Goal: Task Accomplishment & Management: Manage account settings

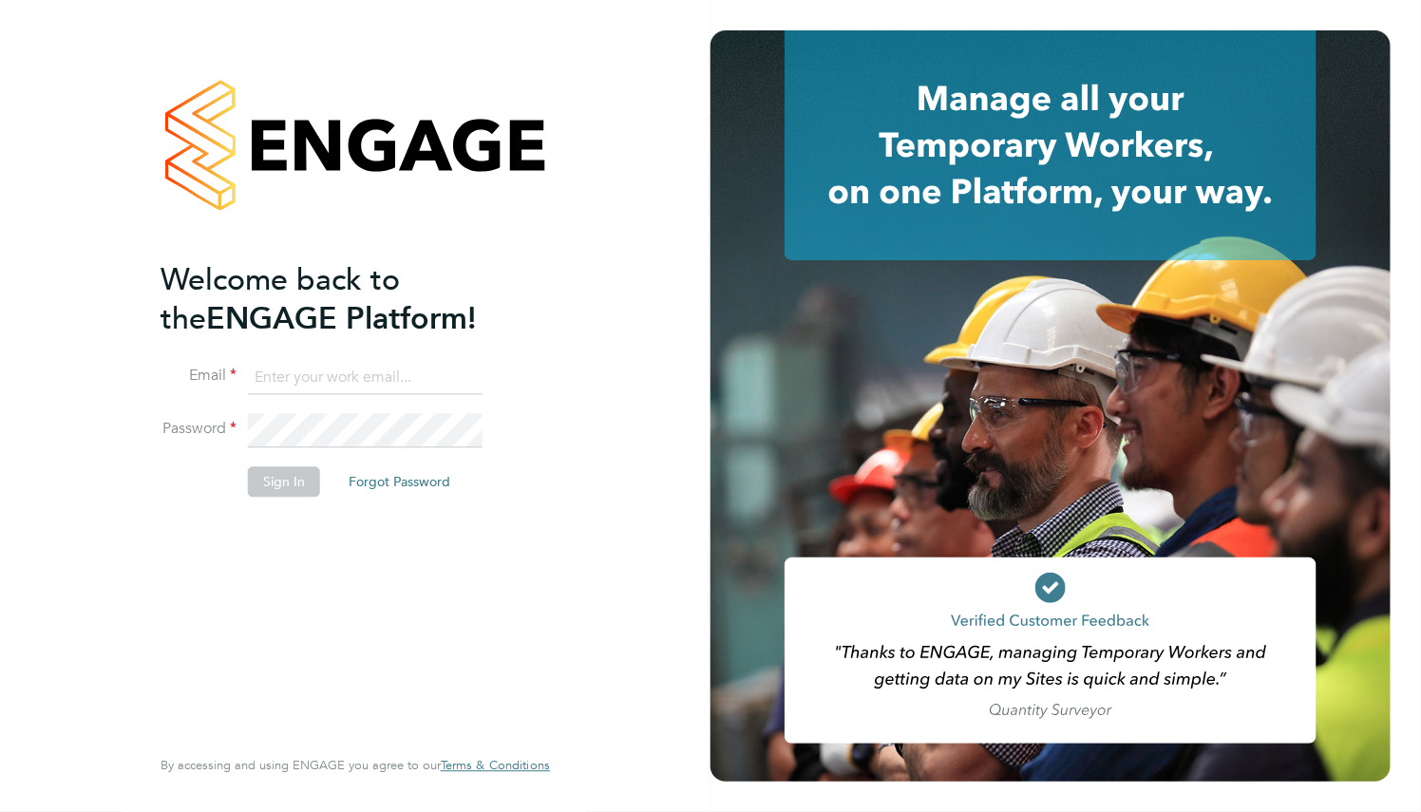
click at [364, 339] on ng-template "Welcome back to the ENGAGE Platform! Email Password Sign In Forgot Password" at bounding box center [345, 388] width 370 height 256
click at [364, 371] on input at bounding box center [365, 378] width 235 height 34
paste input "supportuser4@engagetech.com"
type input "supportuser4@engagetech.com"
click at [380, 453] on li "Password" at bounding box center [345, 440] width 370 height 53
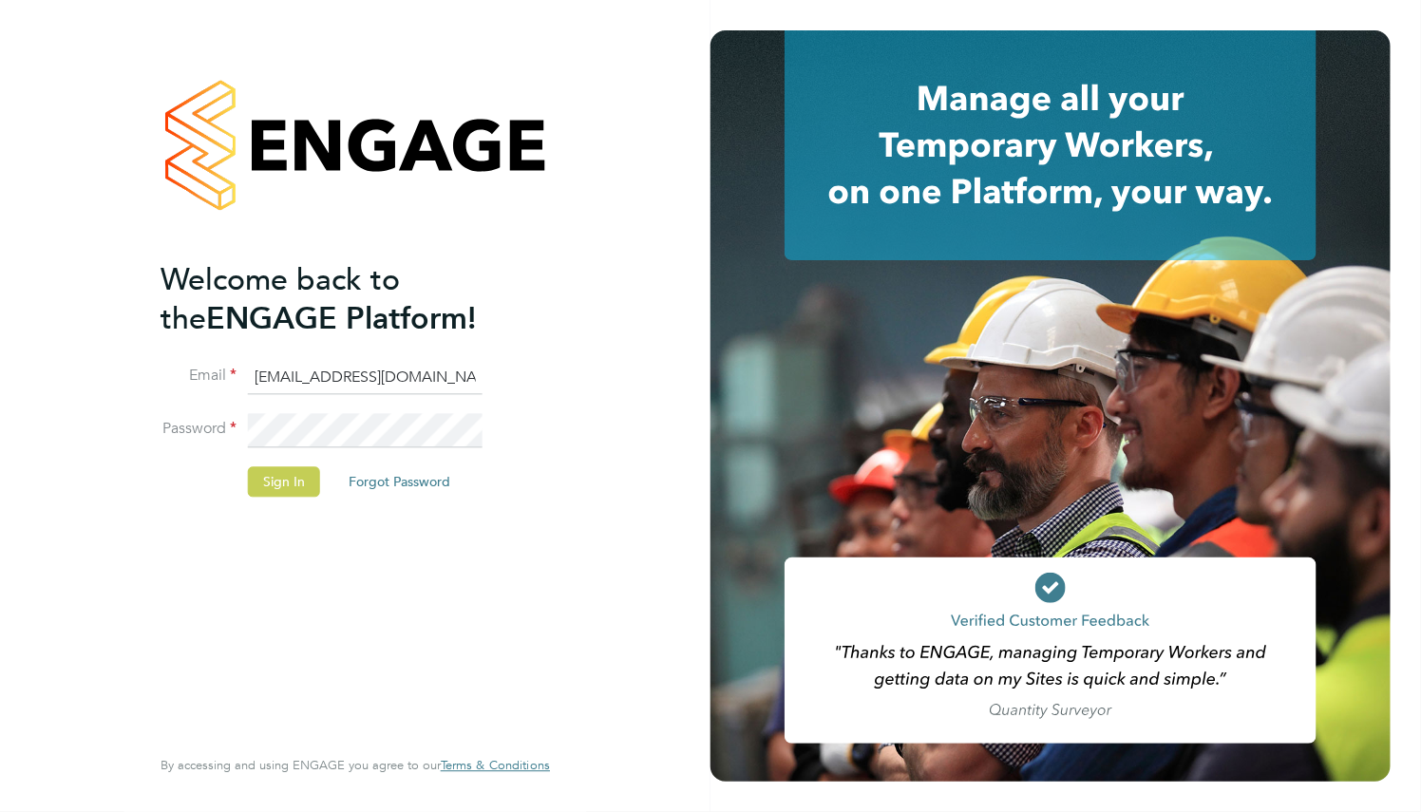
click at [297, 480] on button "Sign In" at bounding box center [284, 482] width 72 height 30
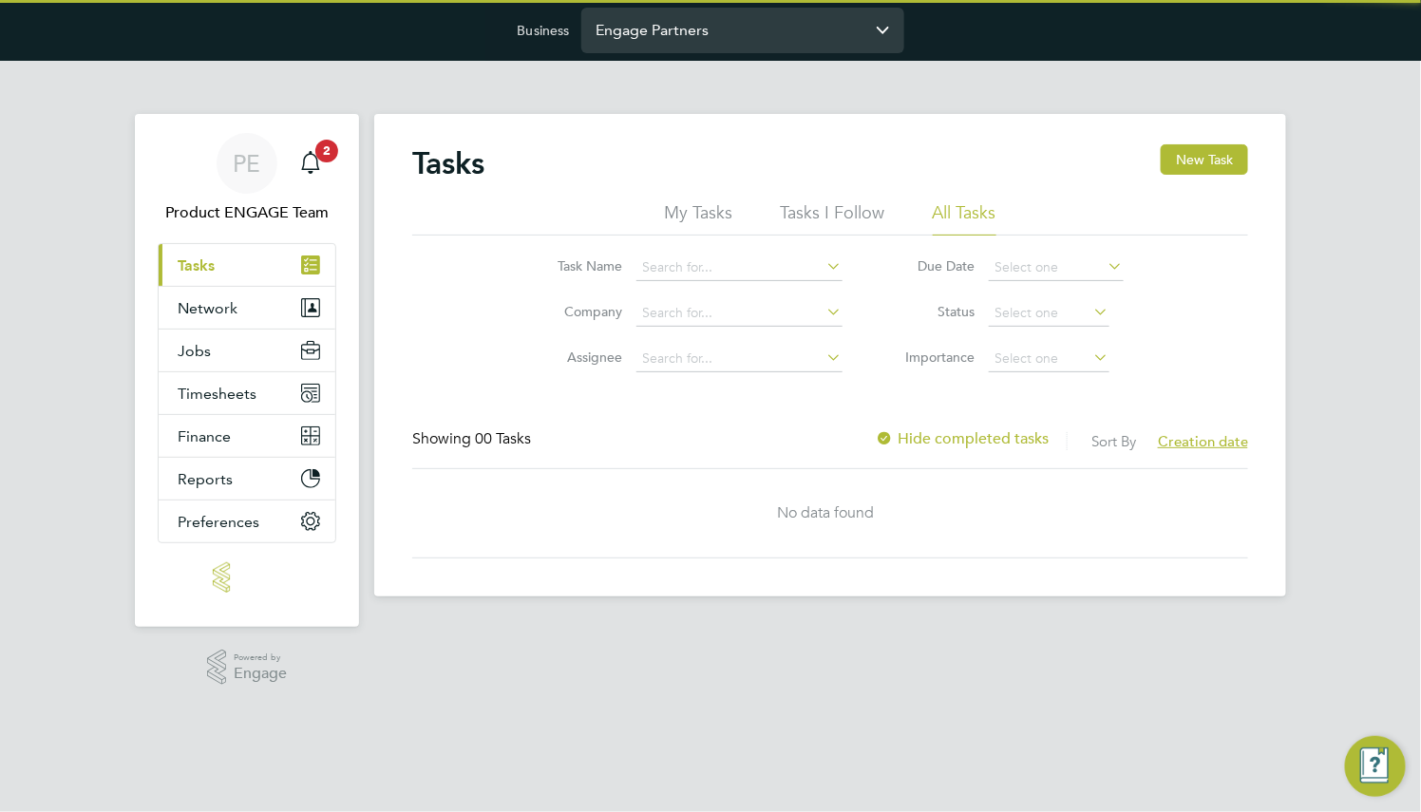
click at [764, 31] on input "Engage Partners" at bounding box center [742, 30] width 323 height 45
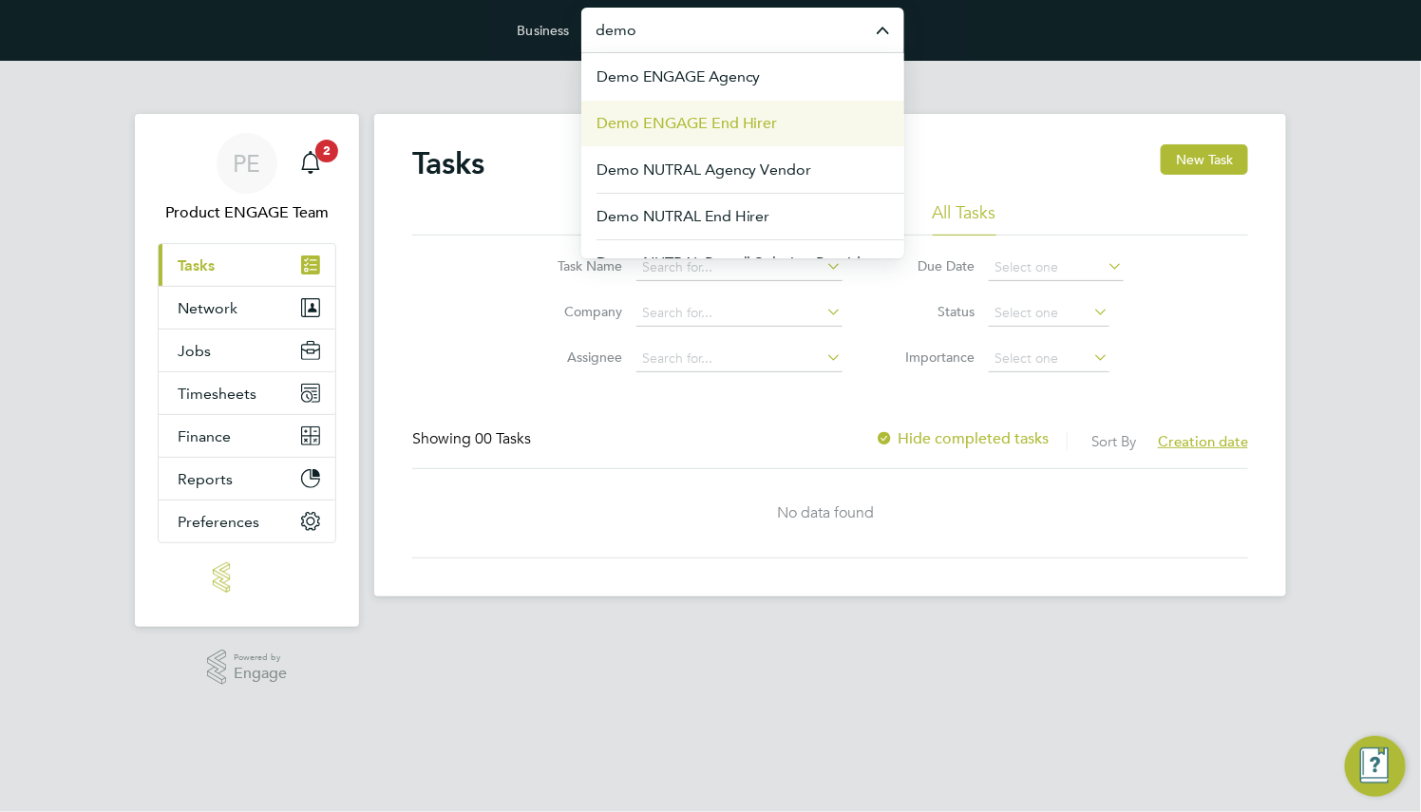
click at [789, 111] on li "Demo ENGAGE End Hirer" at bounding box center [742, 123] width 323 height 47
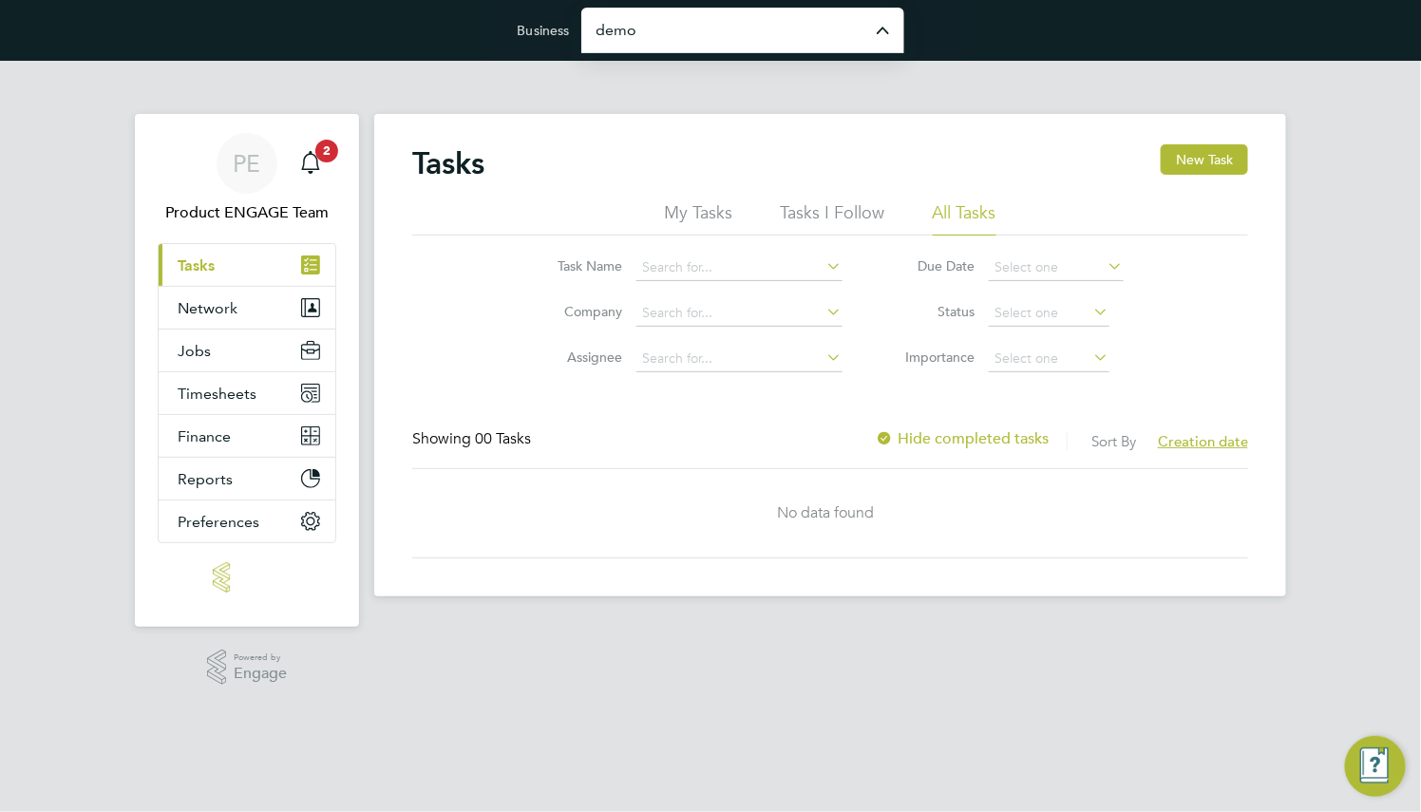
type input "Demo ENGAGE End Hirer"
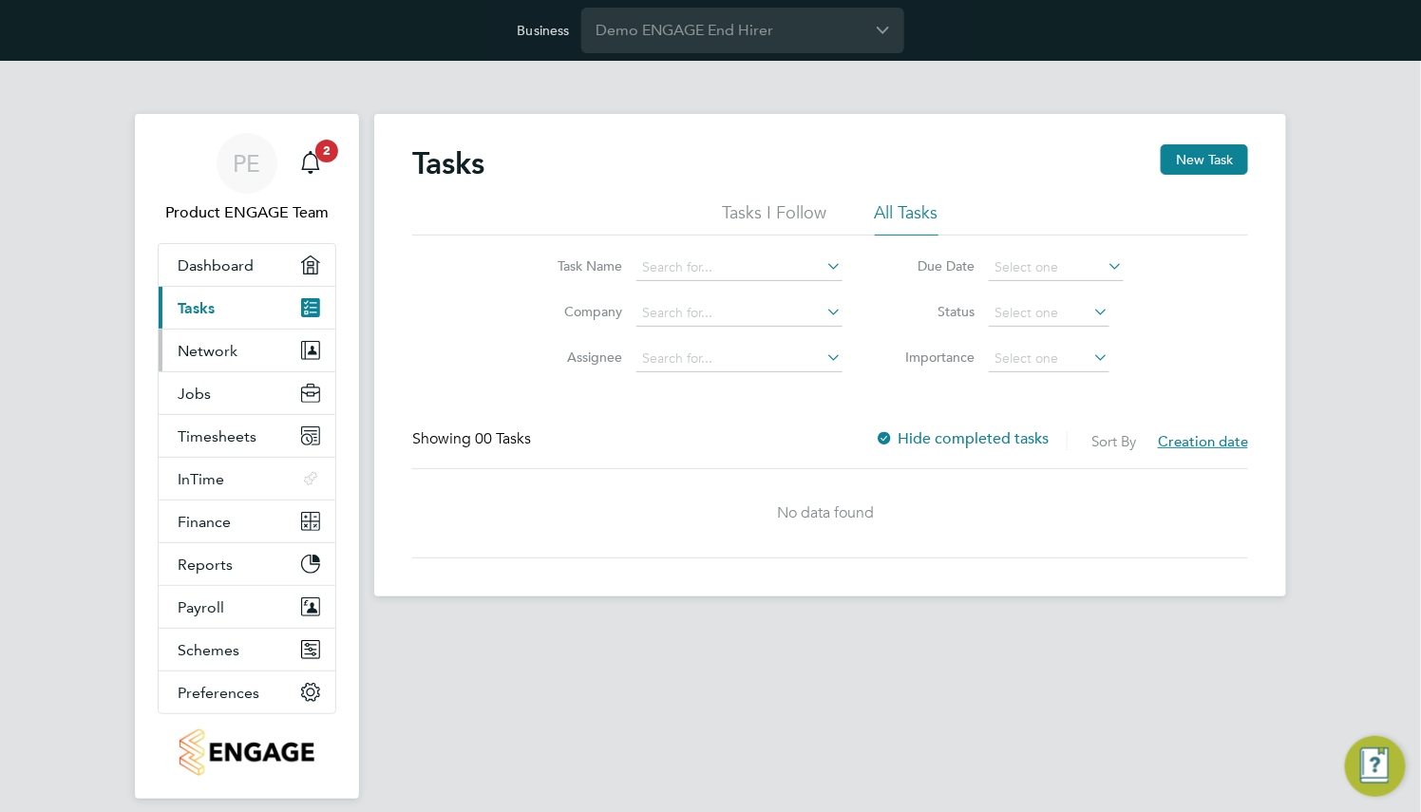
click at [241, 337] on button "Network" at bounding box center [247, 351] width 177 height 42
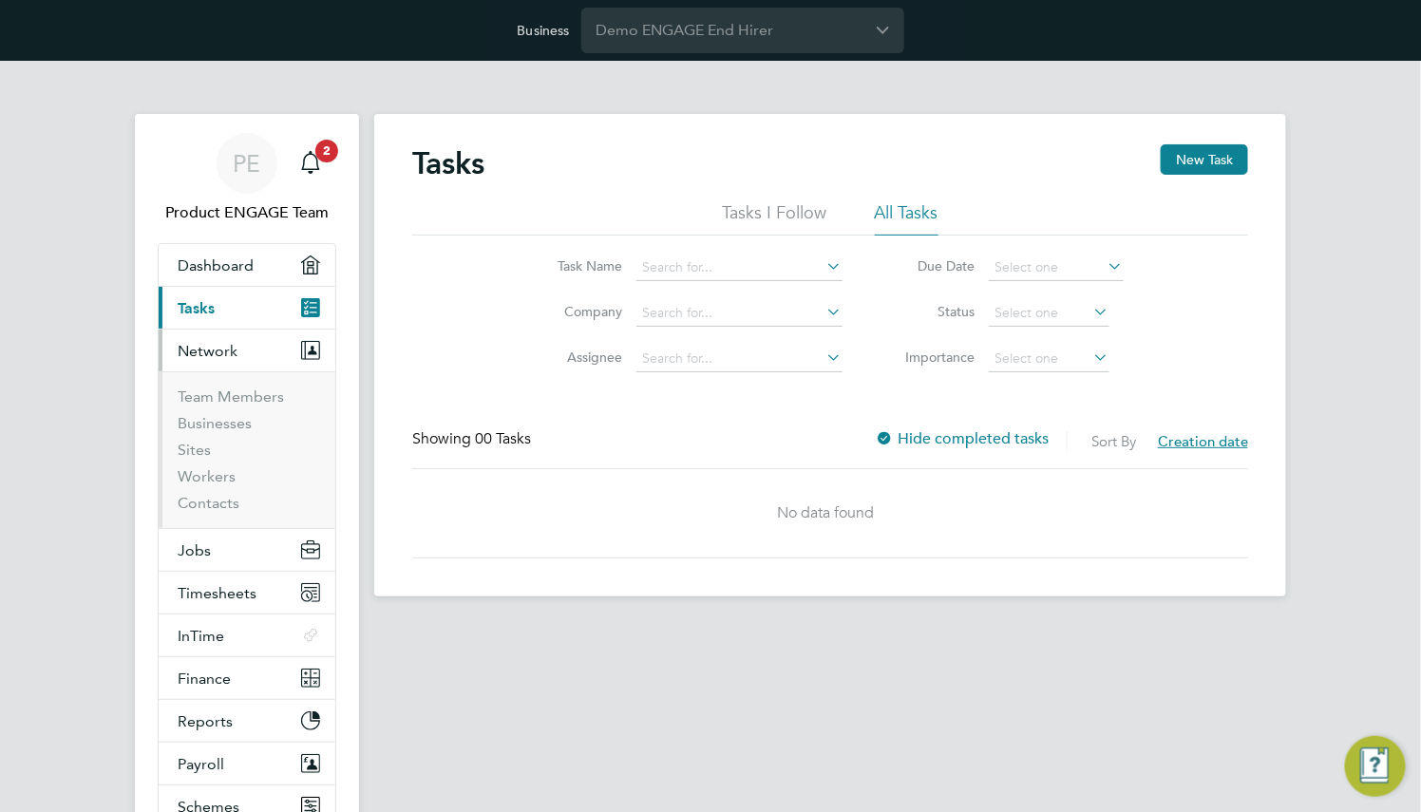
click at [240, 384] on ul "Team Members Businesses Sites Workers Contacts" at bounding box center [247, 449] width 177 height 157
click at [240, 394] on link "Team Members" at bounding box center [231, 396] width 106 height 18
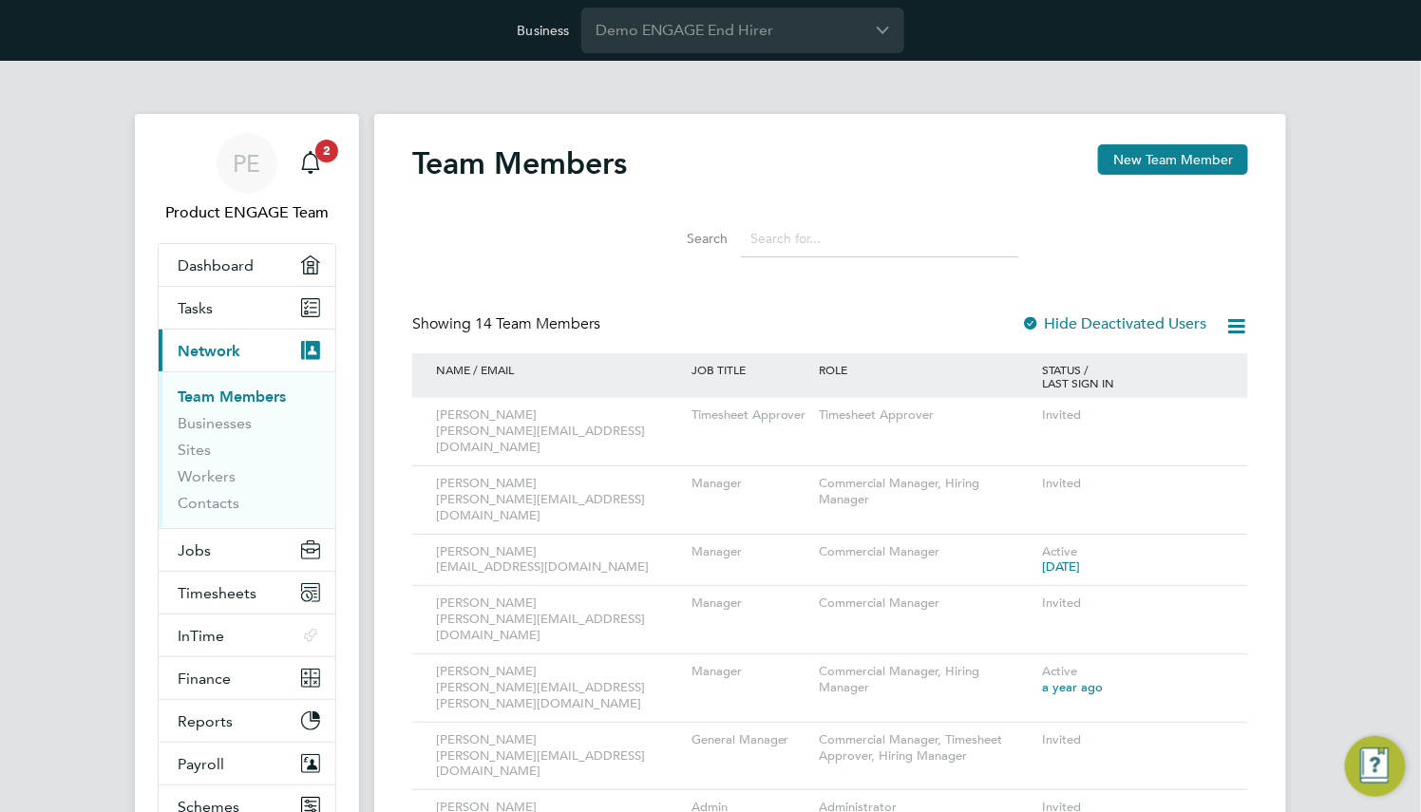
scroll to position [285, 0]
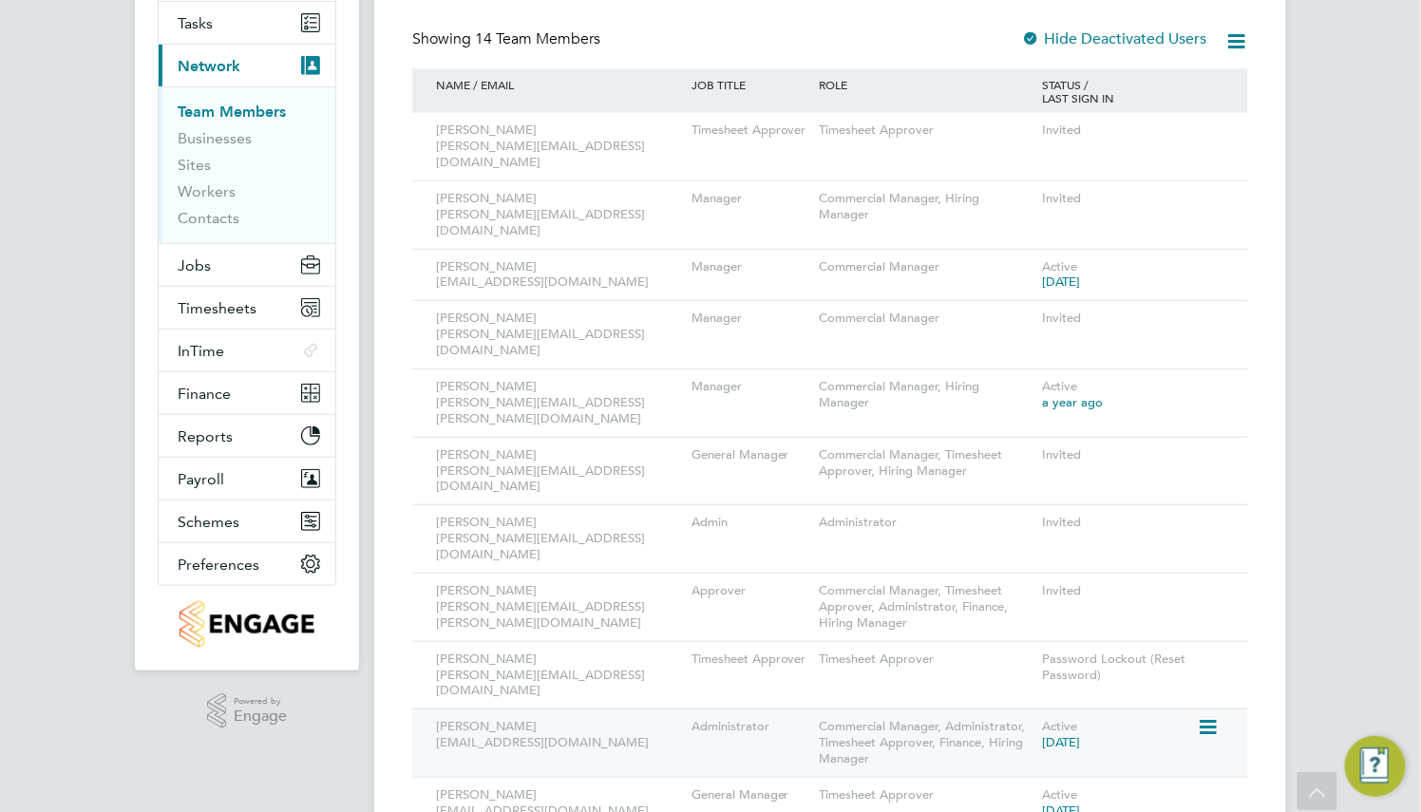
click at [1211, 716] on icon at bounding box center [1205, 727] width 19 height 23
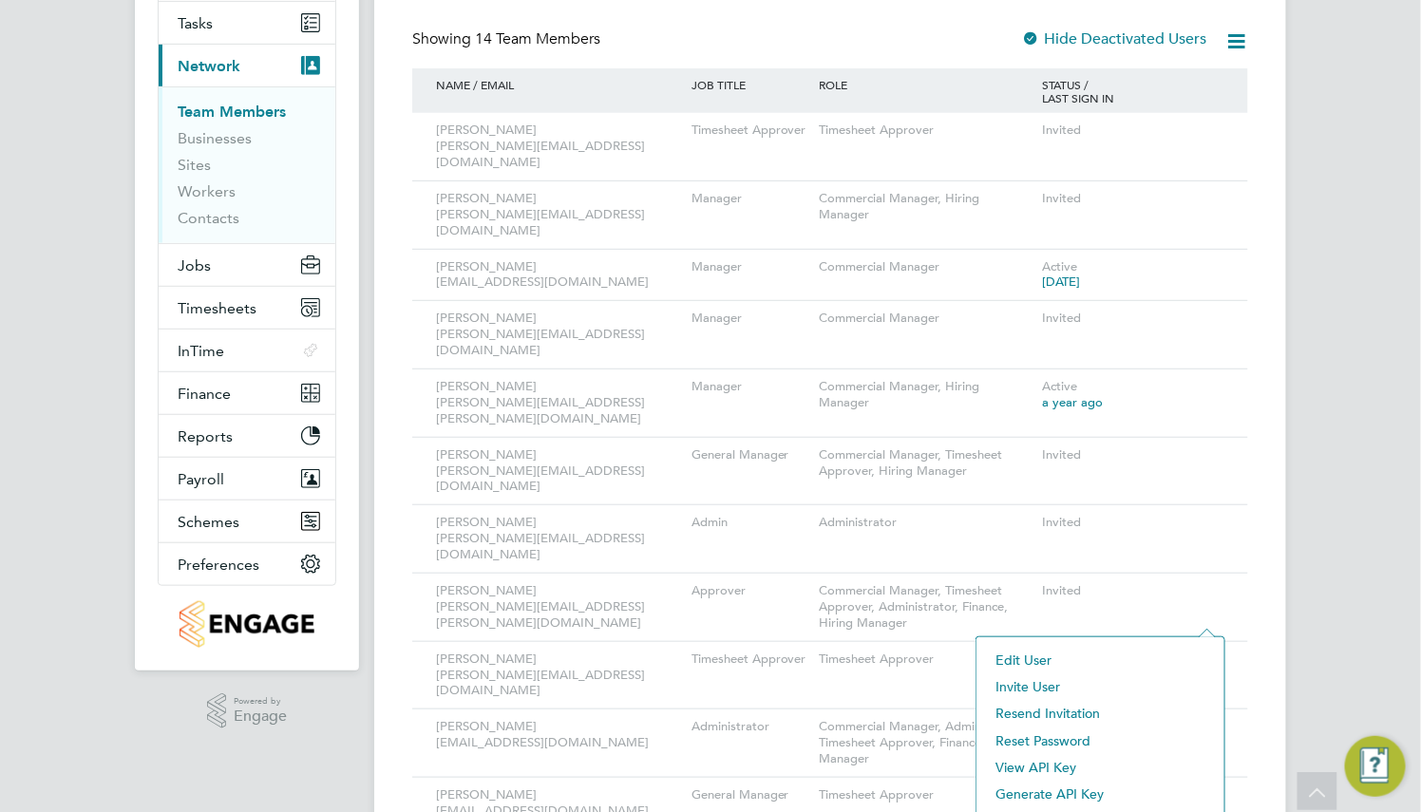
scroll to position [416, 0]
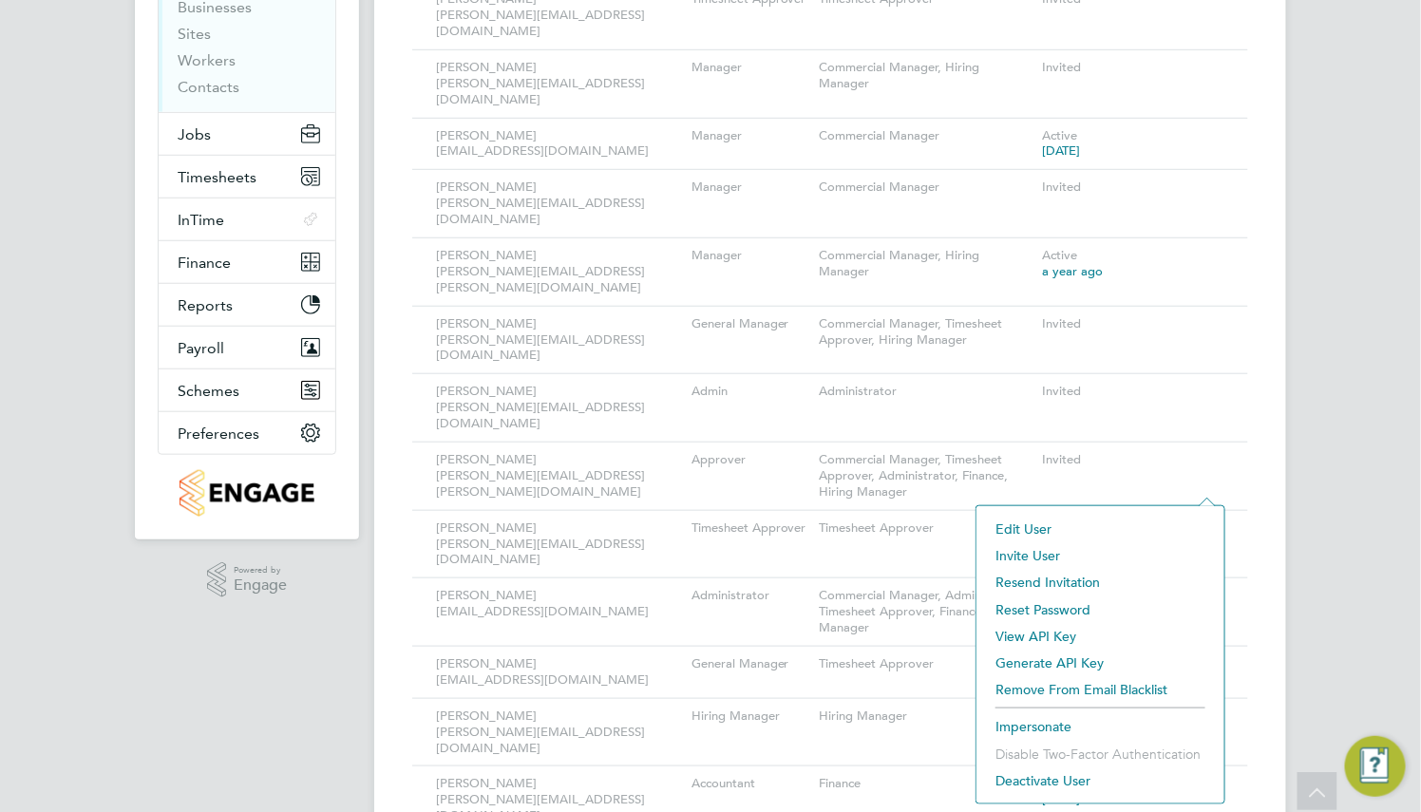
click at [1043, 725] on li "Impersonate" at bounding box center [1100, 726] width 229 height 27
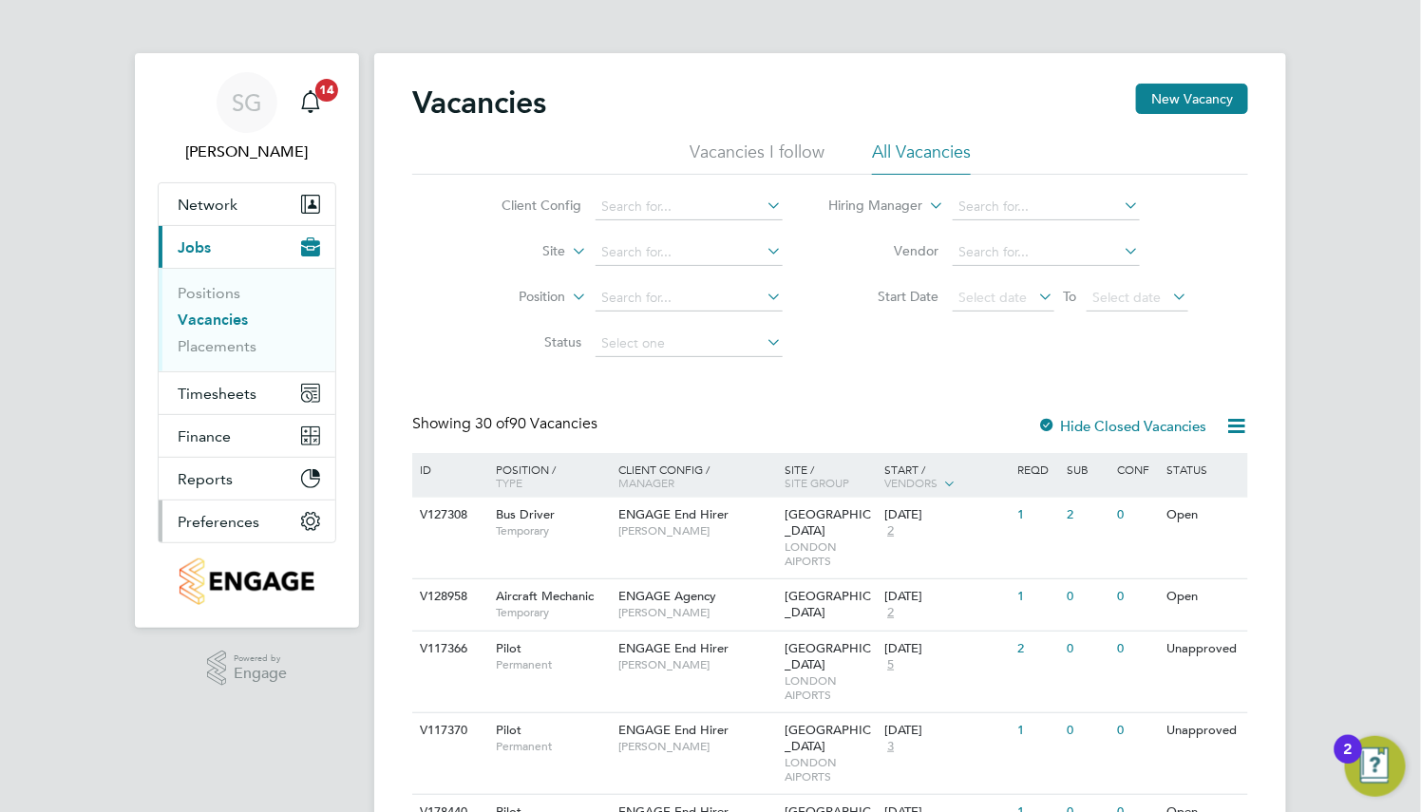
click at [254, 524] on span "Preferences" at bounding box center [219, 522] width 82 height 18
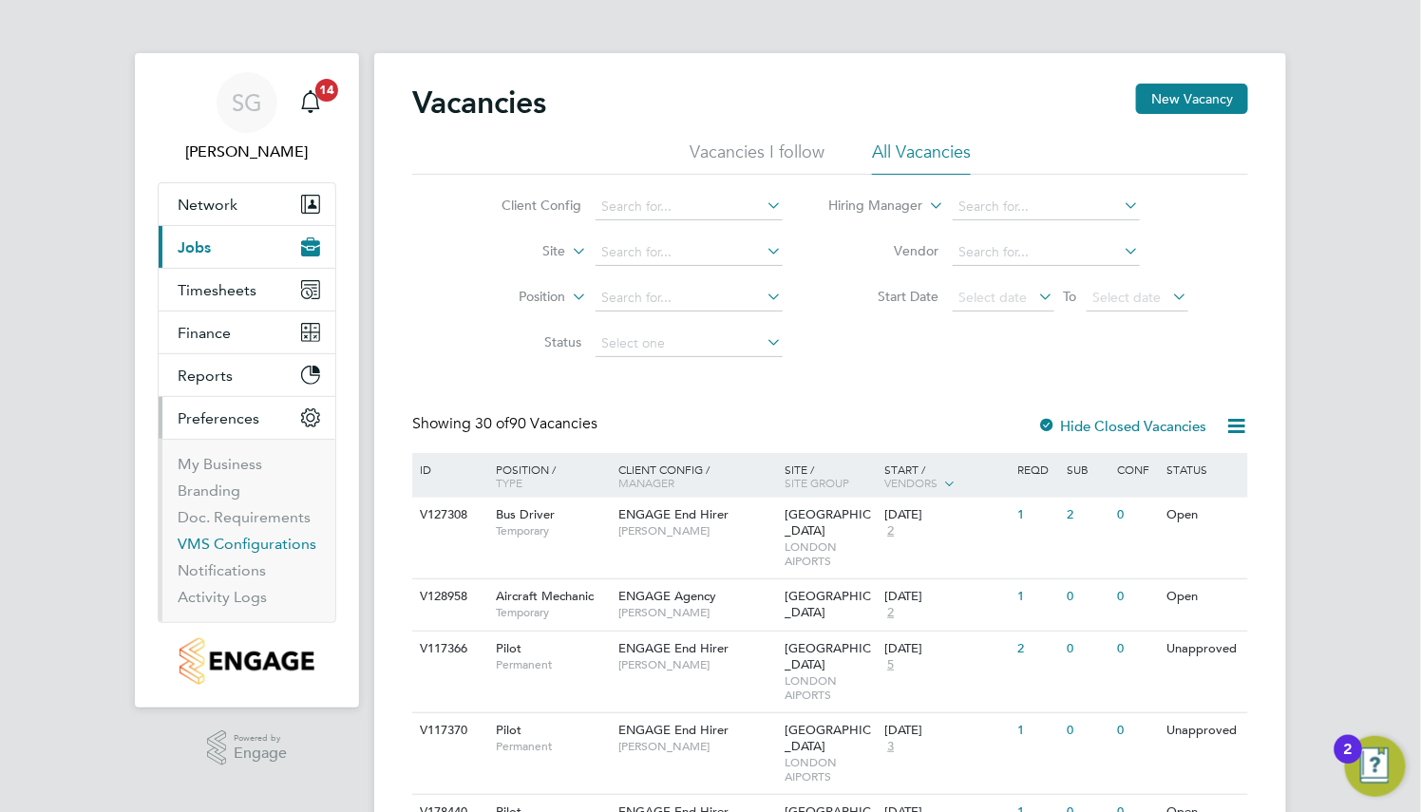
click at [239, 539] on link "VMS Configurations" at bounding box center [247, 544] width 139 height 18
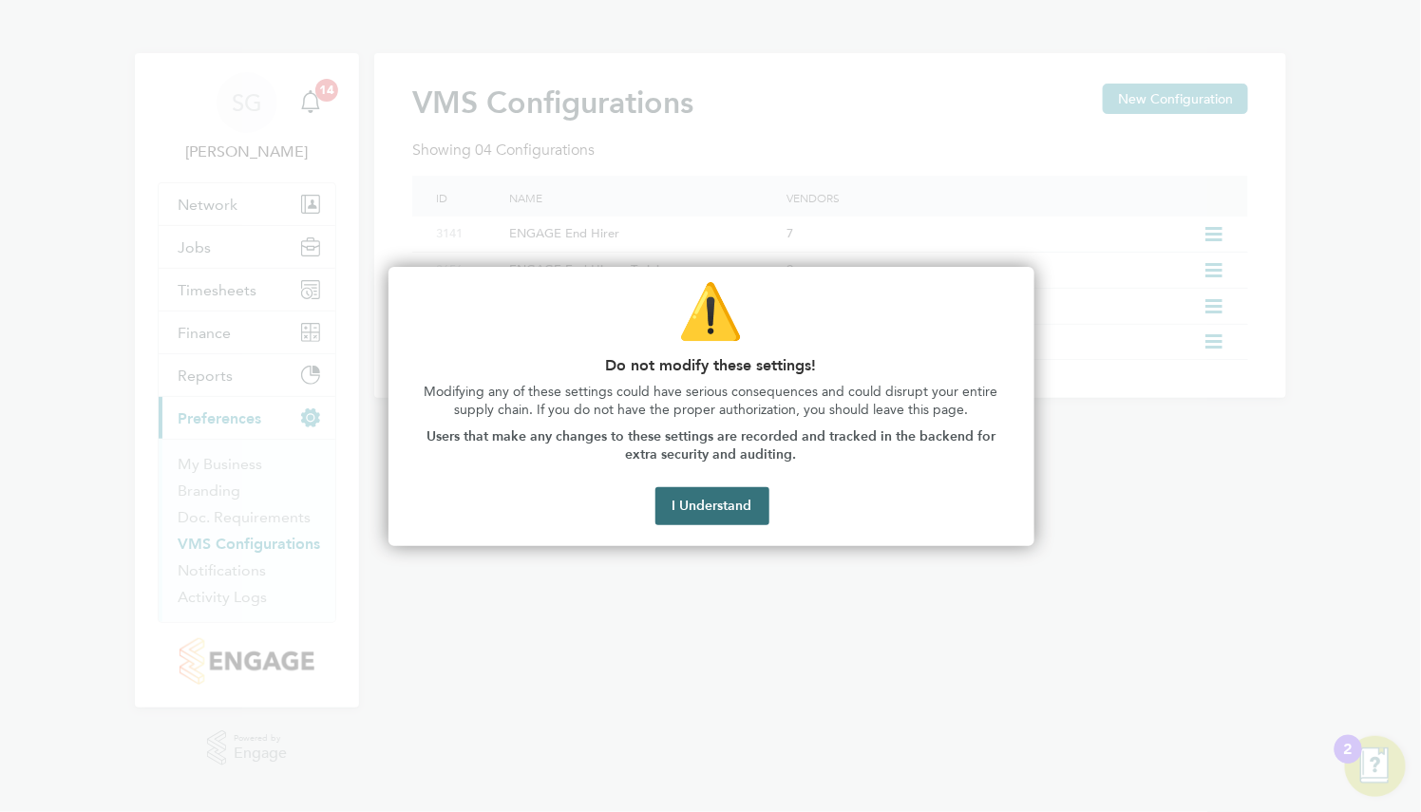
click at [706, 490] on button "I Understand" at bounding box center [712, 506] width 114 height 38
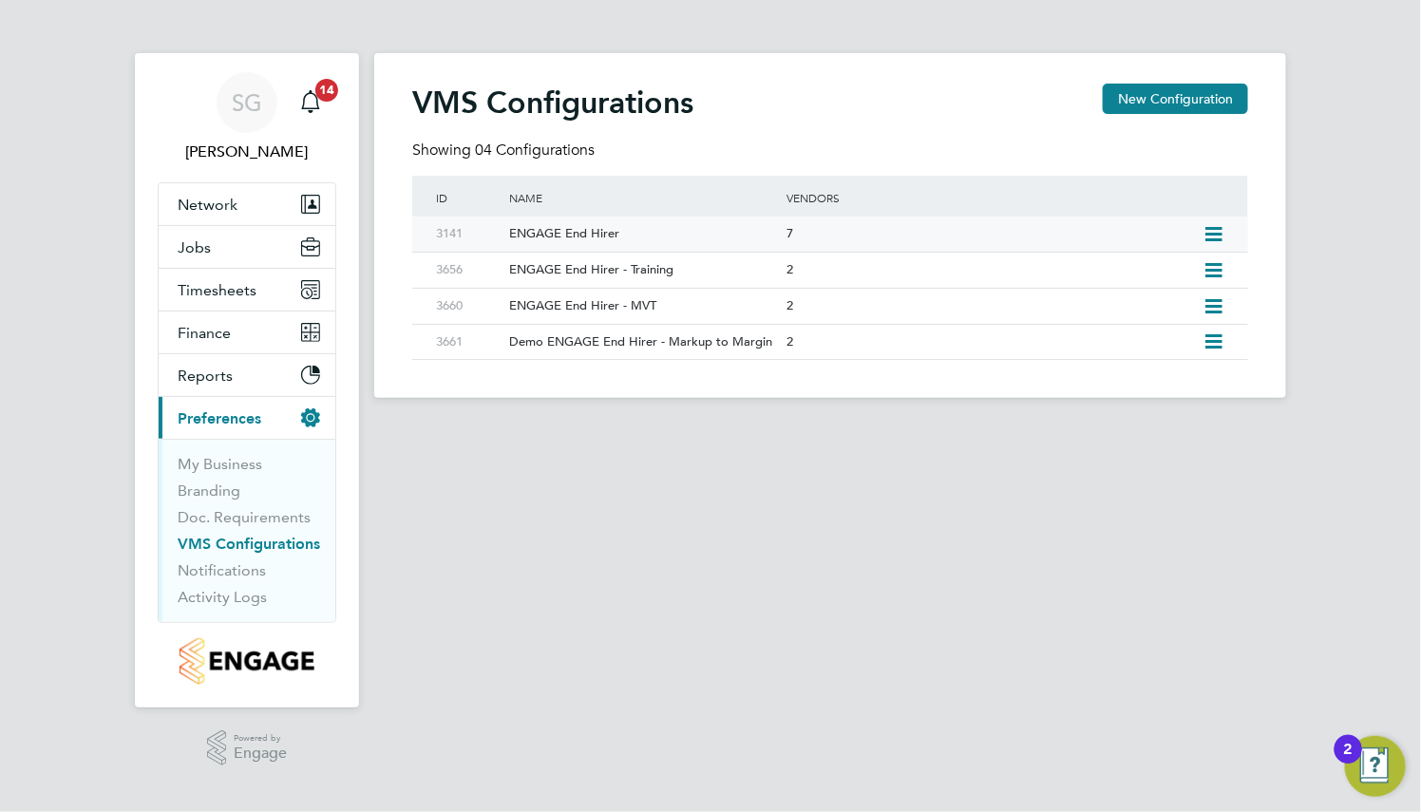
click at [766, 234] on div "ENGAGE End Hirer" at bounding box center [638, 234] width 287 height 35
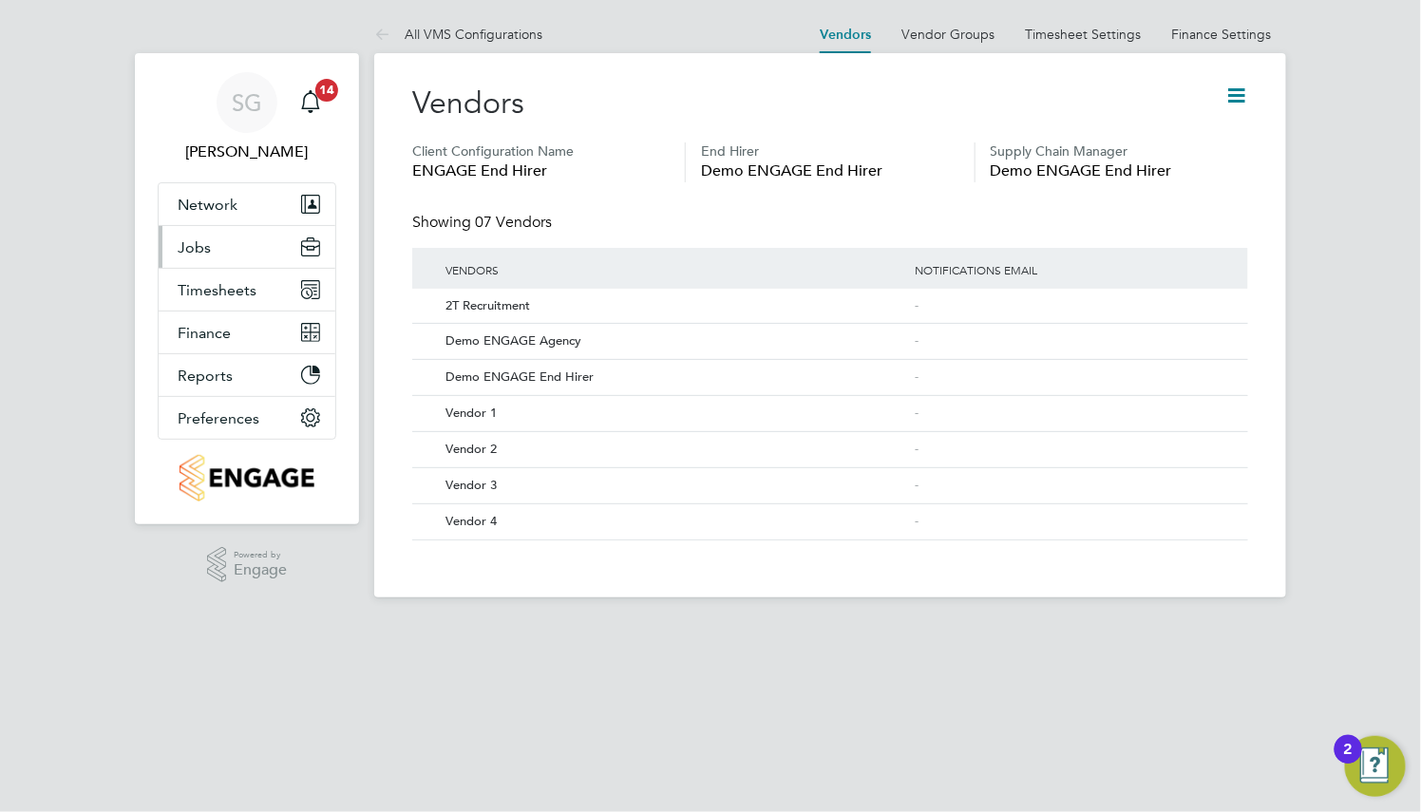
click at [217, 246] on button "Jobs" at bounding box center [247, 247] width 177 height 42
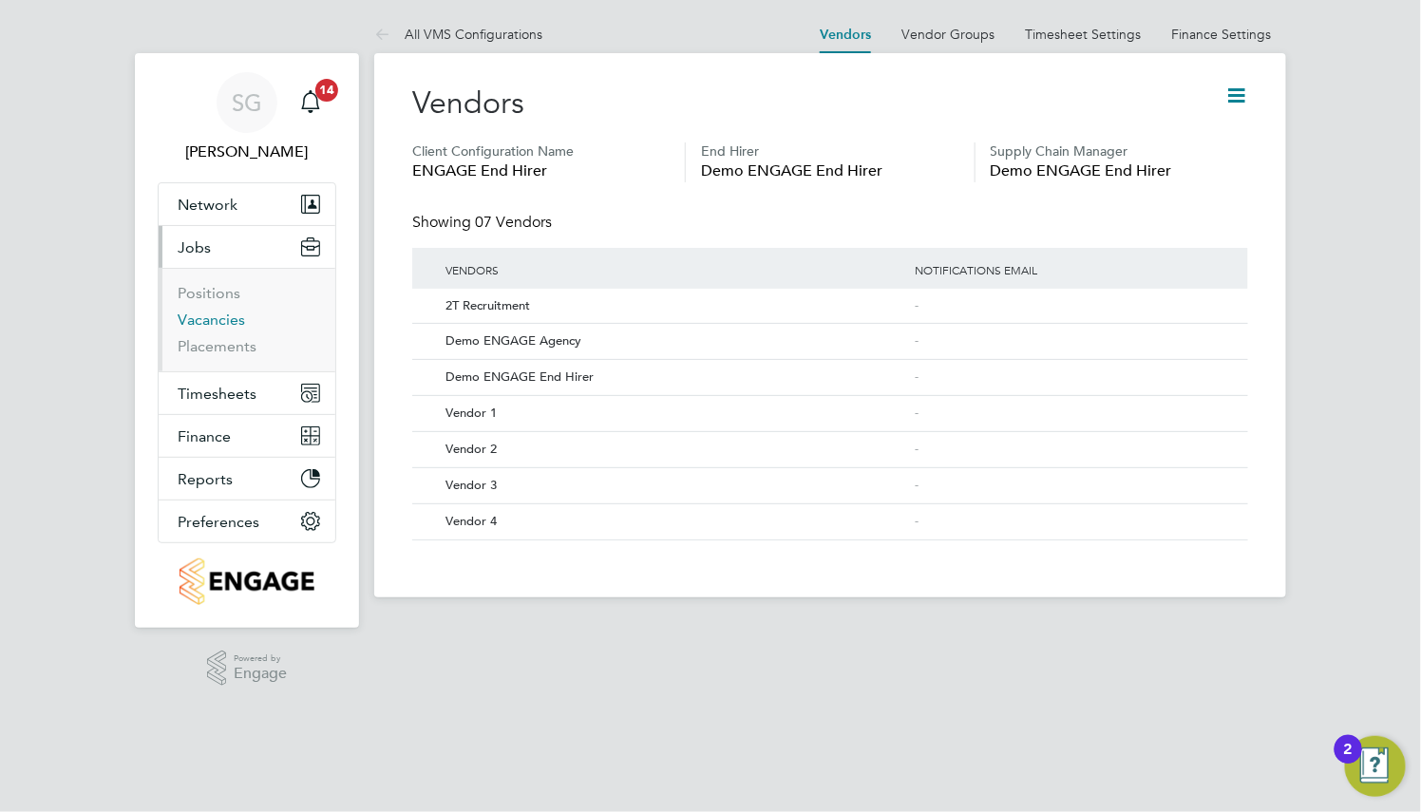
click at [218, 318] on link "Vacancies" at bounding box center [211, 320] width 67 height 18
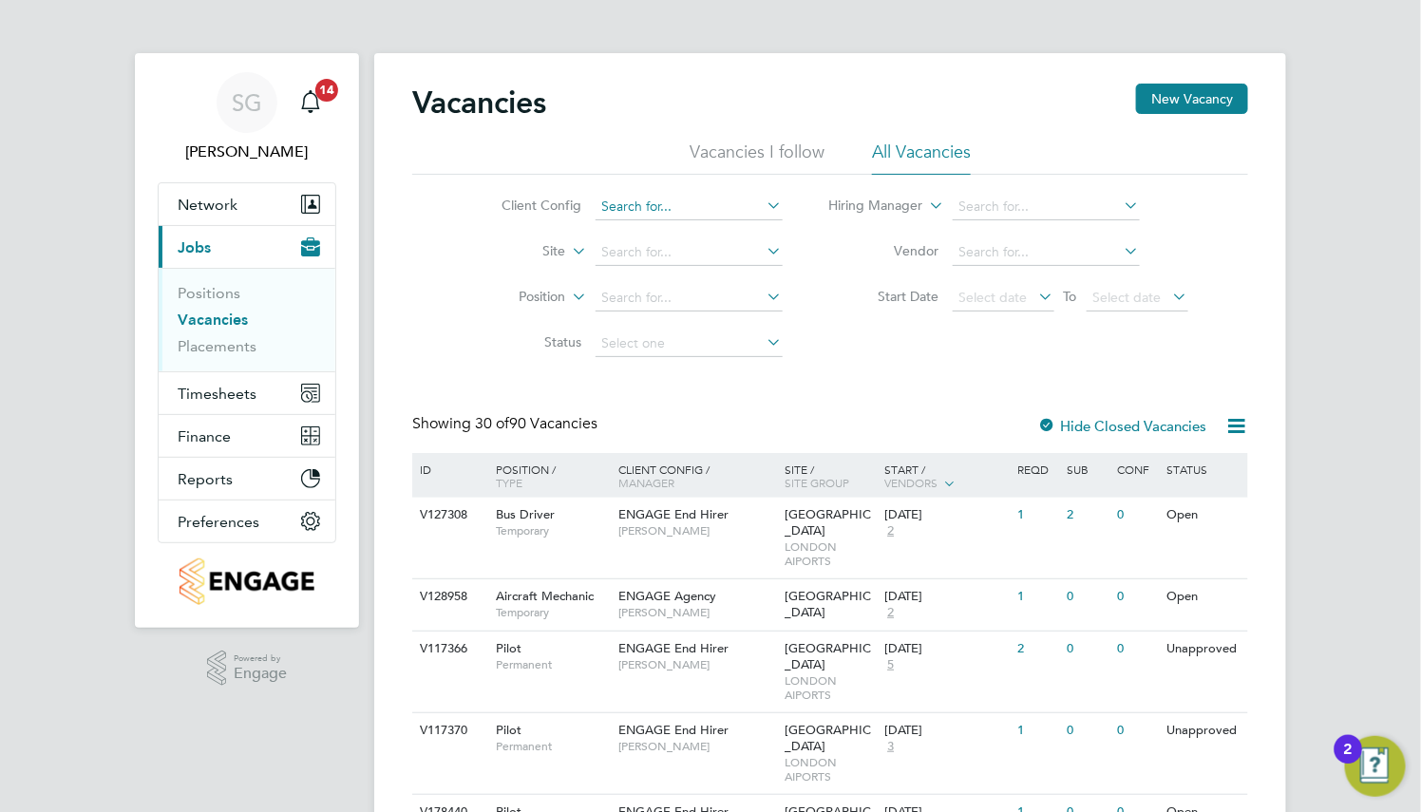
click at [725, 212] on input at bounding box center [688, 207] width 187 height 27
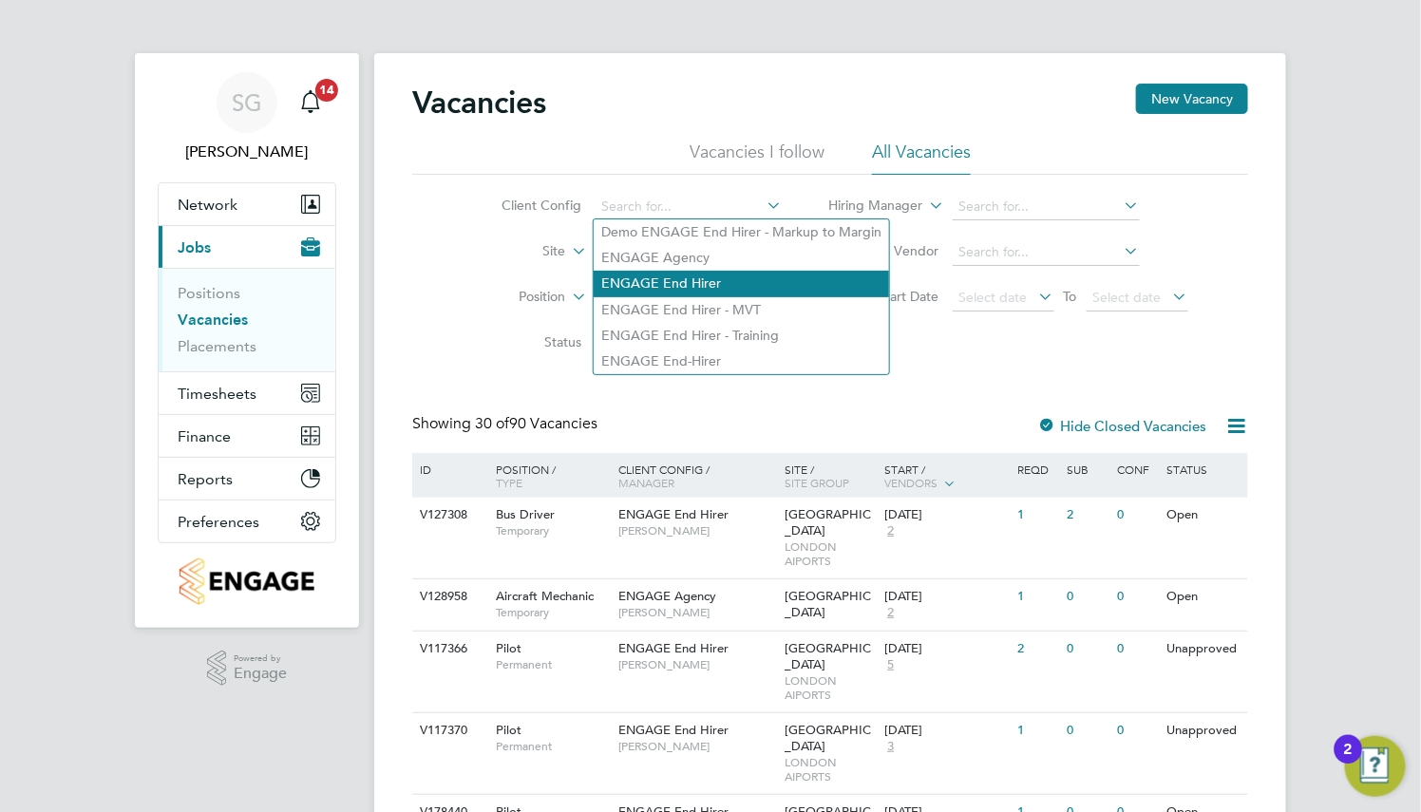
click at [727, 276] on li "ENGAGE End Hirer" at bounding box center [740, 284] width 295 height 26
type input "ENGAGE End Hirer"
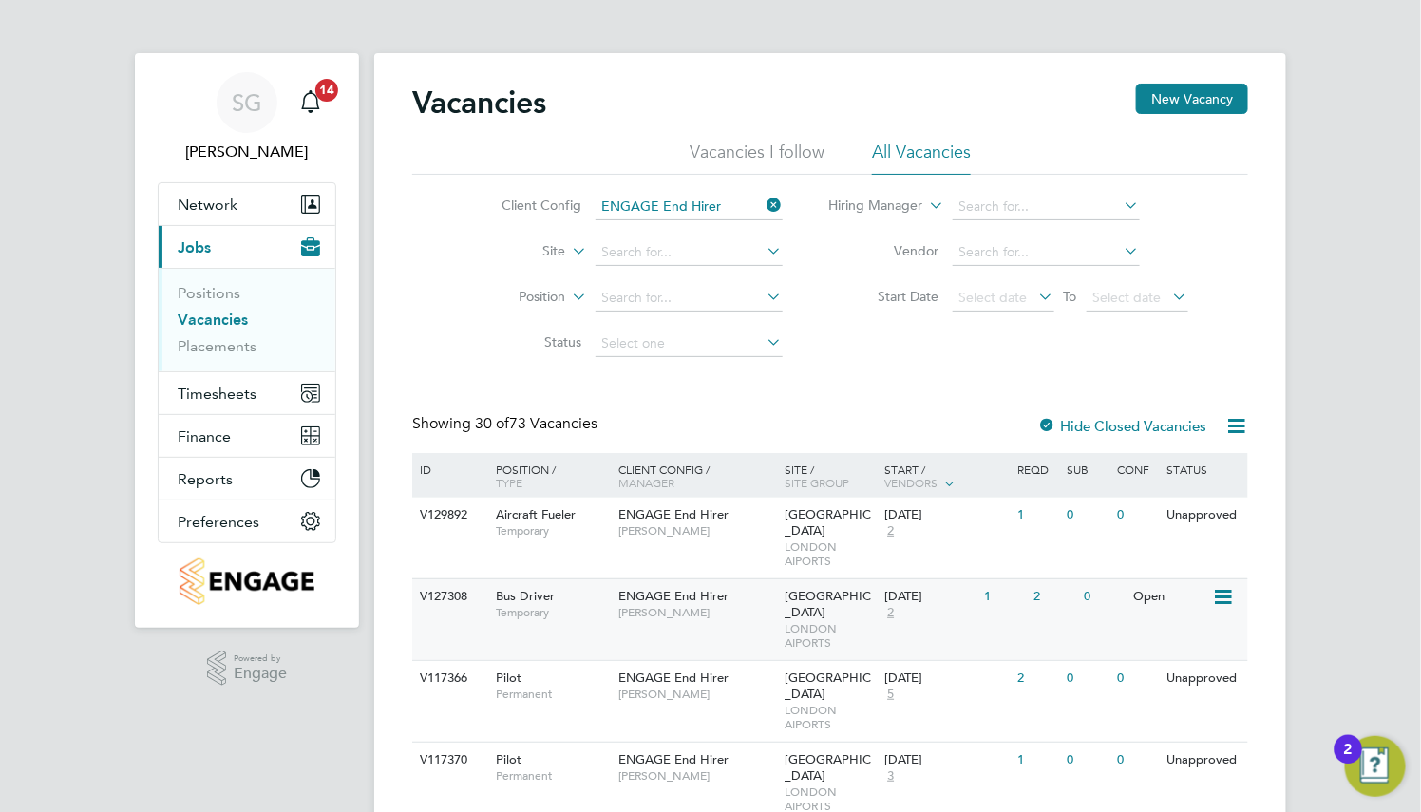
click at [734, 583] on div "ENGAGE End Hirer Raymond Charlime" at bounding box center [697, 603] width 166 height 49
click at [763, 214] on icon at bounding box center [763, 205] width 0 height 27
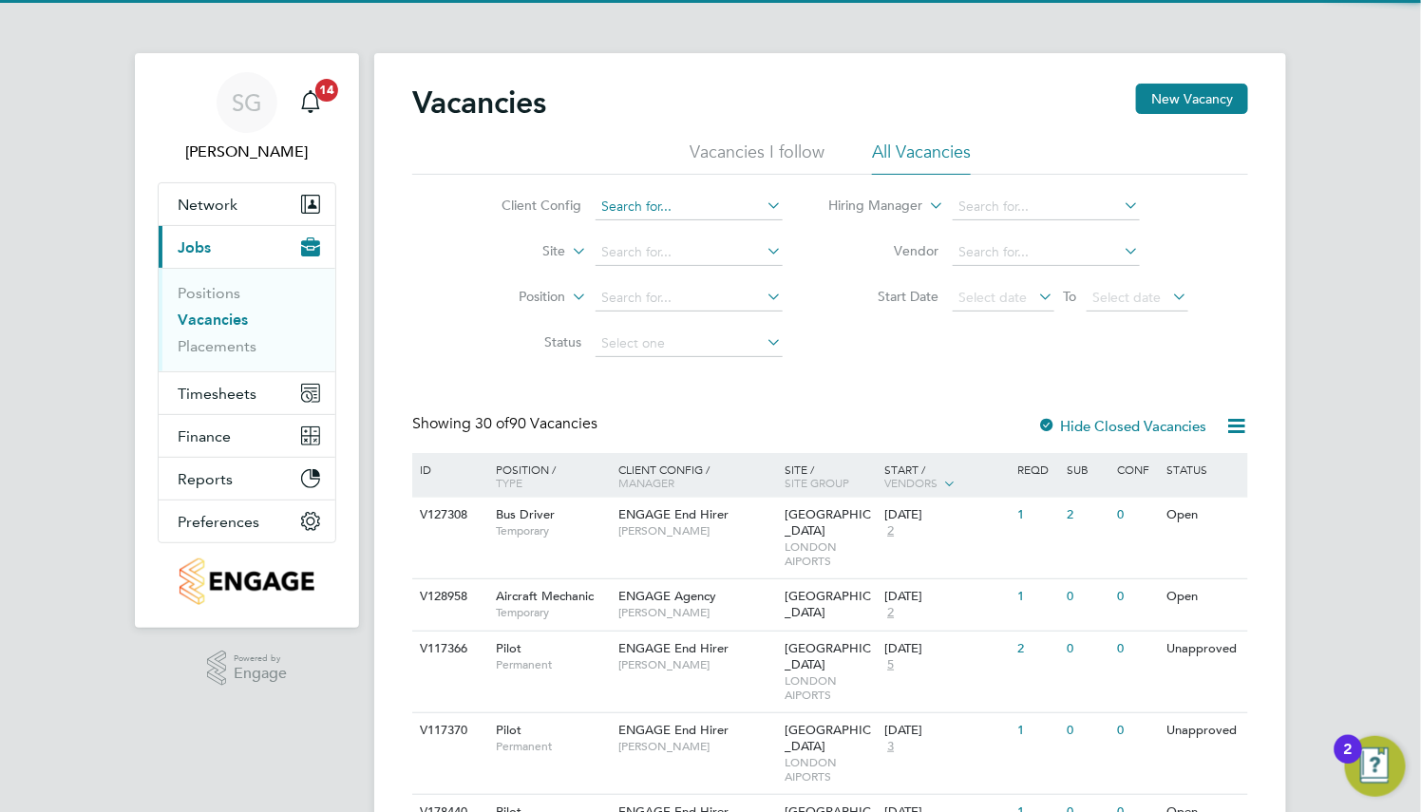
click at [685, 209] on input at bounding box center [688, 207] width 187 height 27
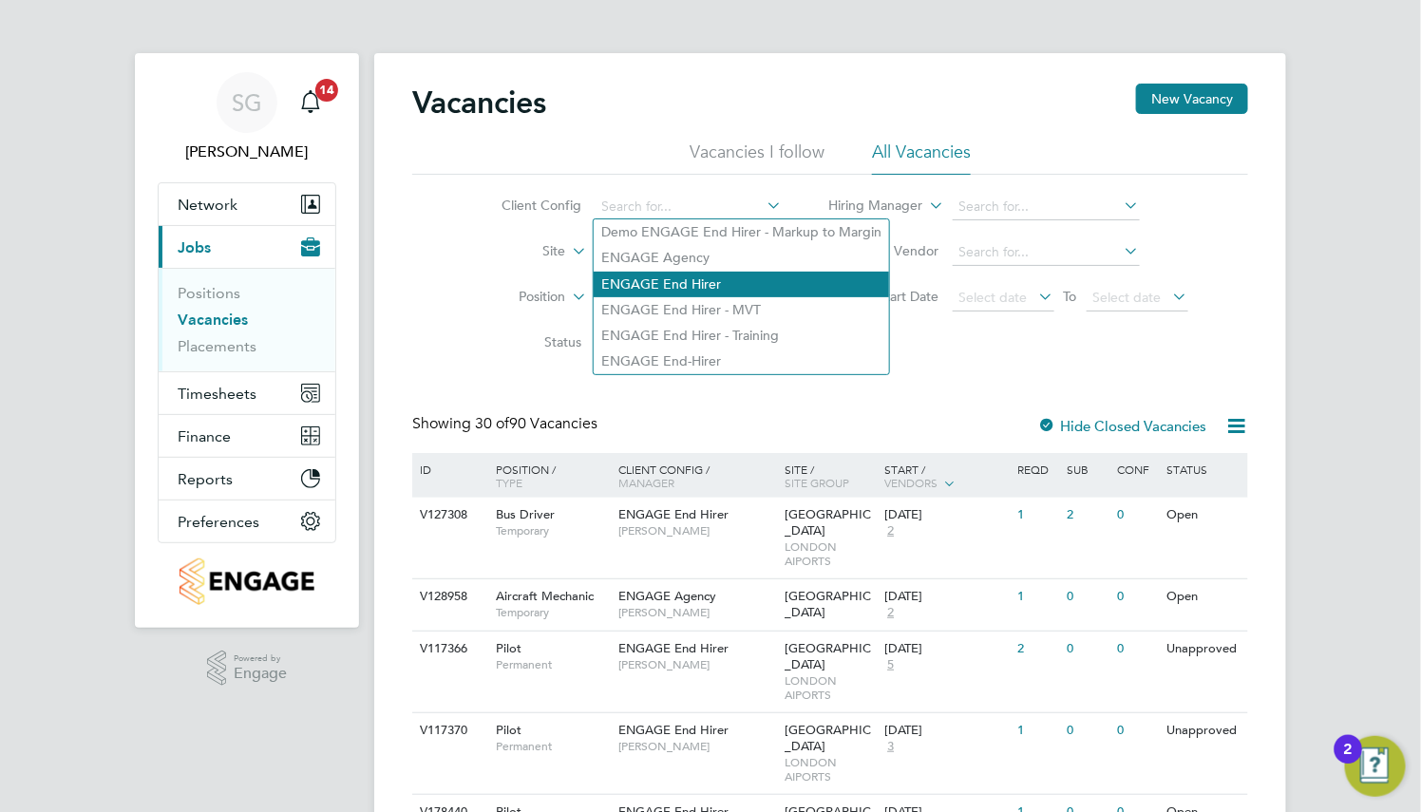
click at [703, 276] on li "ENGAGE End Hirer" at bounding box center [740, 285] width 295 height 26
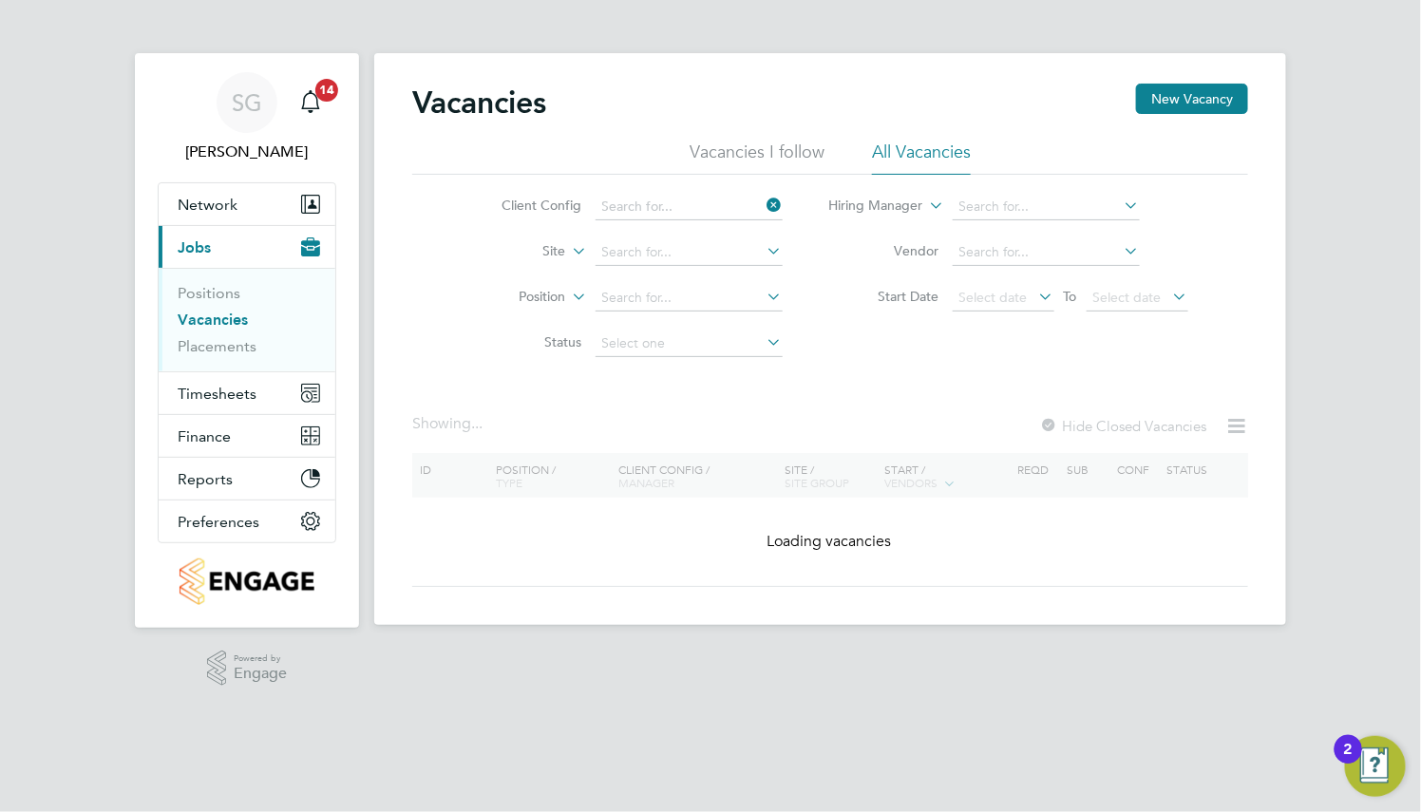
type input "ENGAGE End Hirer"
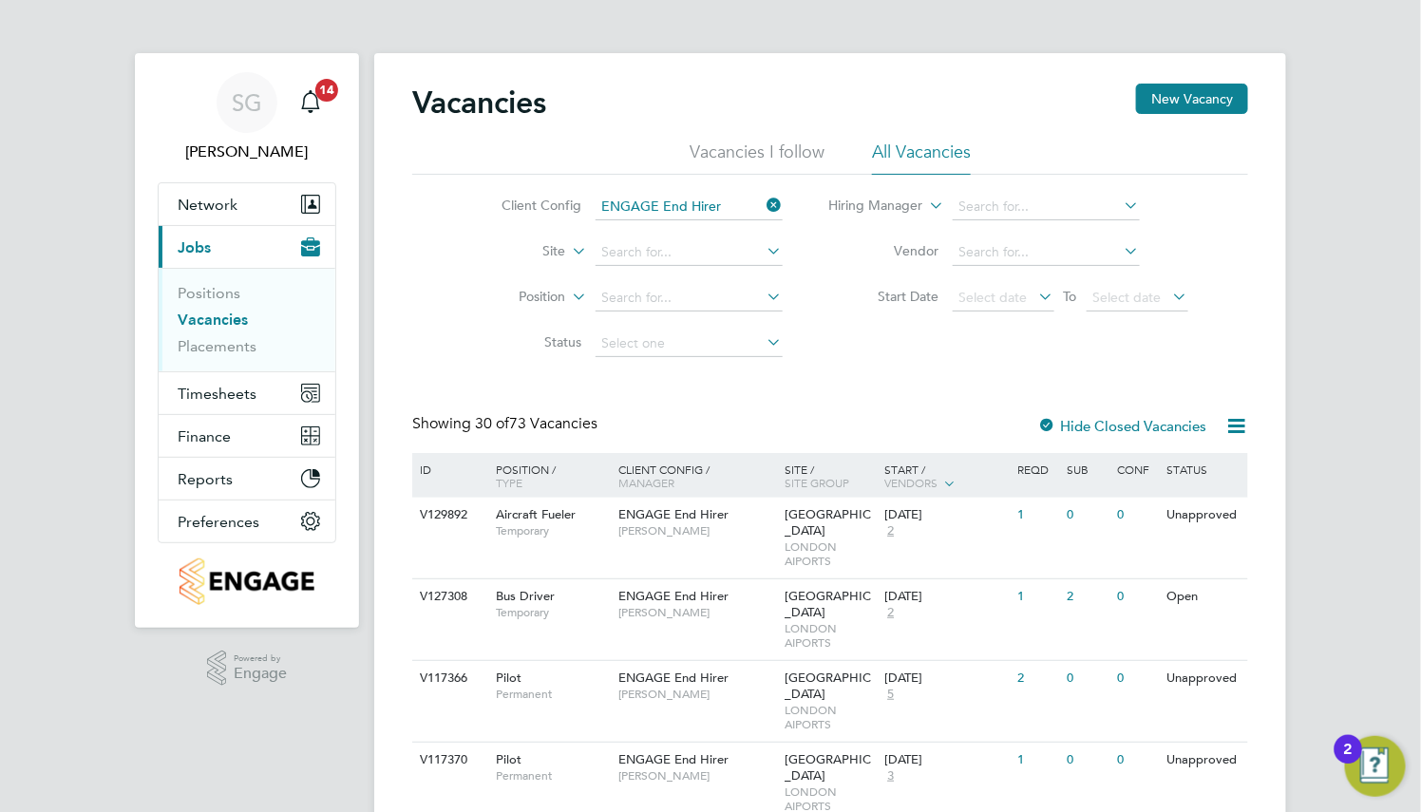
click at [763, 202] on icon at bounding box center [763, 205] width 0 height 27
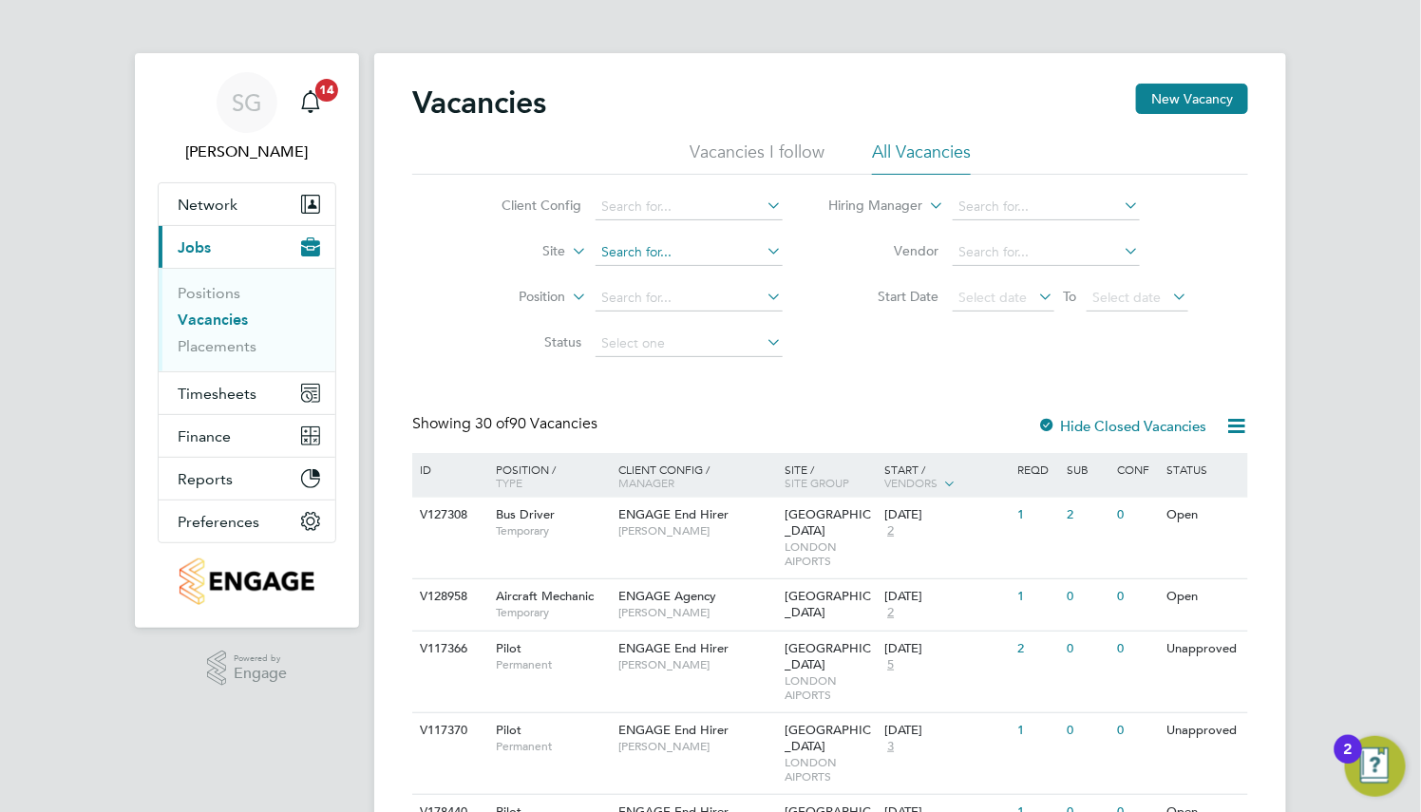
click at [694, 256] on input at bounding box center [688, 252] width 187 height 27
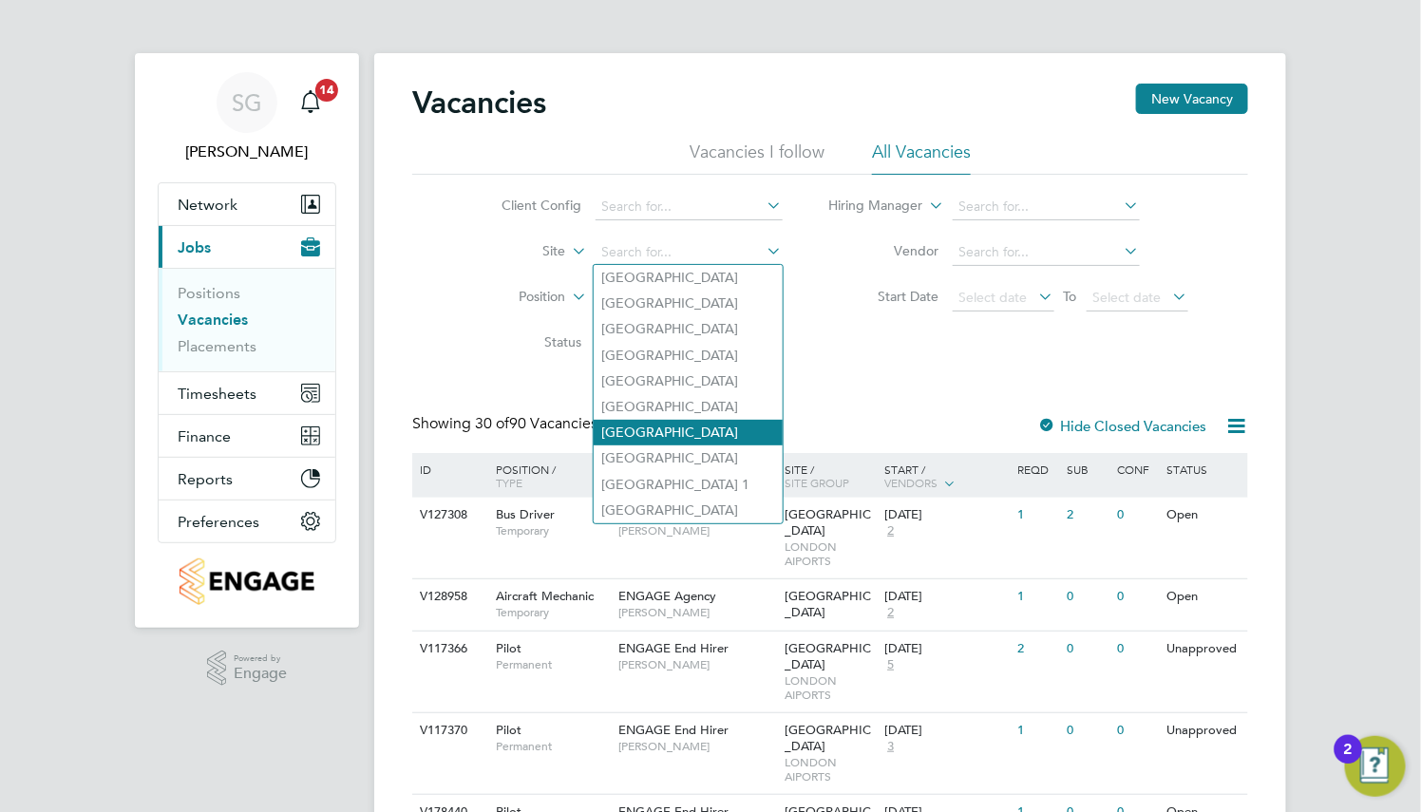
click at [709, 425] on li "Edinburgh Airport" at bounding box center [687, 433] width 189 height 26
type input "Edinburgh Airport"
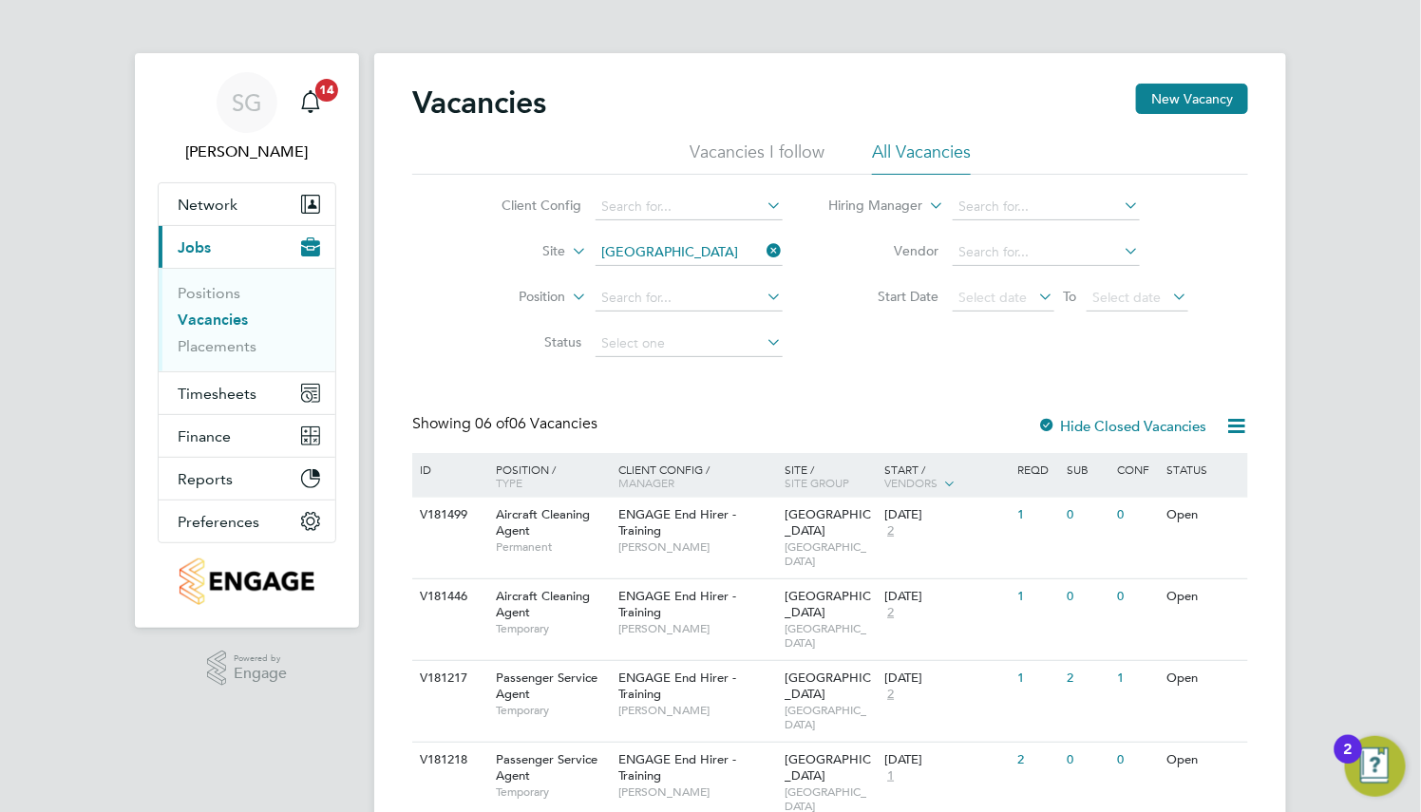
click at [763, 245] on icon at bounding box center [763, 250] width 0 height 27
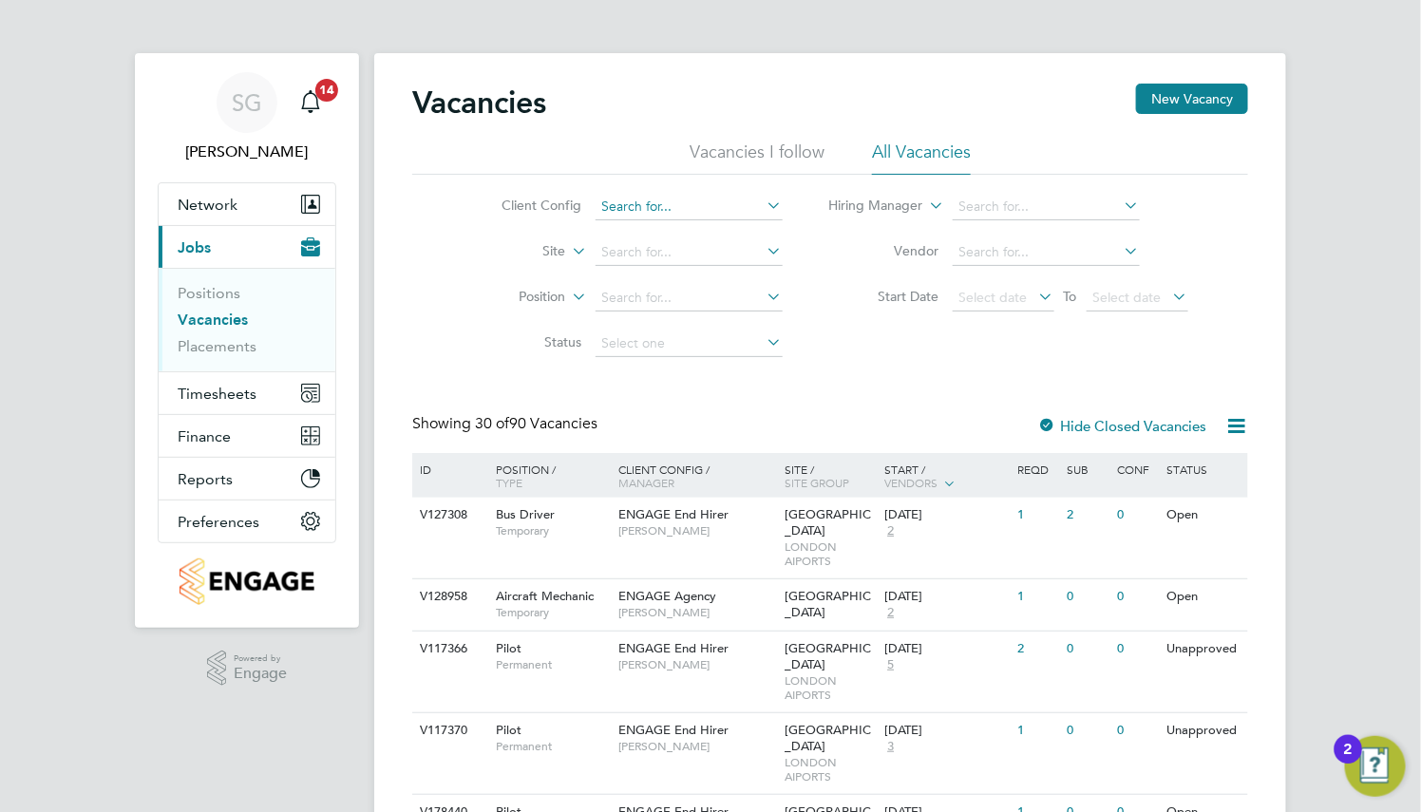
click at [671, 210] on input at bounding box center [688, 207] width 187 height 27
click at [730, 206] on input at bounding box center [688, 207] width 187 height 27
click at [751, 284] on li "ENGAGE End Hirer" at bounding box center [740, 284] width 295 height 26
type input "ENGAGE End Hirer"
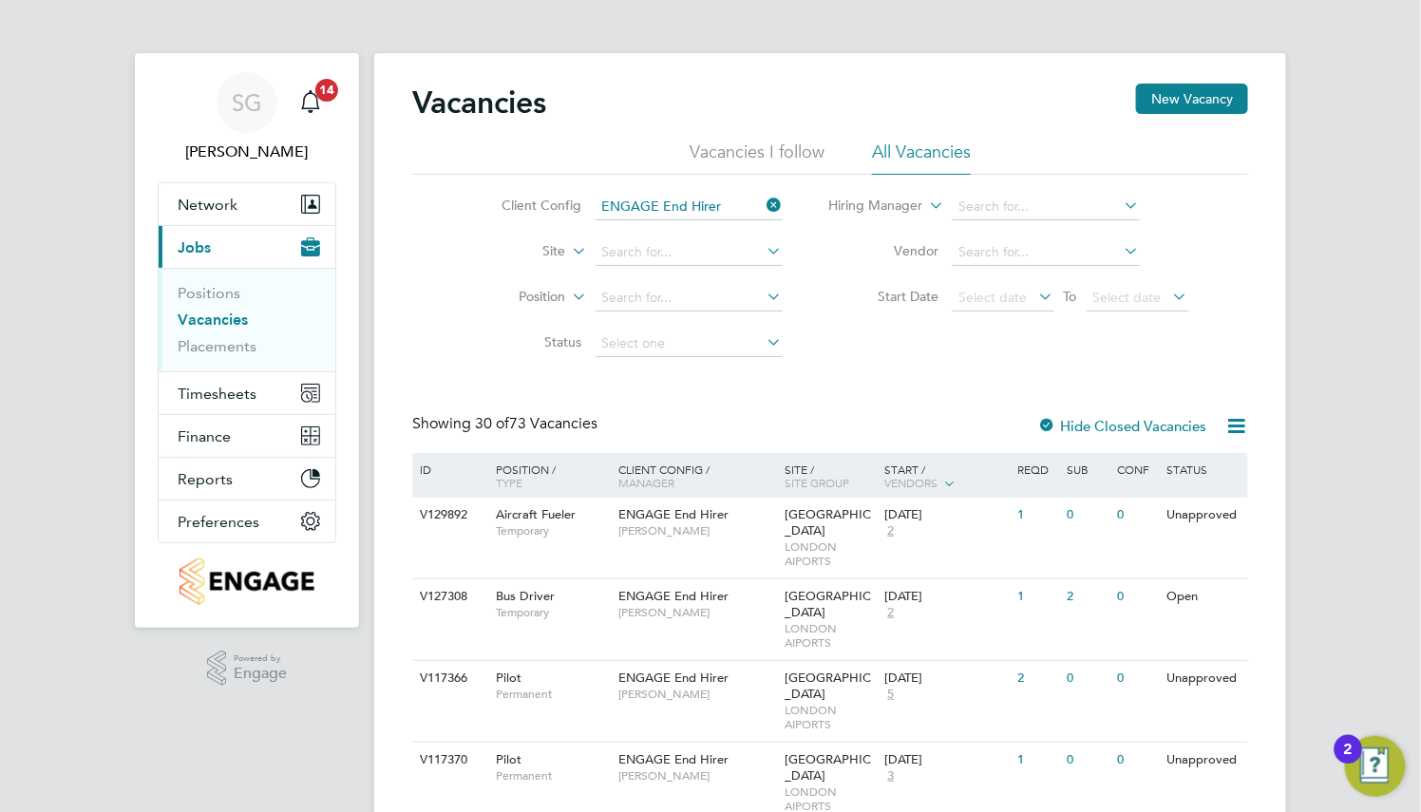
drag, startPoint x: 772, startPoint y: 200, endPoint x: 727, endPoint y: 200, distance: 44.6
click at [763, 200] on icon at bounding box center [763, 205] width 0 height 27
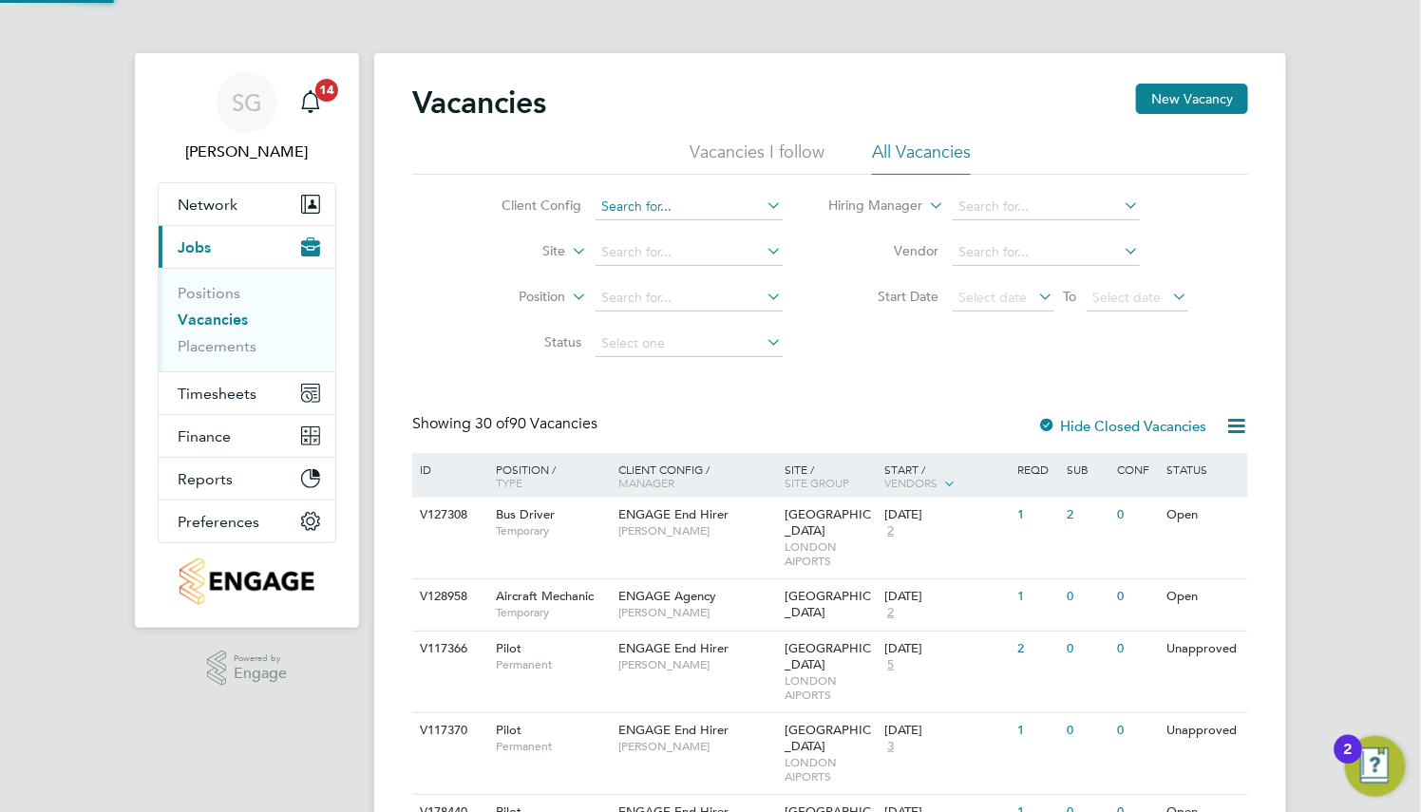
click at [660, 204] on input at bounding box center [688, 207] width 187 height 27
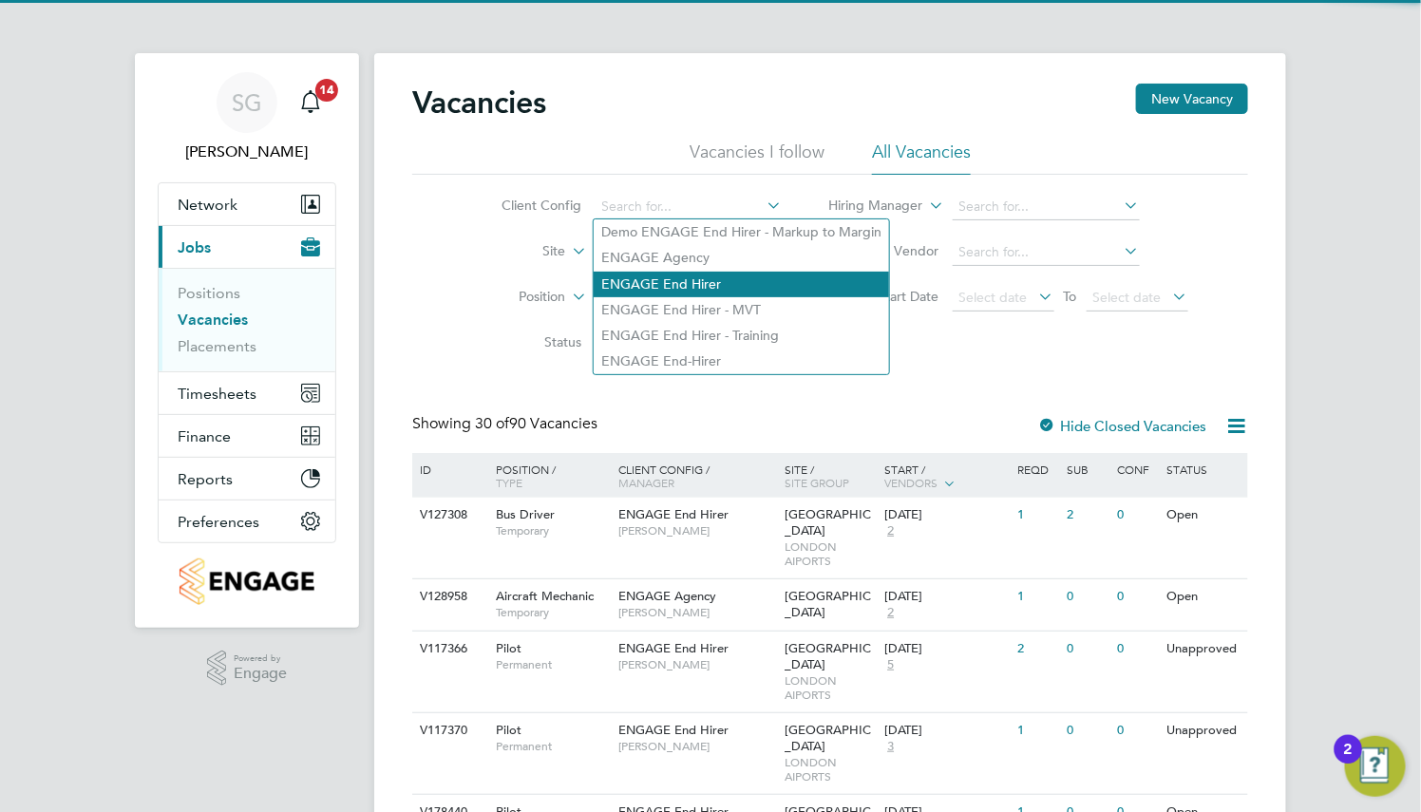
click at [686, 280] on li "ENGAGE End Hirer" at bounding box center [740, 285] width 295 height 26
type input "ENGAGE End Hirer"
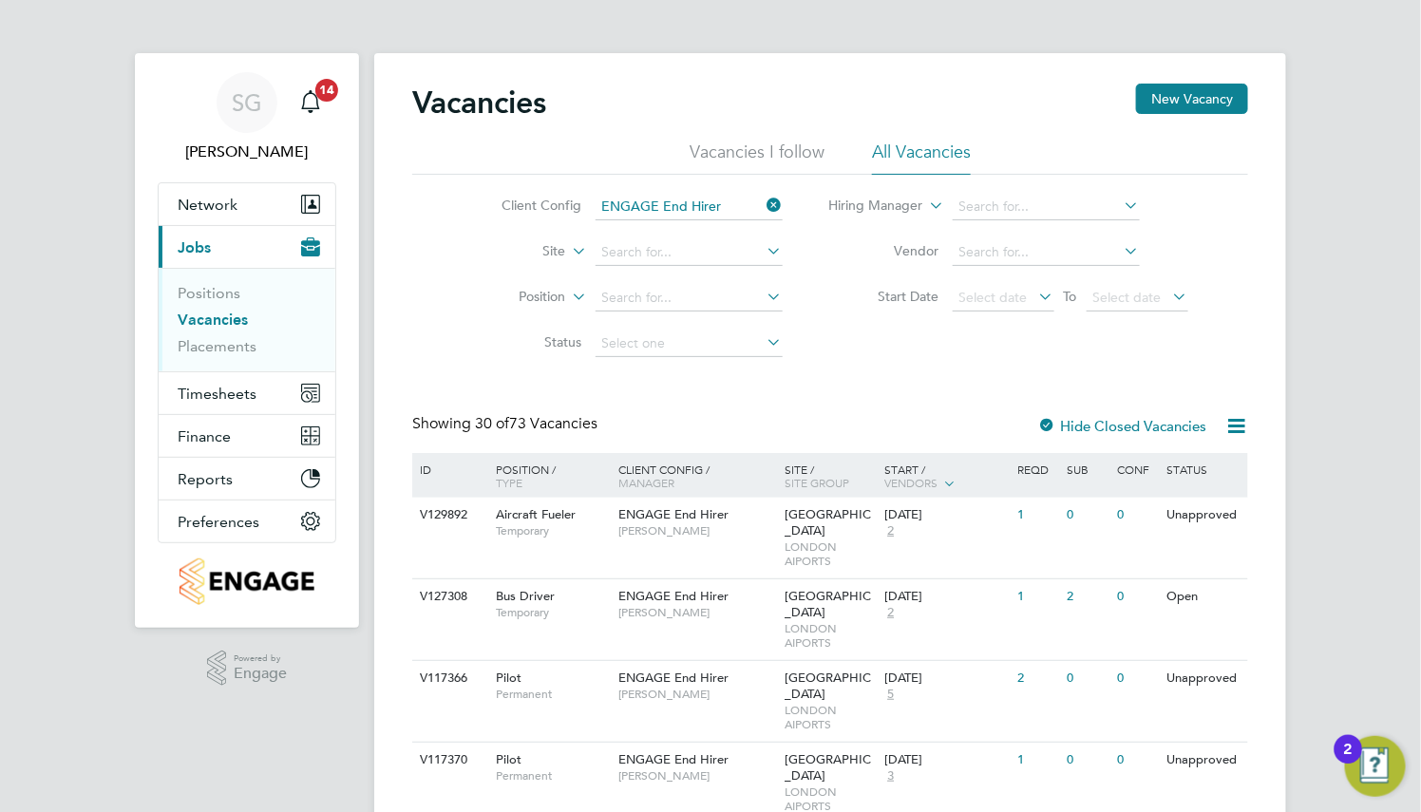
click at [763, 204] on icon at bounding box center [763, 205] width 0 height 27
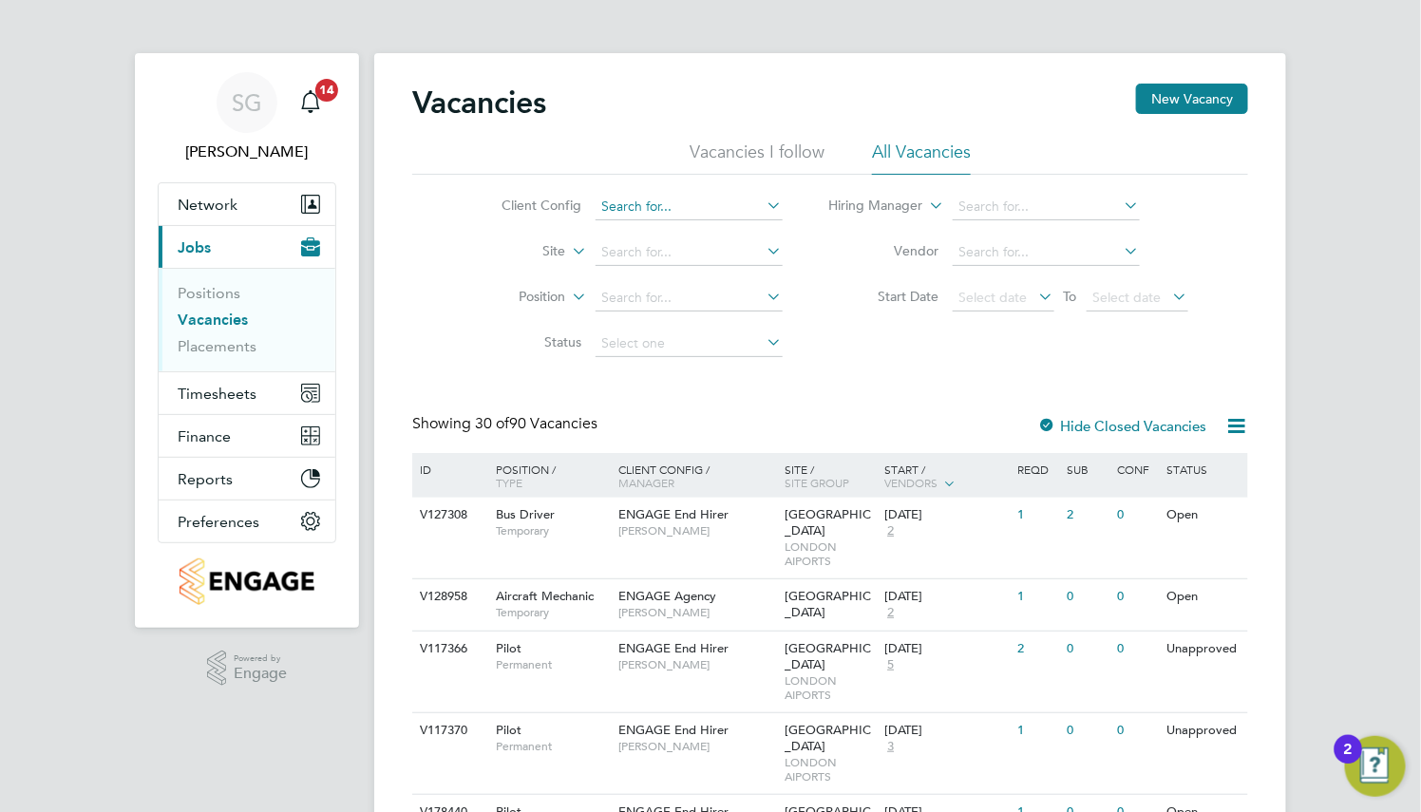
click at [669, 198] on input at bounding box center [688, 207] width 187 height 27
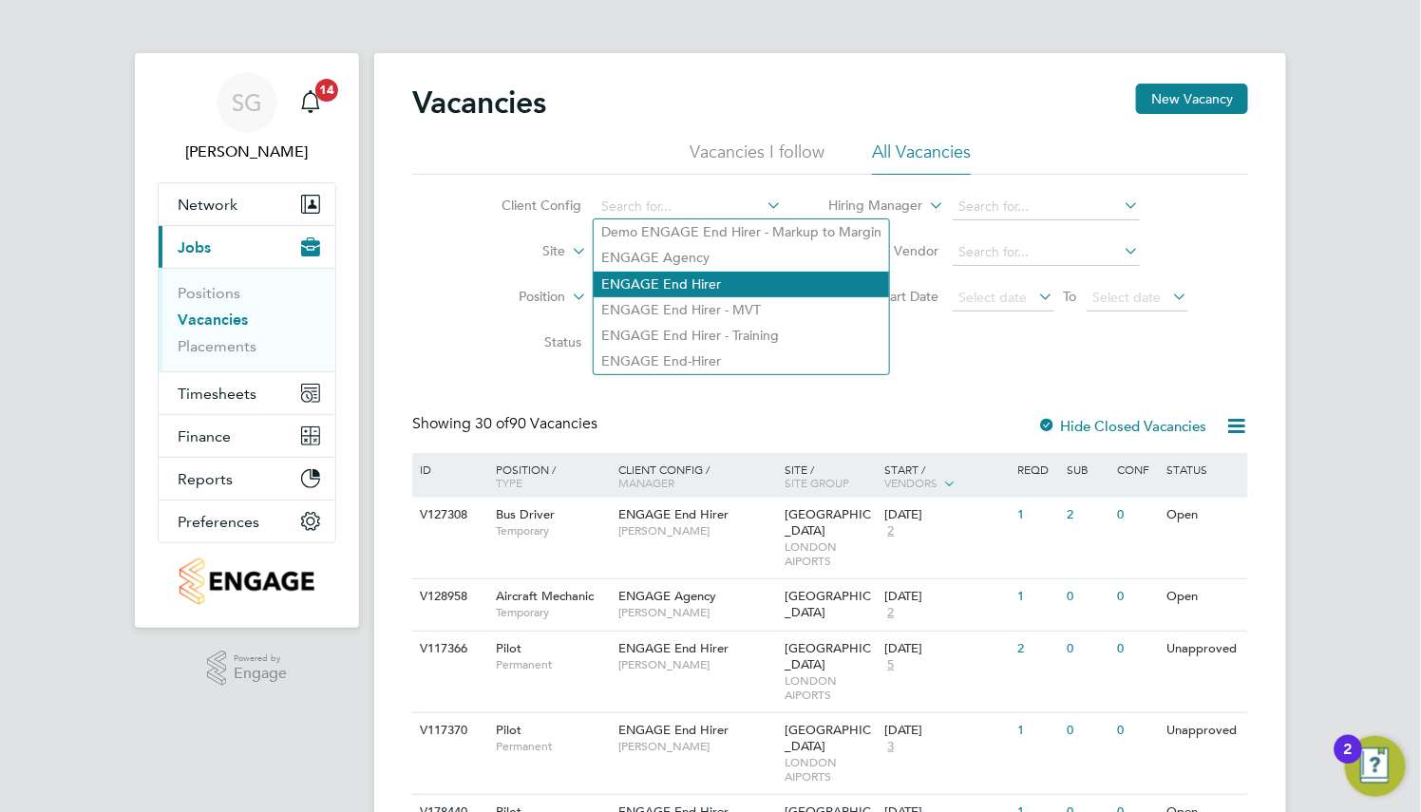
click at [700, 281] on li "ENGAGE End Hirer" at bounding box center [740, 285] width 295 height 26
type input "ENGAGE End Hirer"
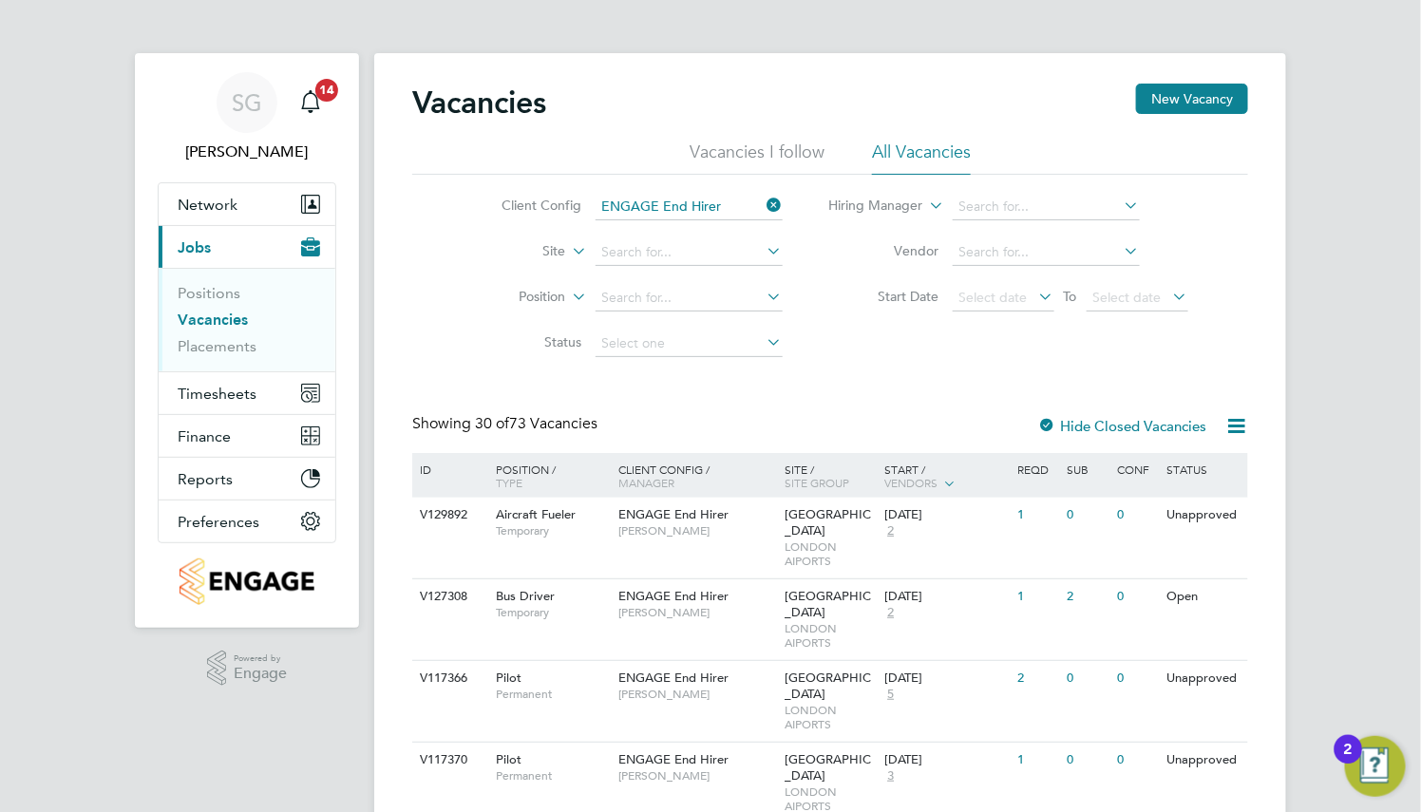
click at [763, 199] on icon at bounding box center [763, 205] width 0 height 27
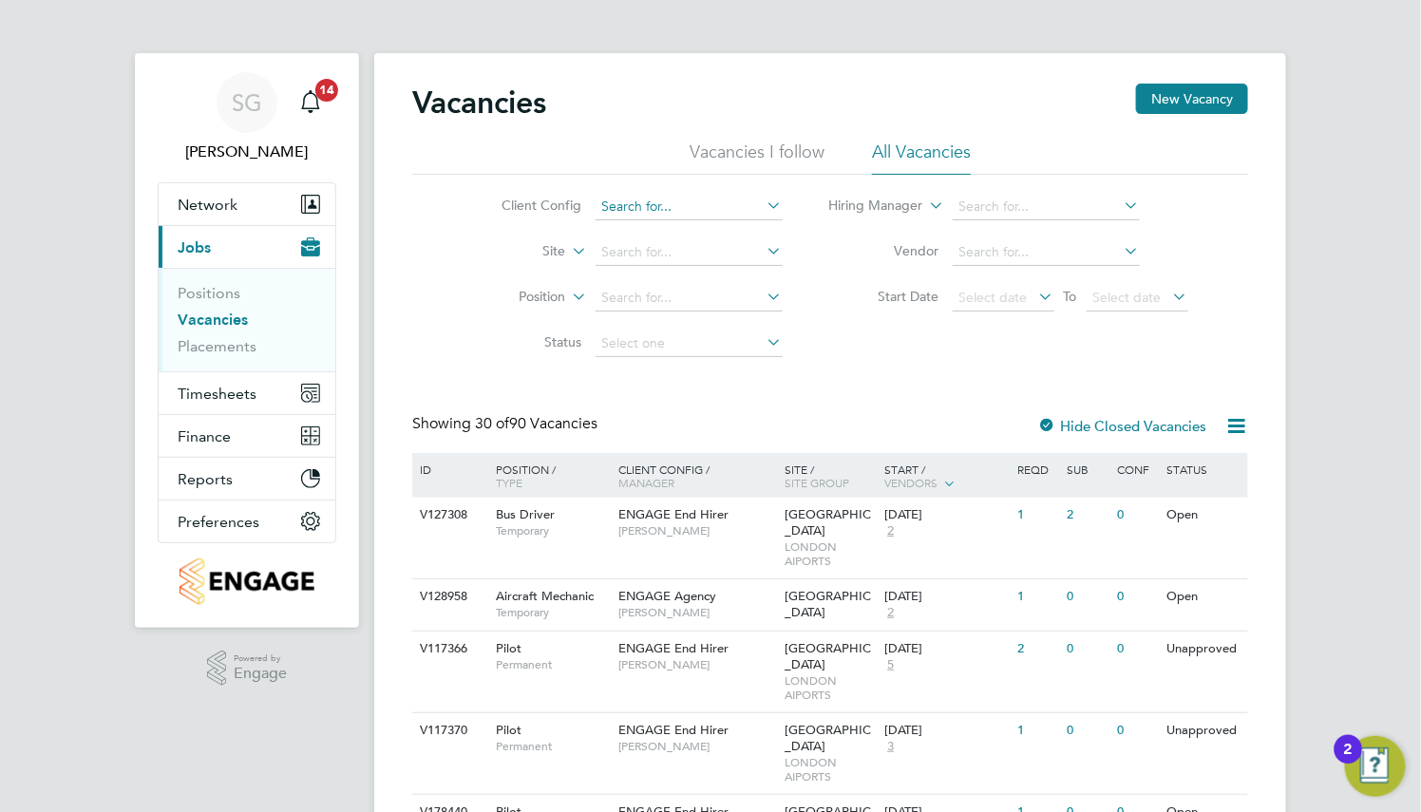
click at [689, 207] on input at bounding box center [688, 207] width 187 height 27
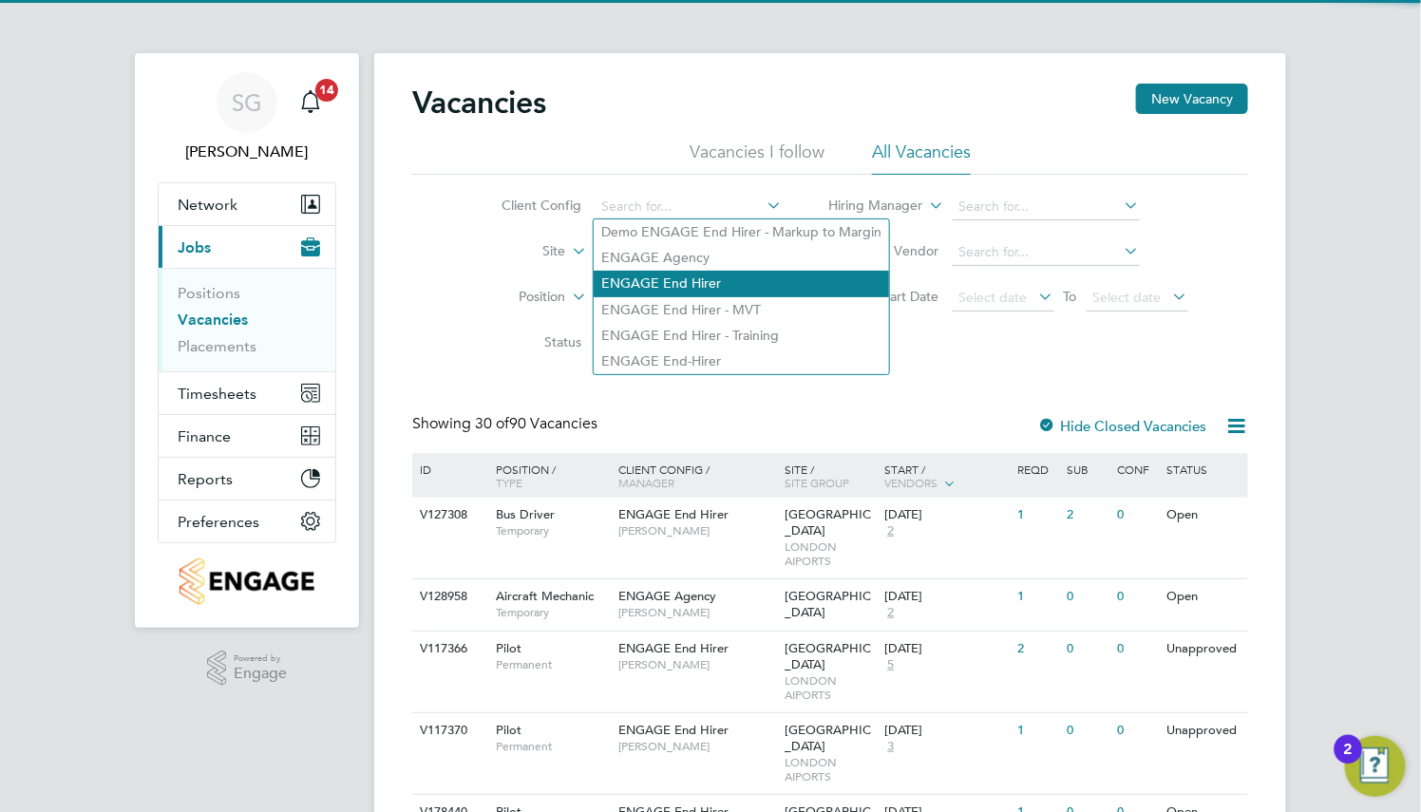
click at [704, 274] on li "ENGAGE End Hirer" at bounding box center [740, 284] width 295 height 26
type input "ENGAGE End Hirer"
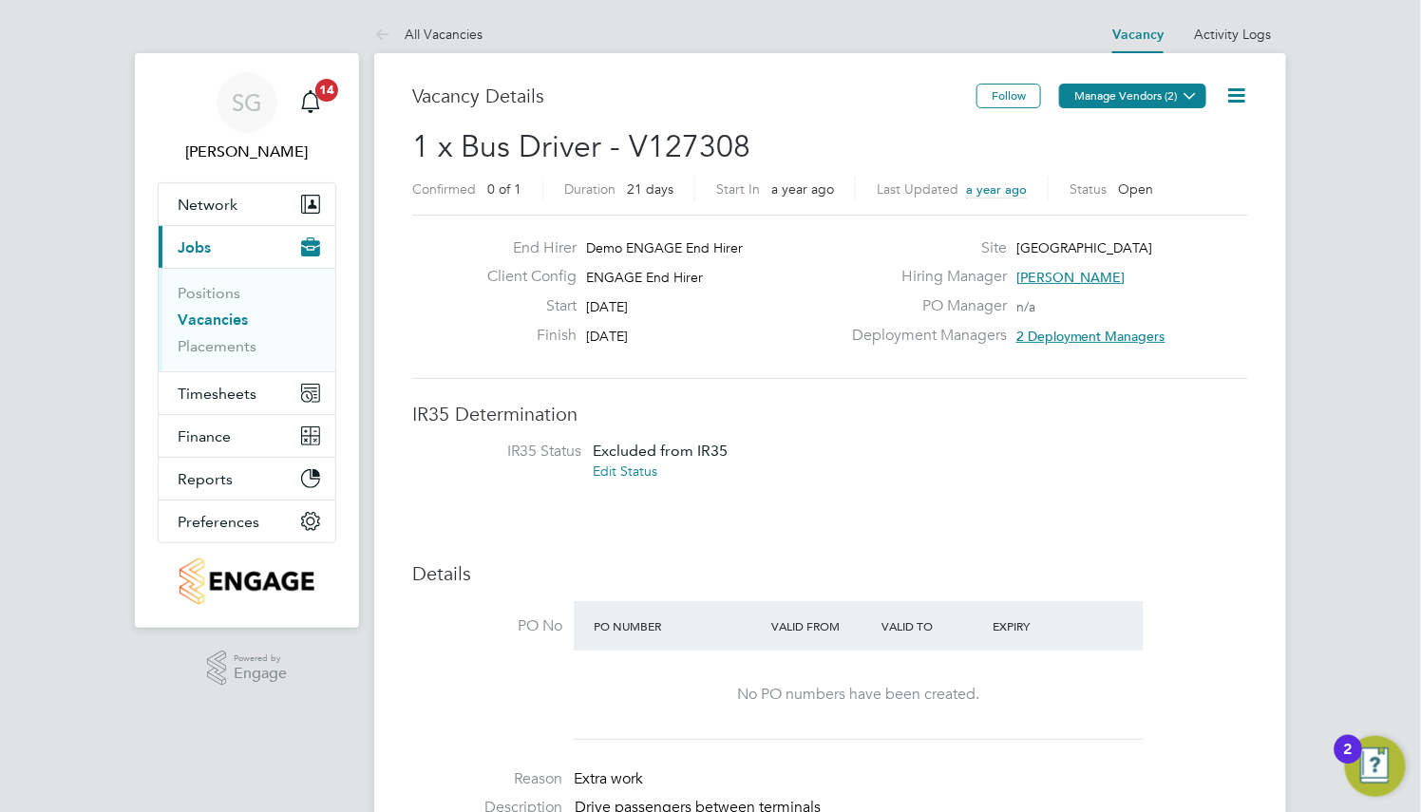
click at [1194, 89] on icon at bounding box center [1189, 95] width 14 height 14
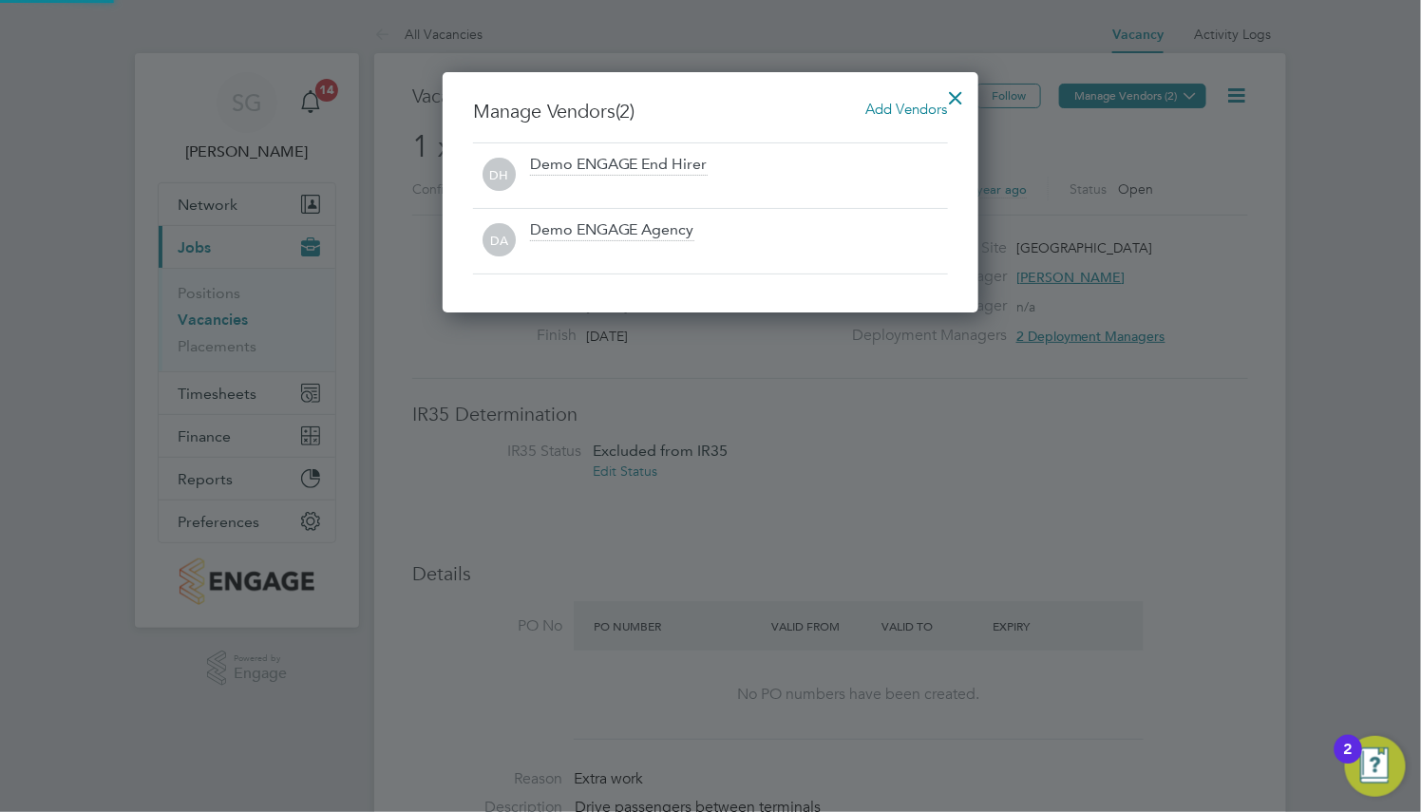
scroll to position [242, 536]
click at [919, 112] on span "Add Vendors" at bounding box center [907, 109] width 82 height 18
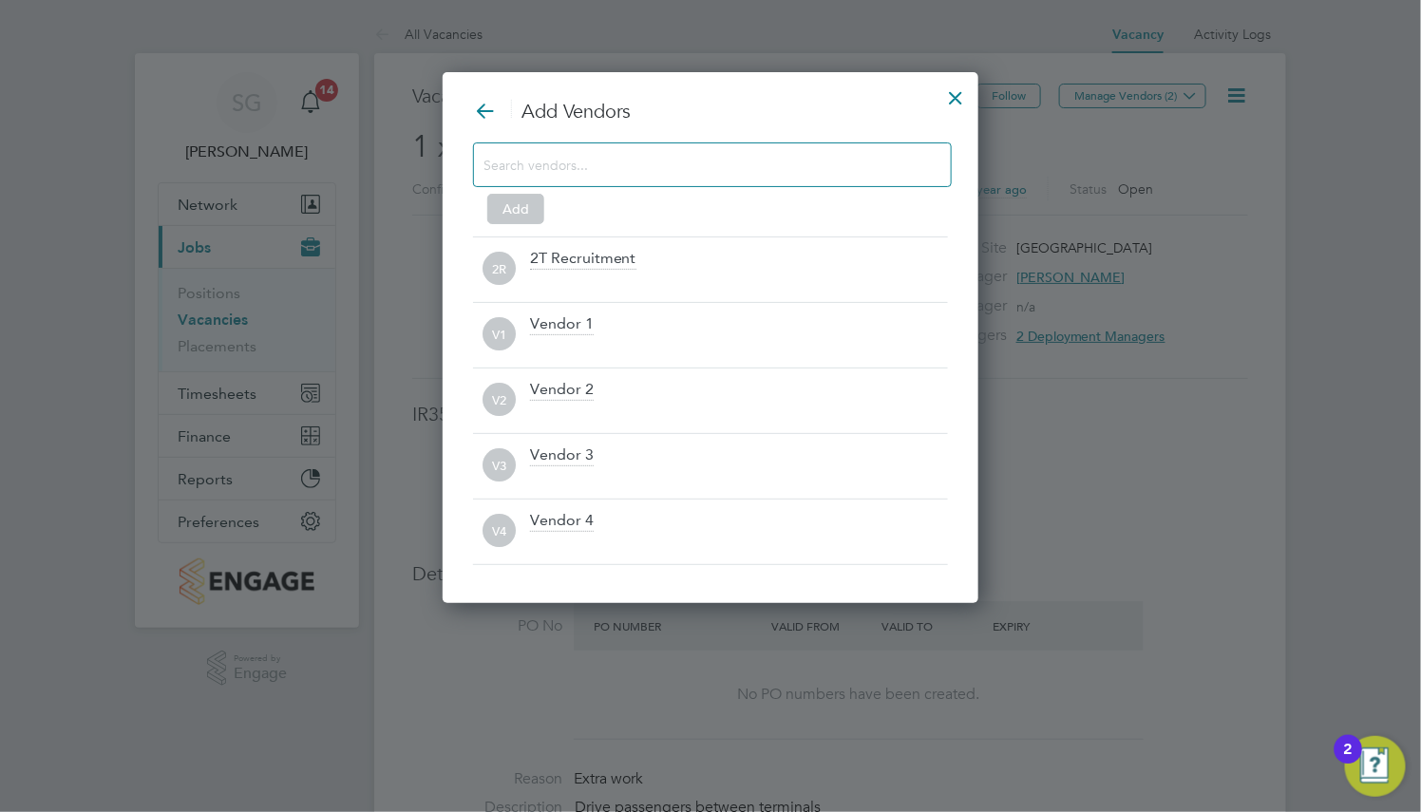
click at [835, 161] on input at bounding box center [696, 164] width 427 height 25
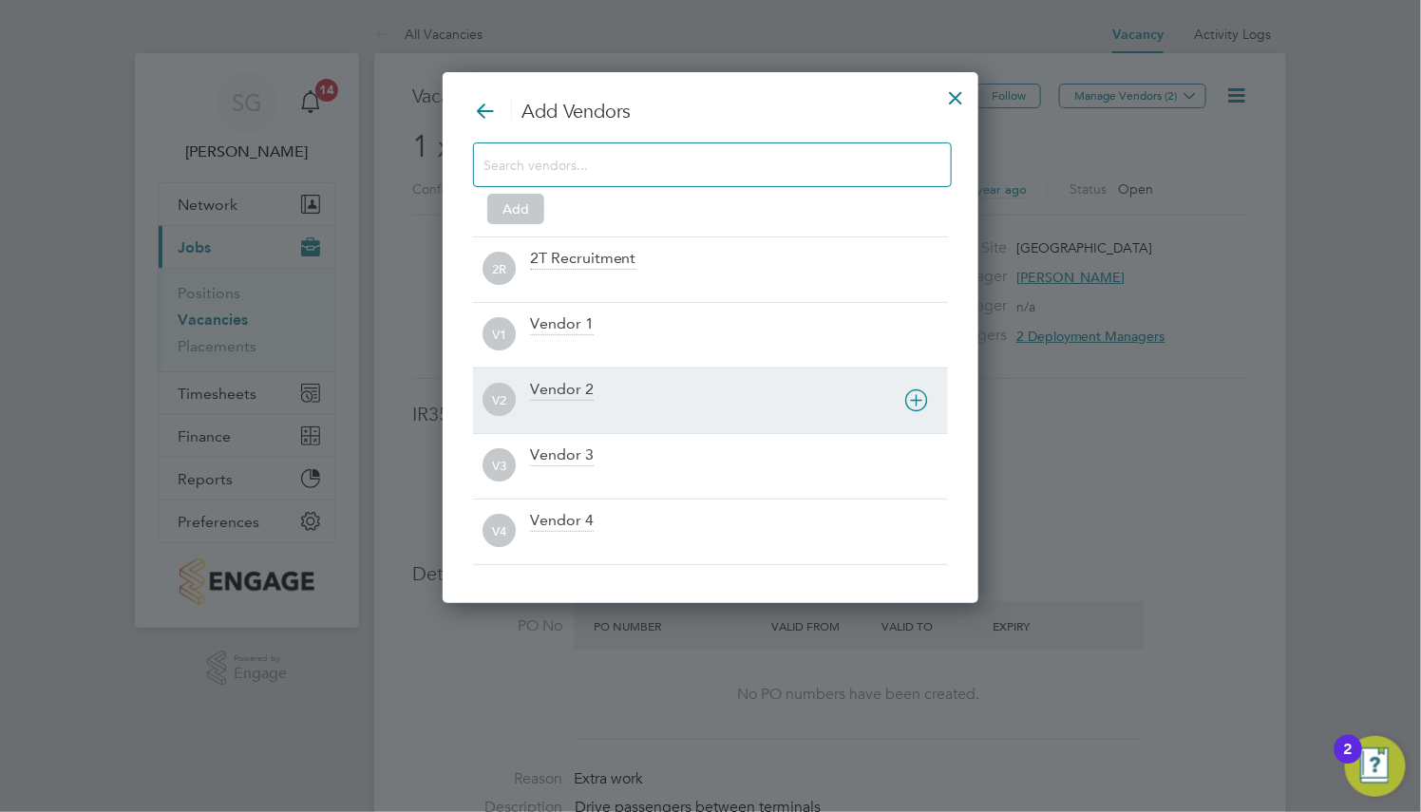
click at [919, 405] on icon at bounding box center [917, 400] width 24 height 24
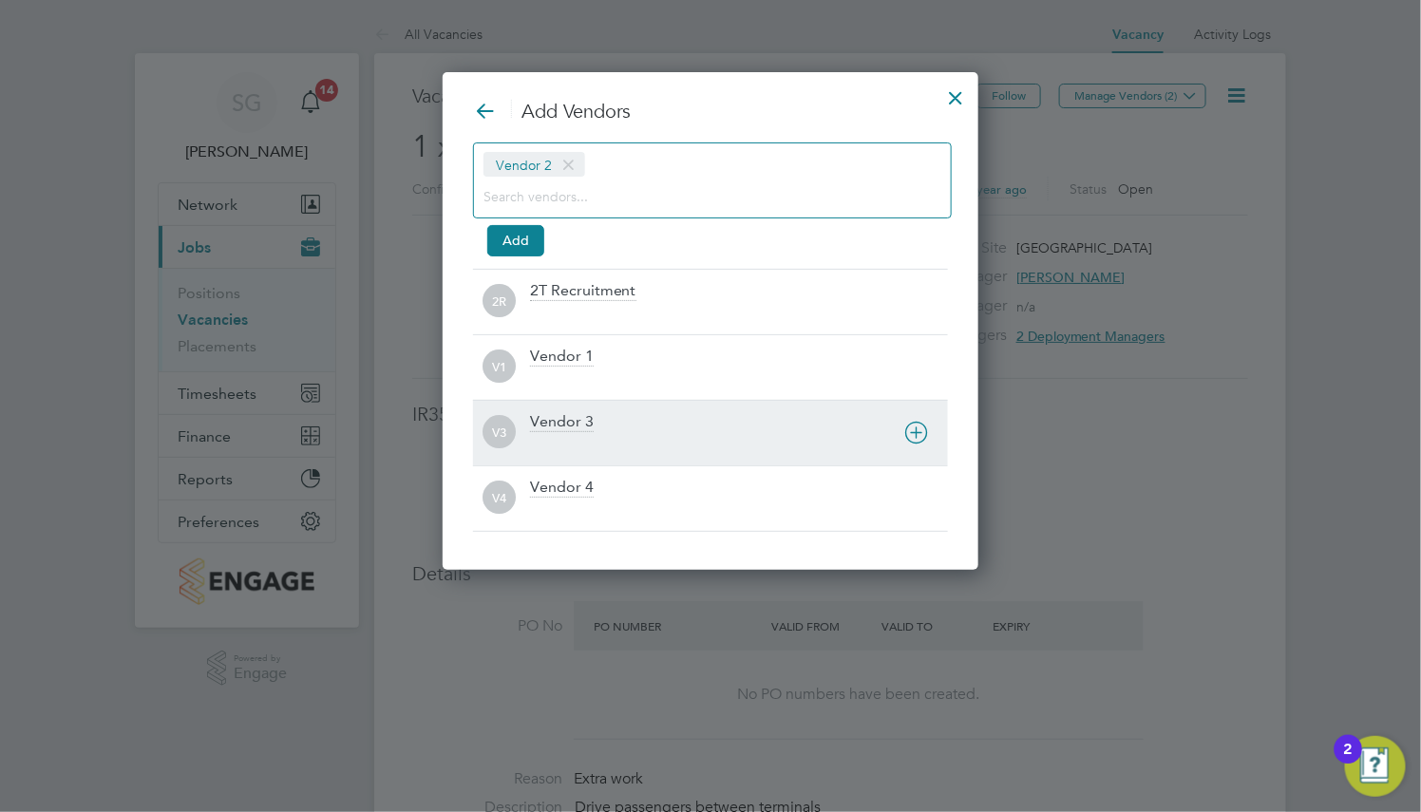
scroll to position [499, 536]
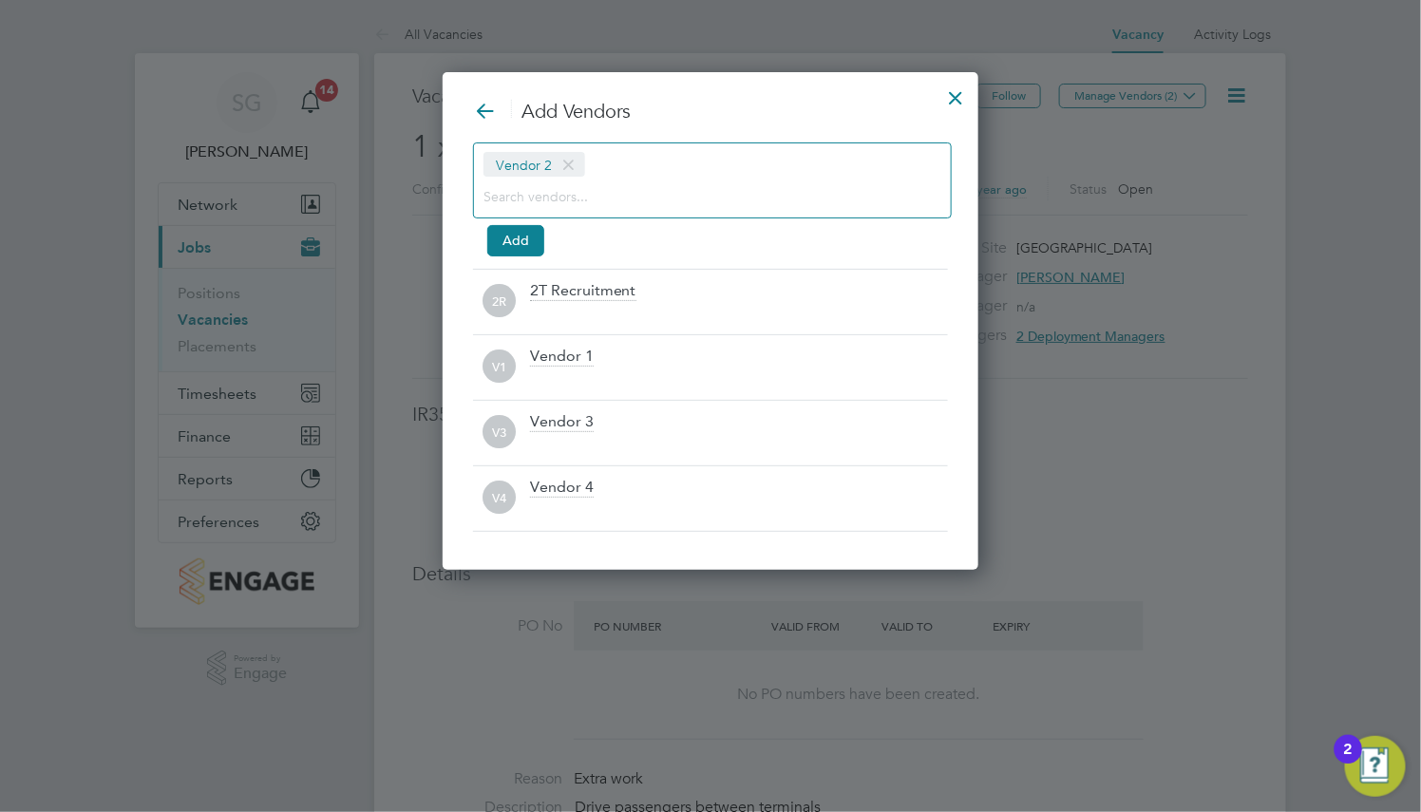
click at [710, 170] on div "Vendor 2" at bounding box center [712, 180] width 479 height 76
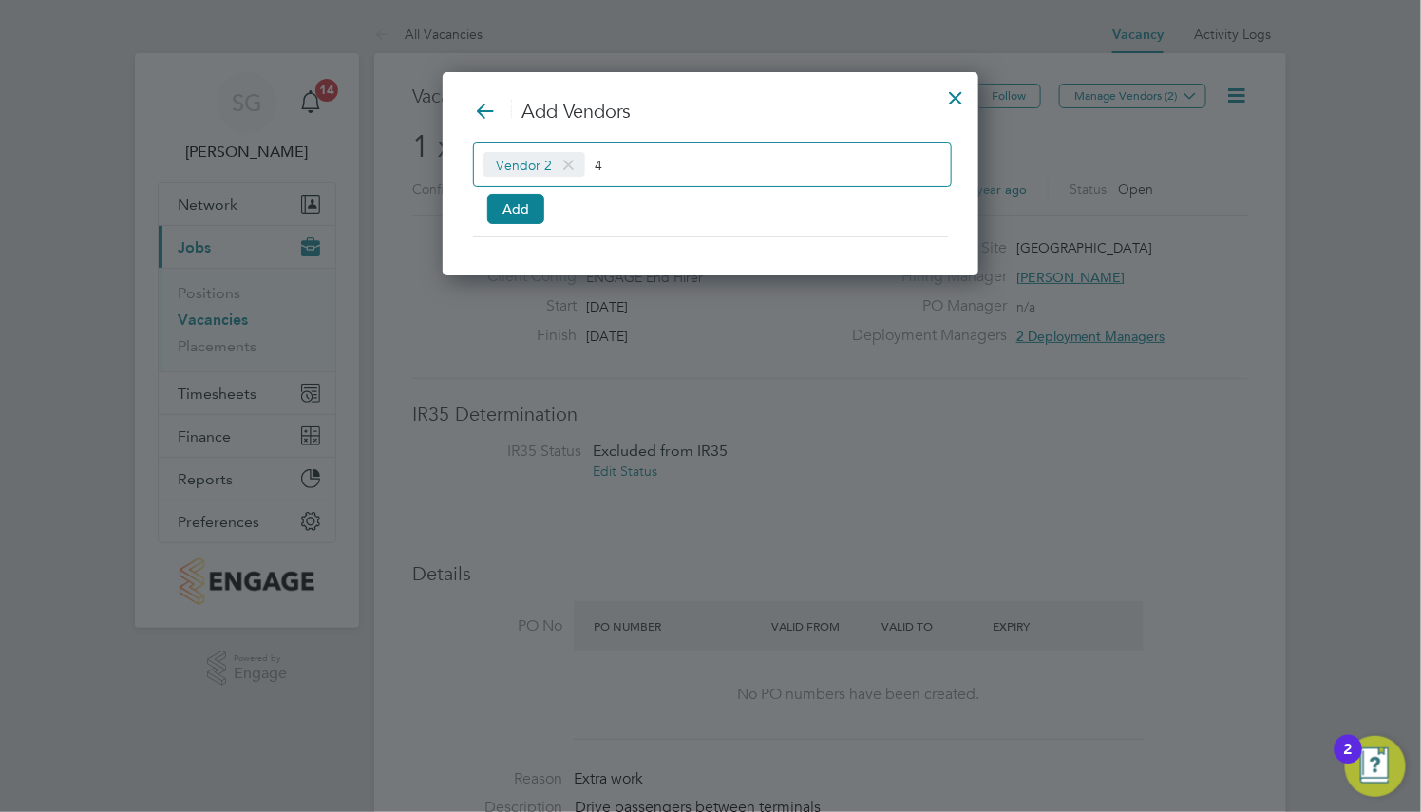
scroll to position [205, 536]
type input "4"
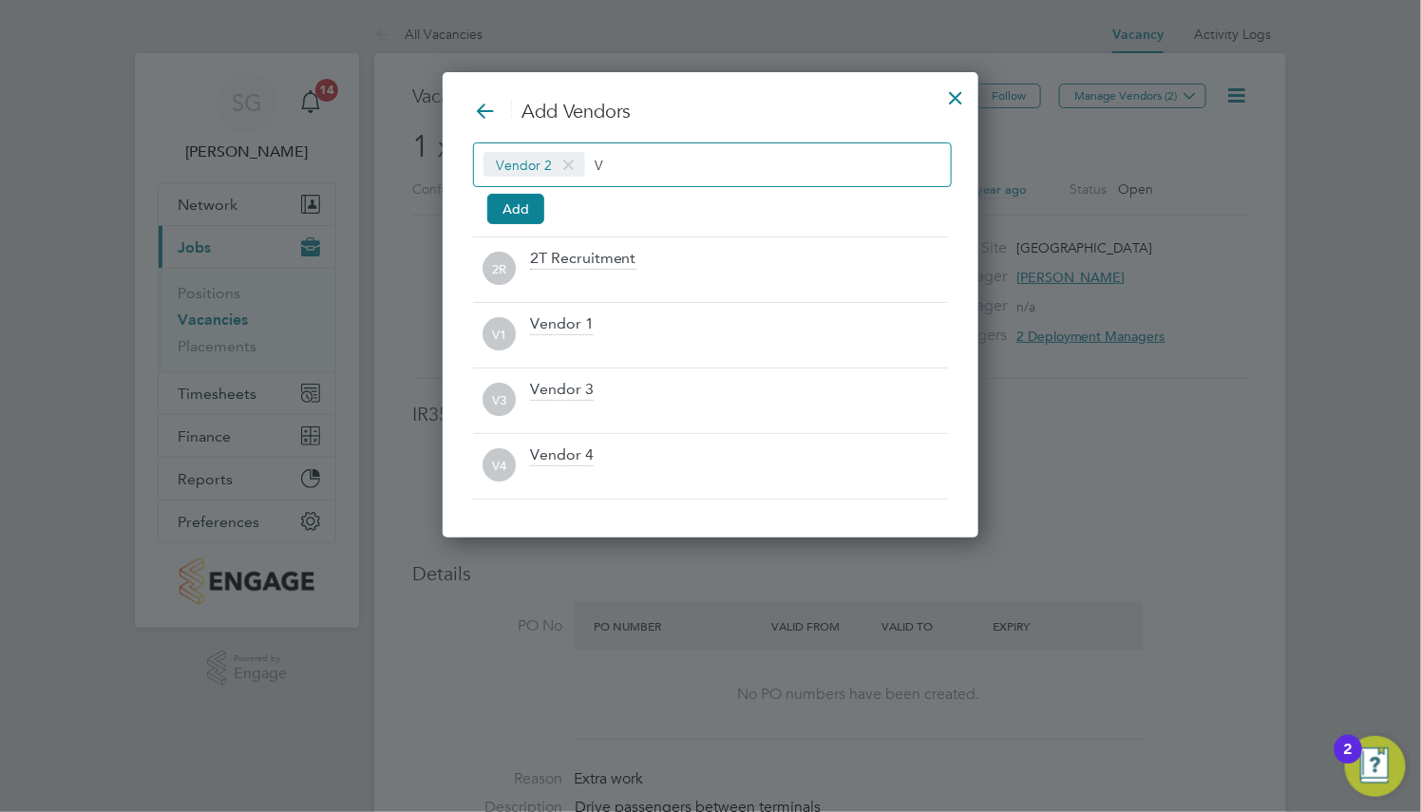
scroll to position [9, 9]
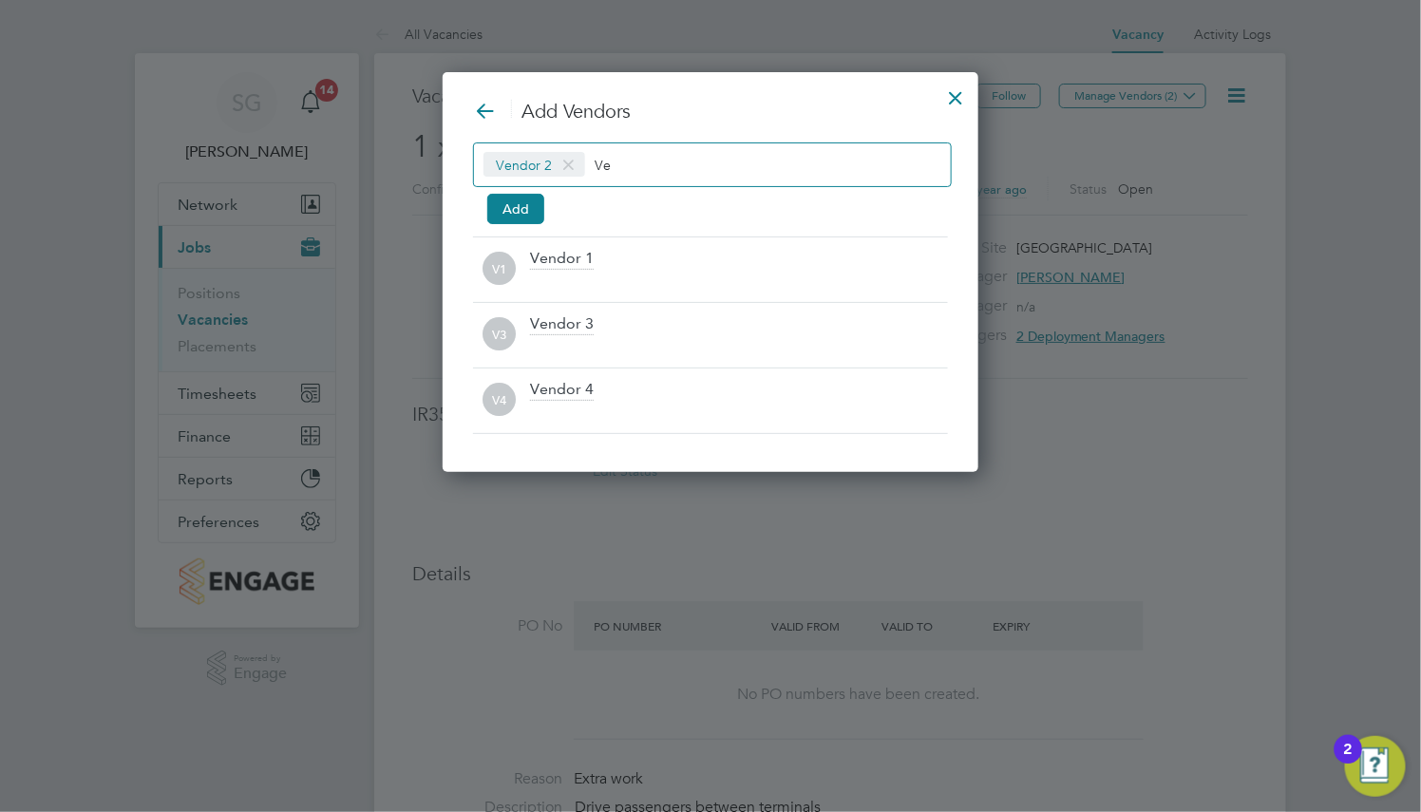
type input "V"
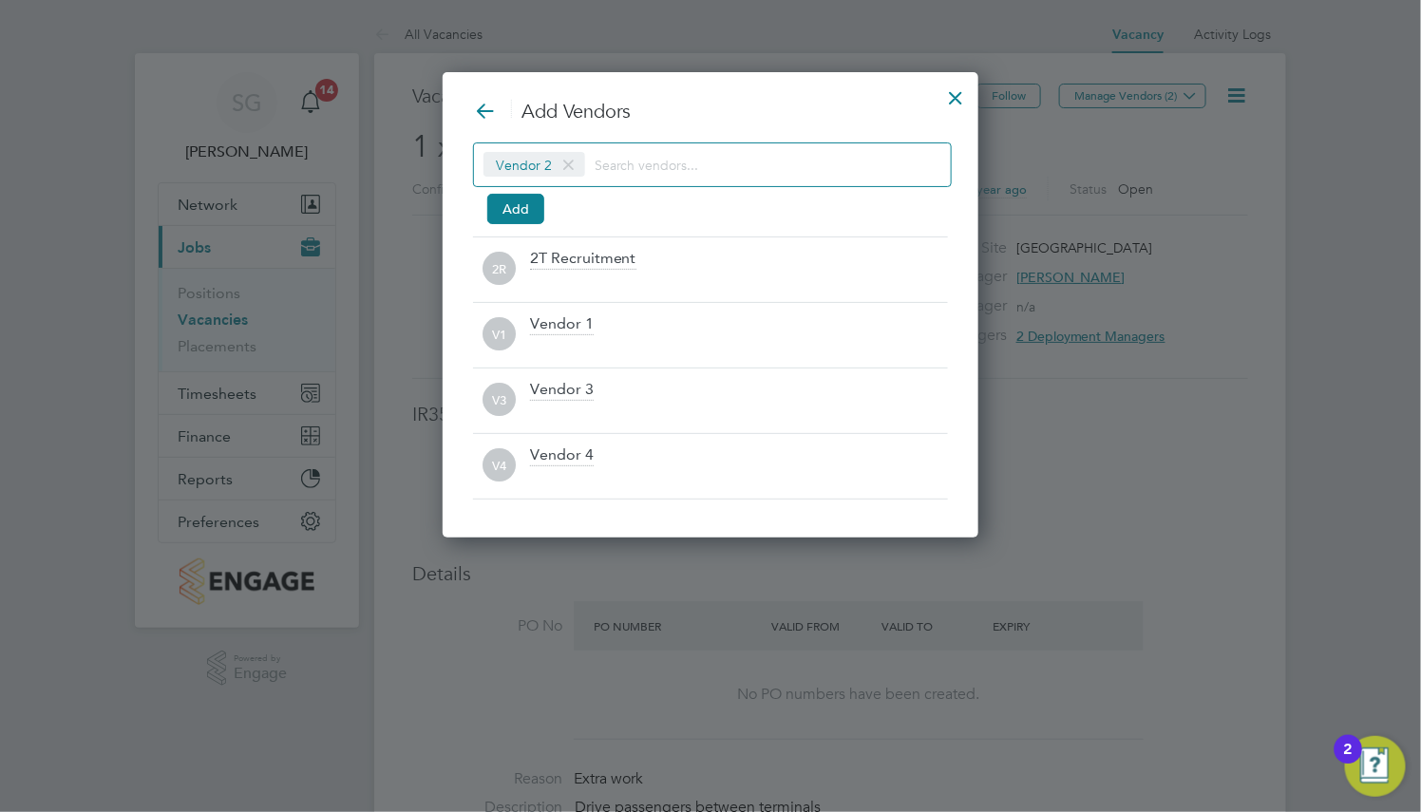
scroll to position [9, 9]
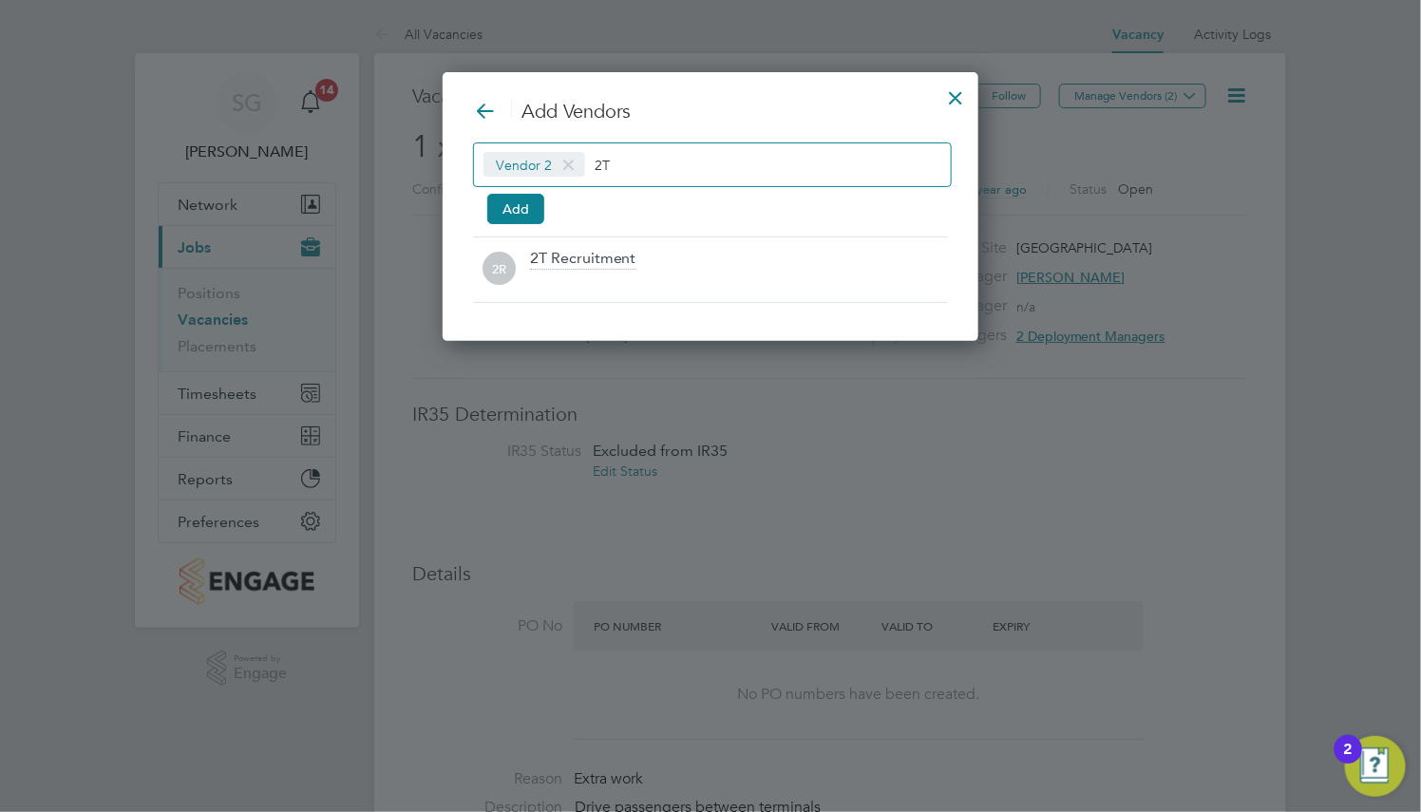
type input "2T"
click at [963, 97] on div at bounding box center [956, 93] width 34 height 34
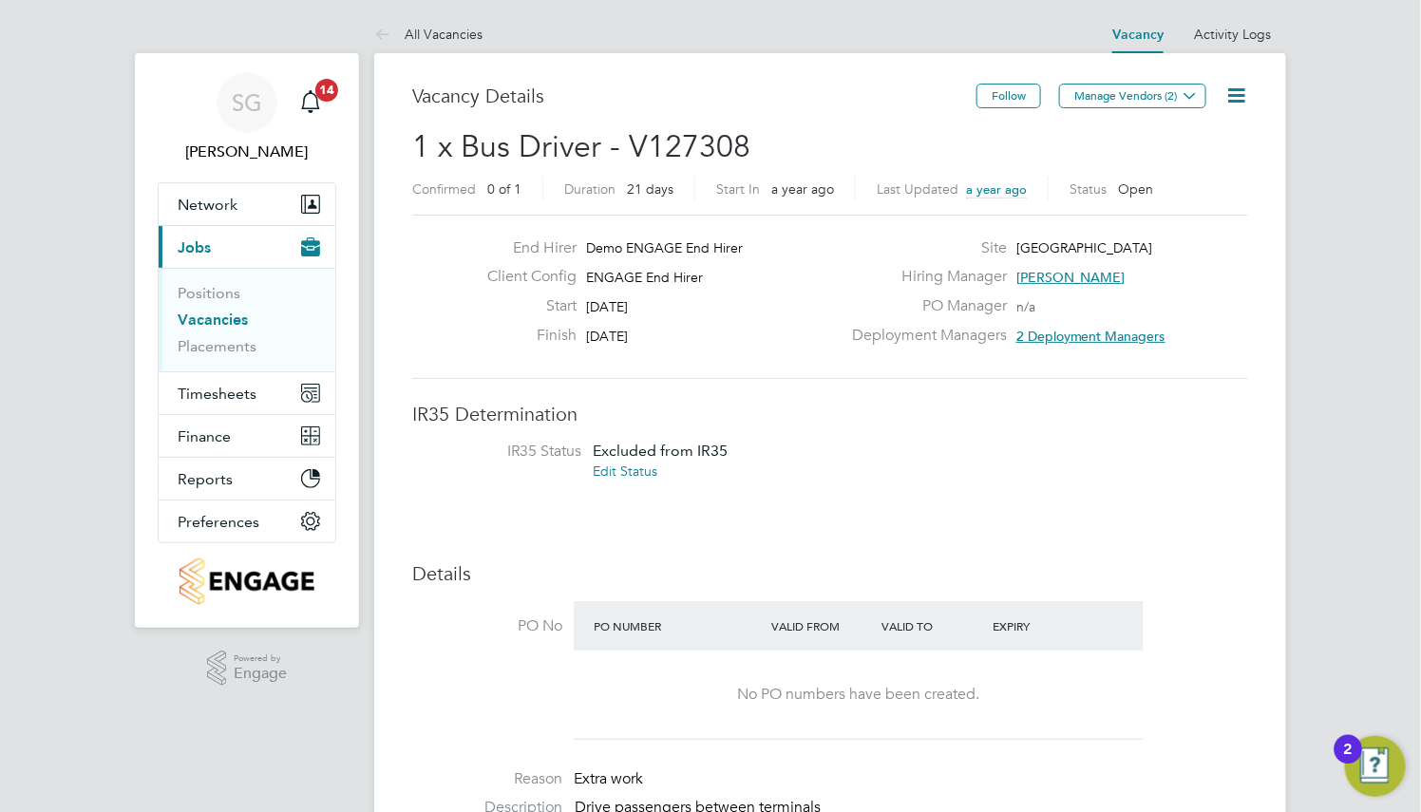
click at [930, 413] on h3 "IR35 Determination" at bounding box center [830, 414] width 836 height 25
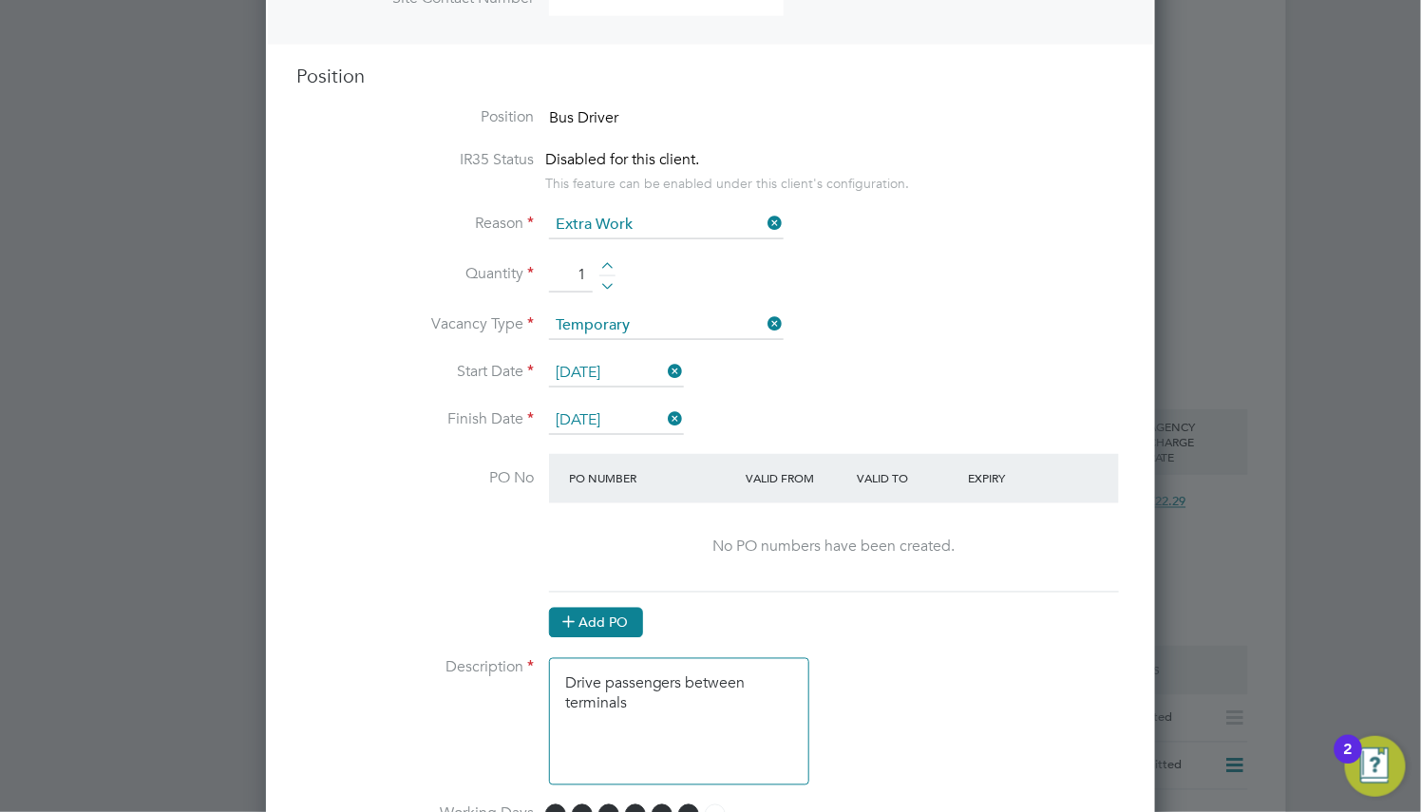
click at [624, 627] on button "Add PO" at bounding box center [596, 623] width 94 height 30
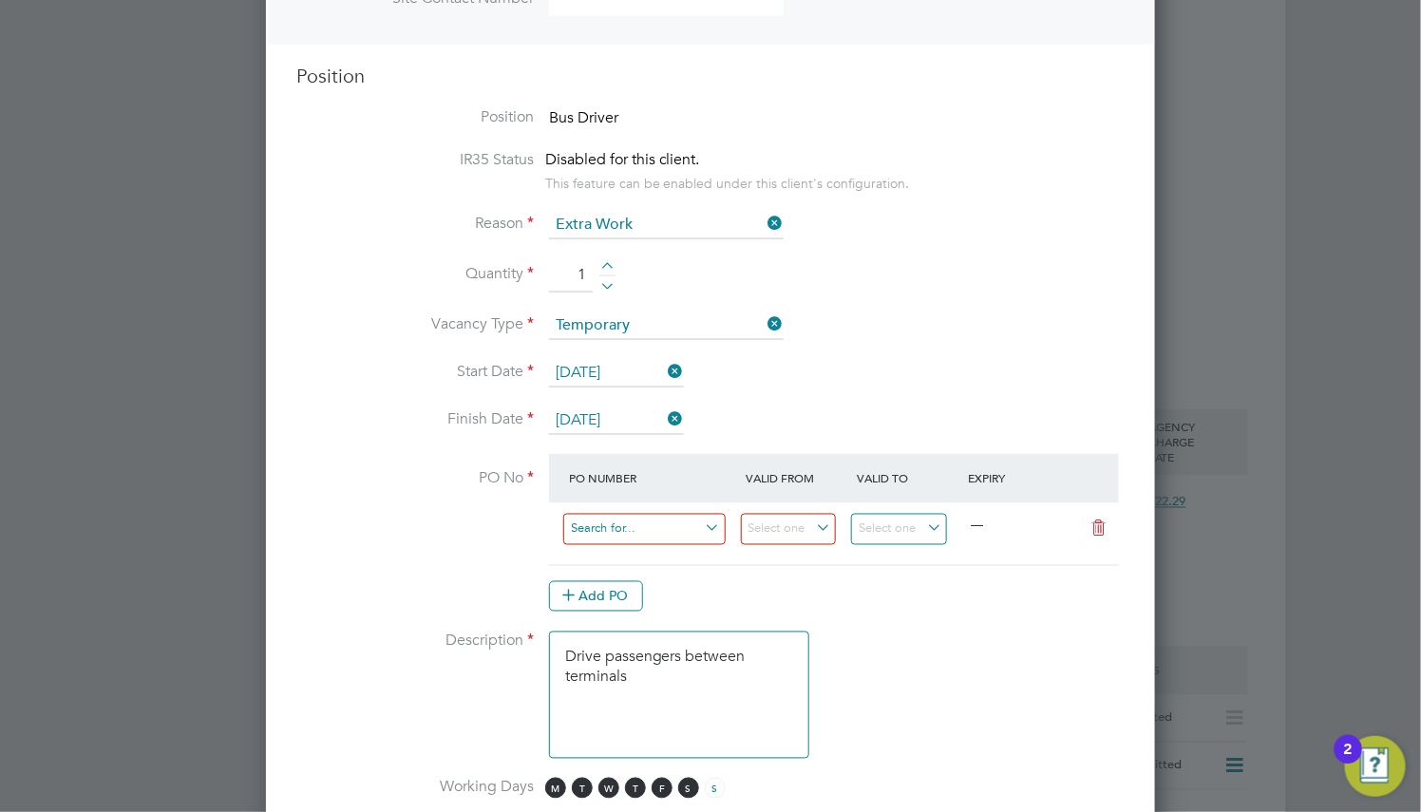
click at [616, 533] on input at bounding box center [644, 529] width 162 height 31
click at [629, 663] on li "1534753" at bounding box center [644, 662] width 164 height 26
type input "[DATE]"
click at [905, 531] on input "06 May 2023" at bounding box center [899, 529] width 96 height 31
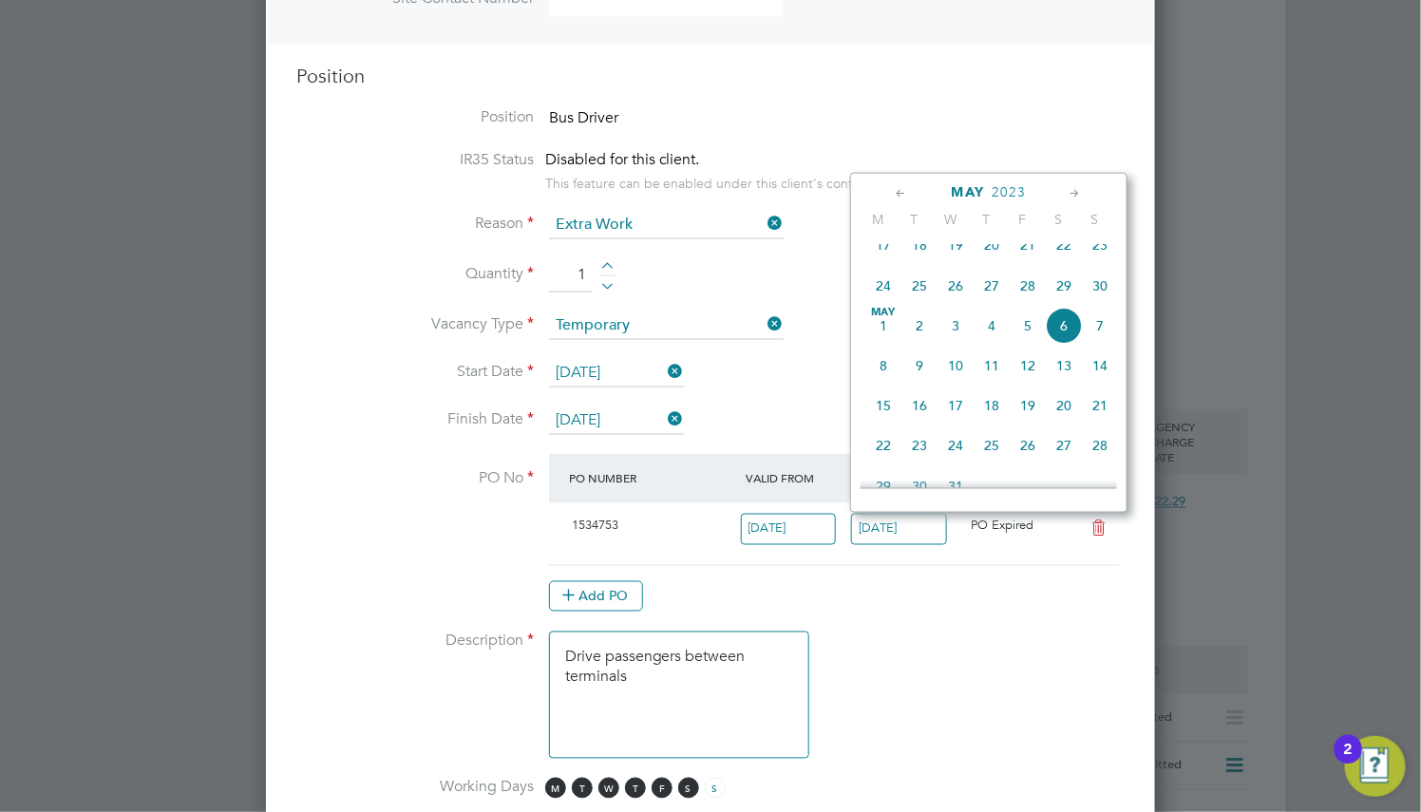
click at [1070, 186] on icon at bounding box center [1075, 193] width 18 height 21
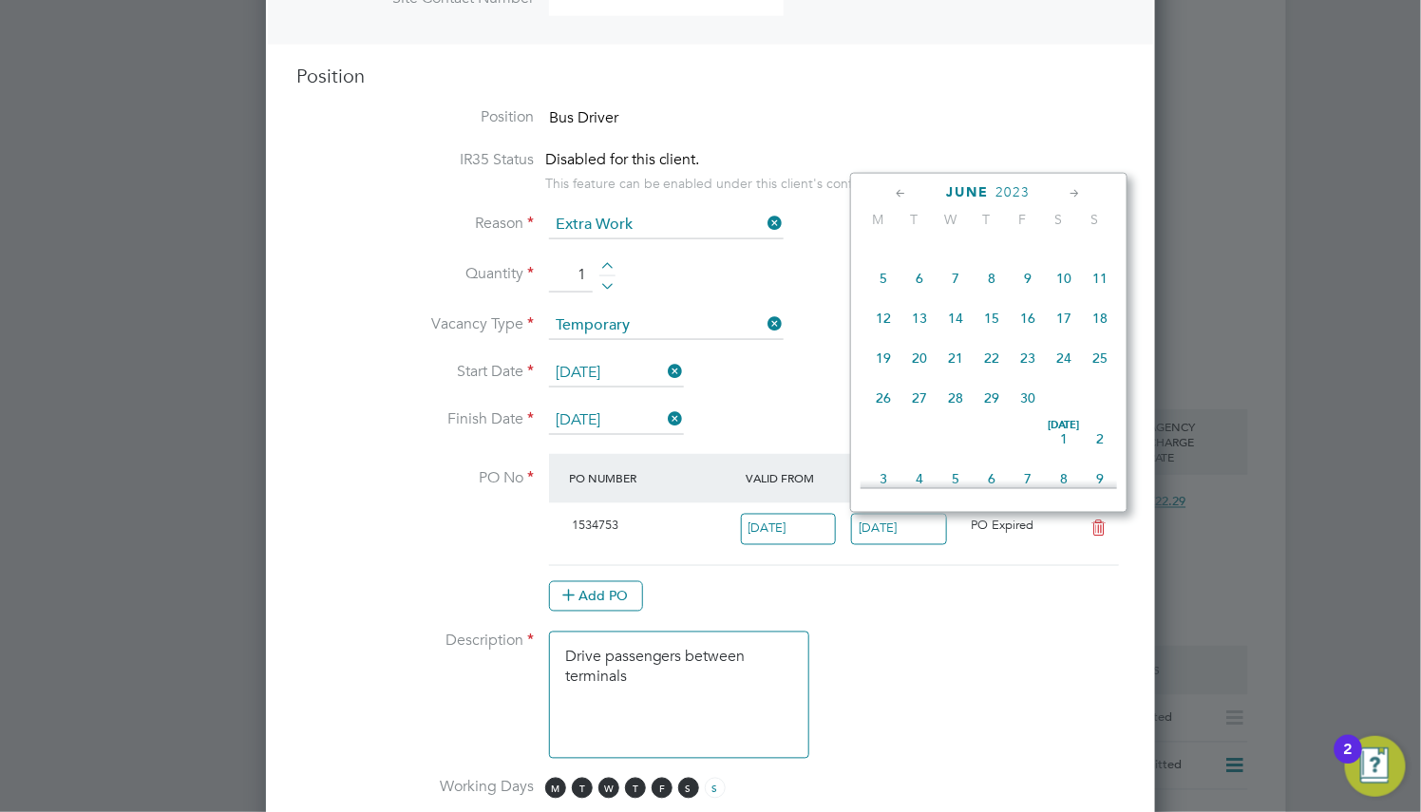
click at [1070, 186] on icon at bounding box center [1075, 193] width 18 height 21
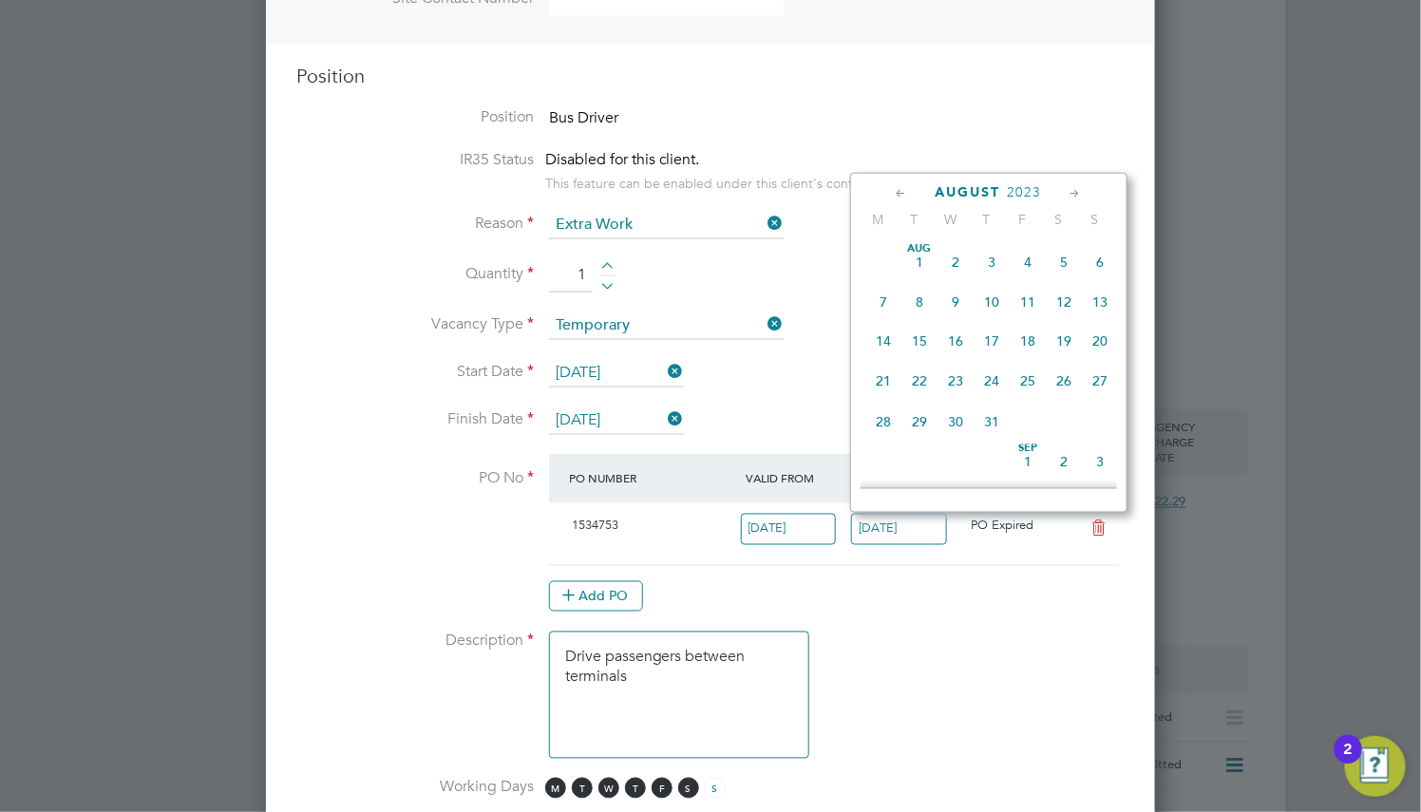
click at [1070, 186] on icon at bounding box center [1075, 193] width 18 height 21
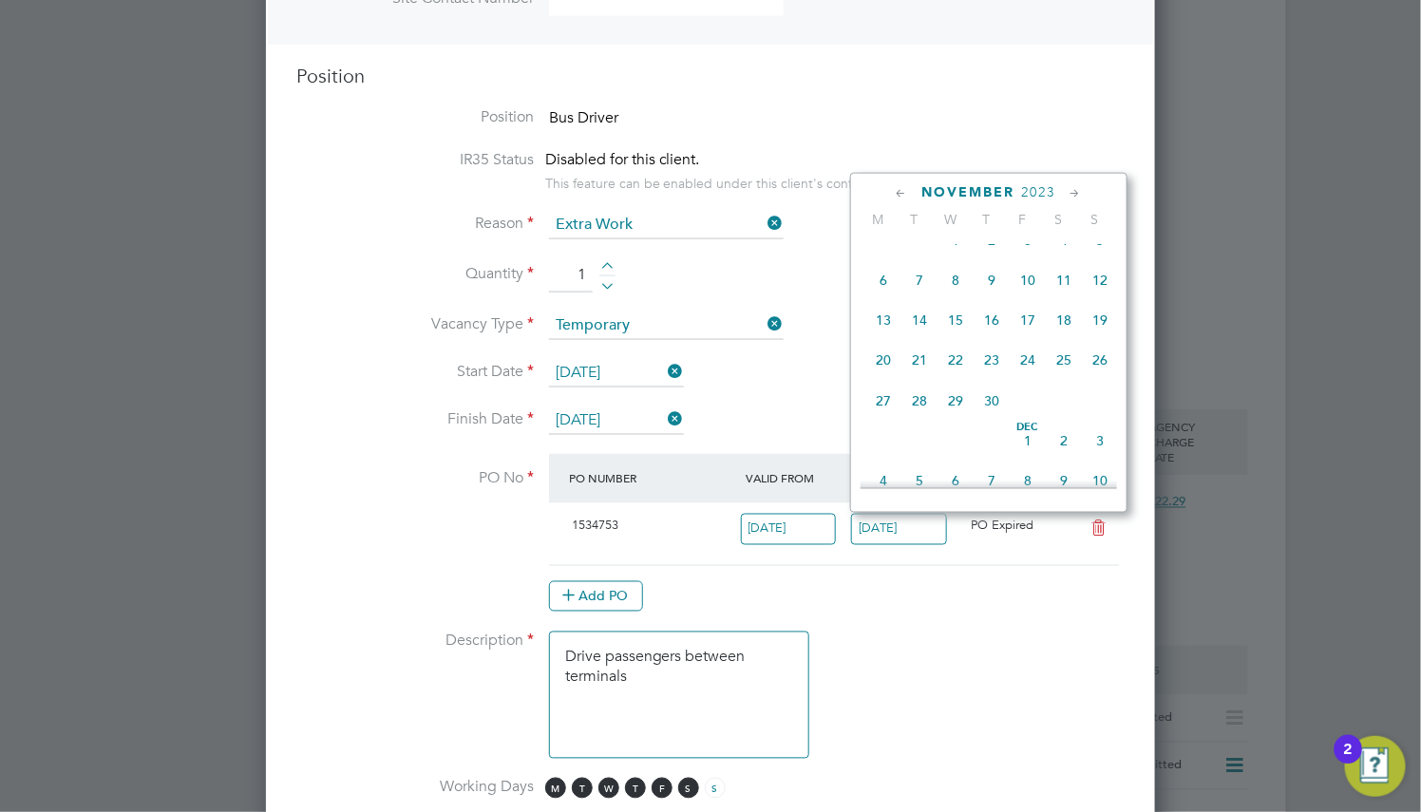
click at [1070, 186] on icon at bounding box center [1075, 193] width 18 height 21
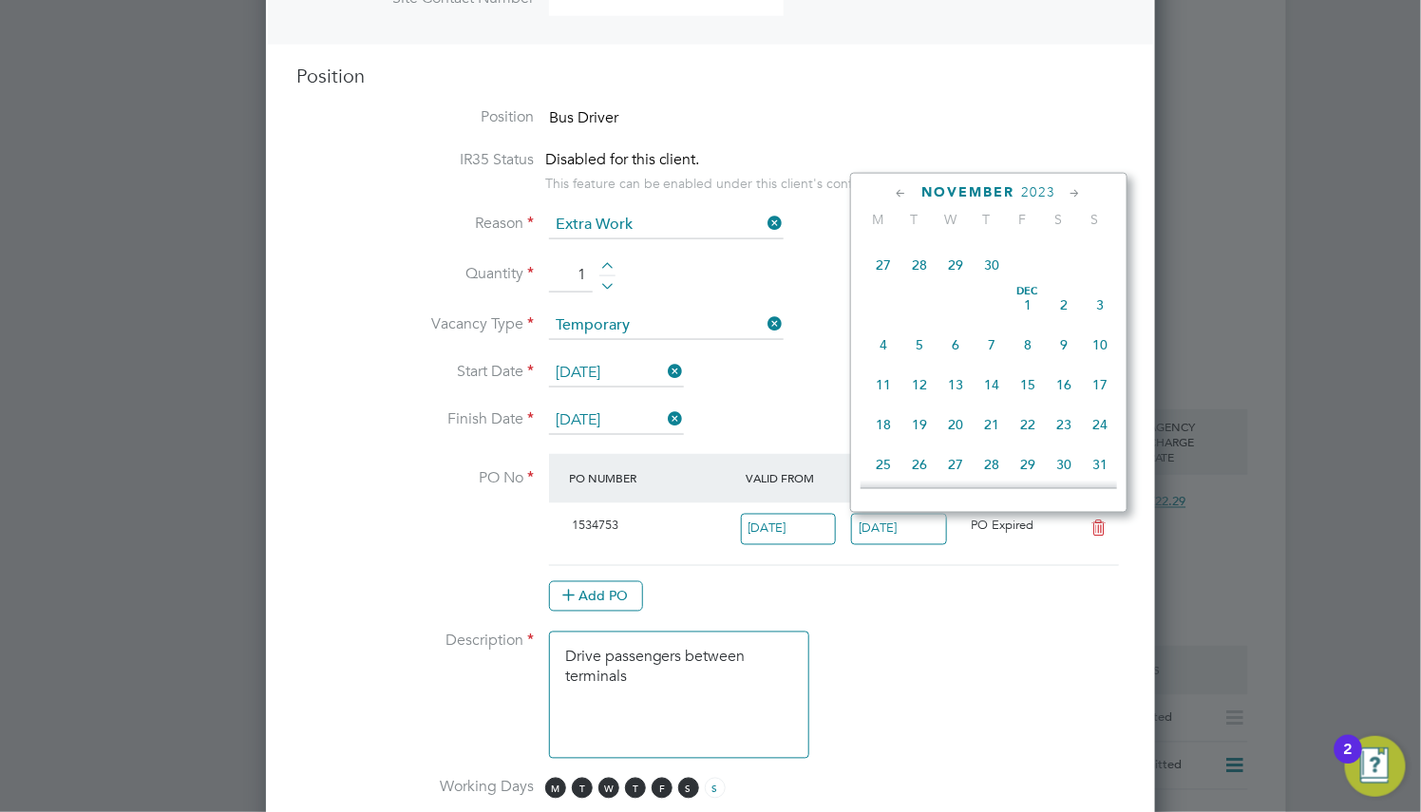
click at [1070, 186] on icon at bounding box center [1075, 193] width 18 height 21
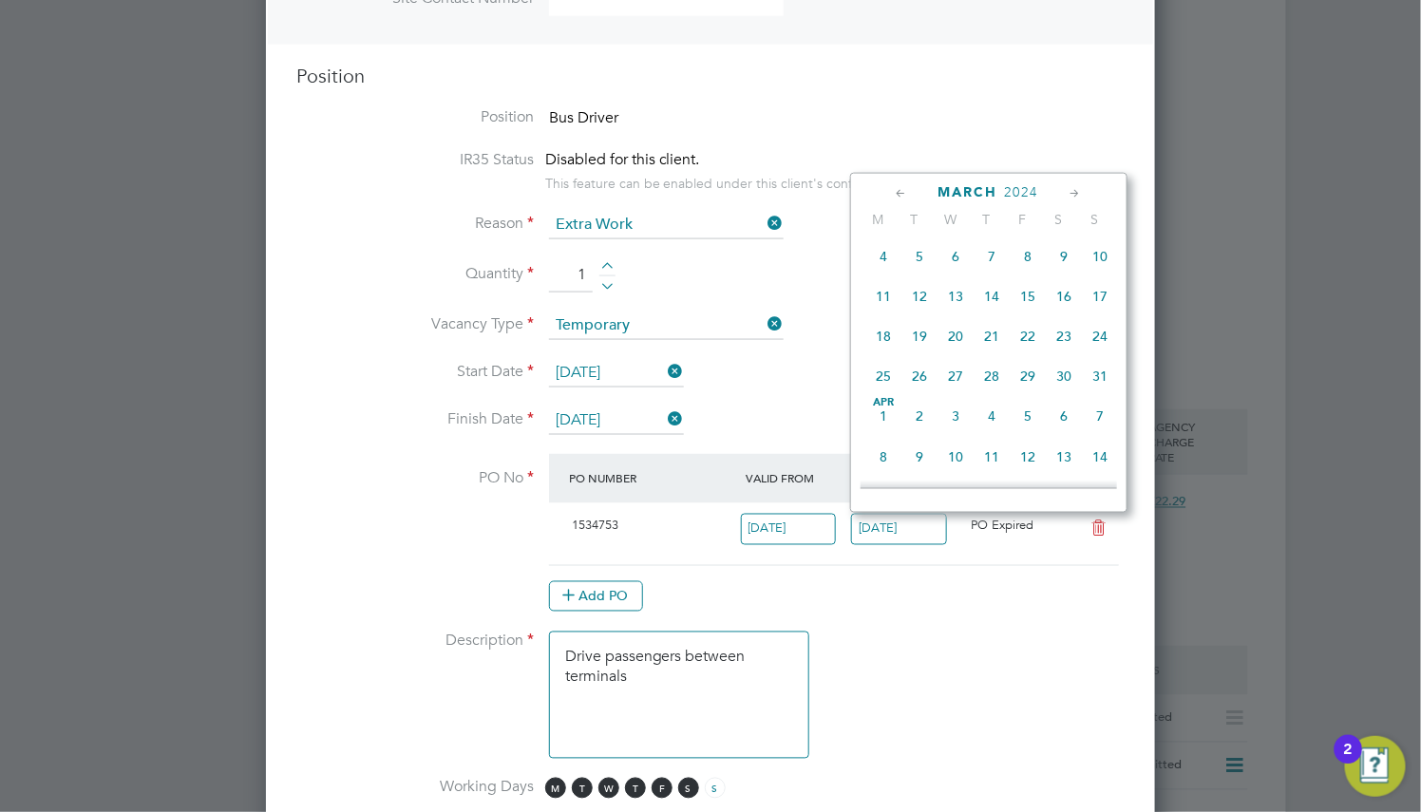
click at [1070, 186] on icon at bounding box center [1075, 193] width 18 height 21
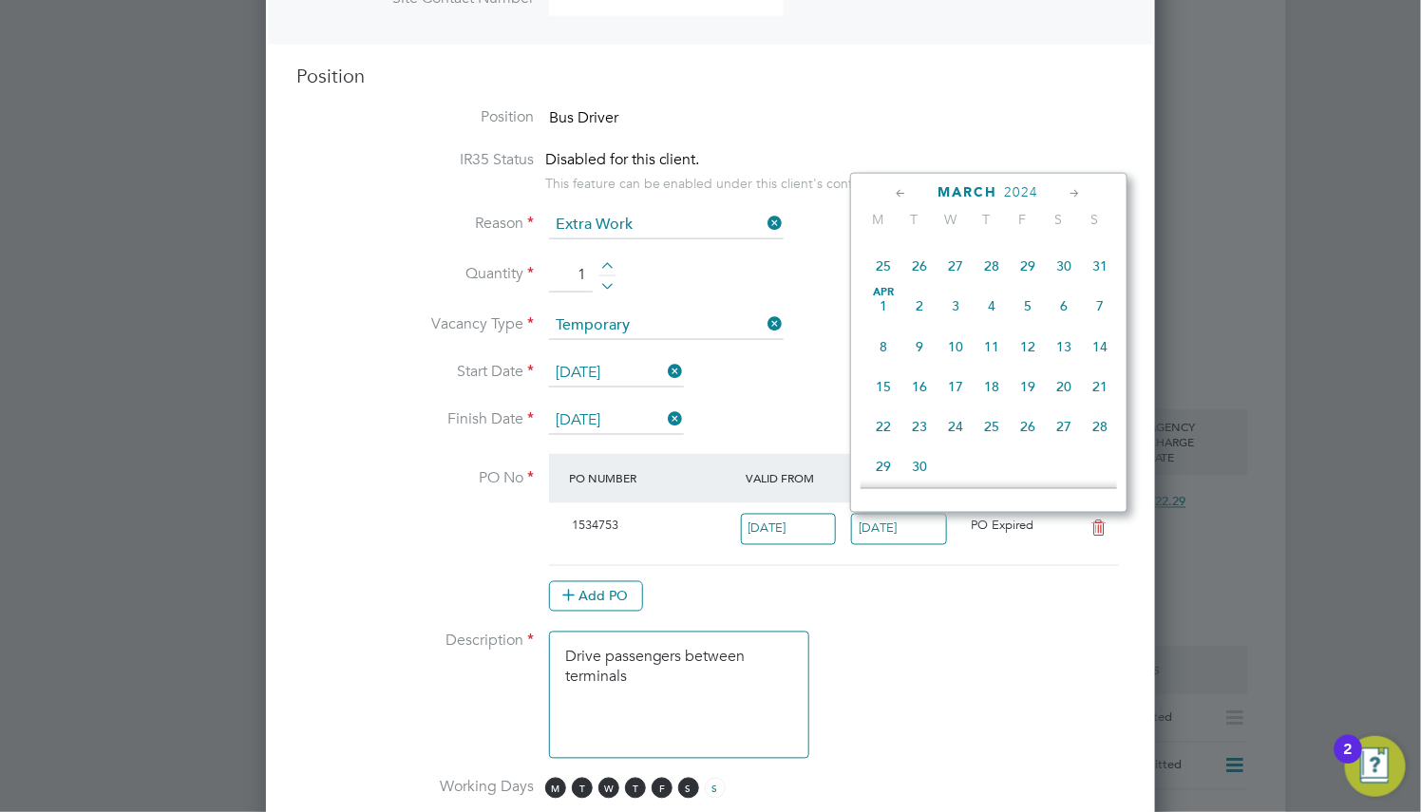
click at [1070, 186] on icon at bounding box center [1075, 193] width 18 height 21
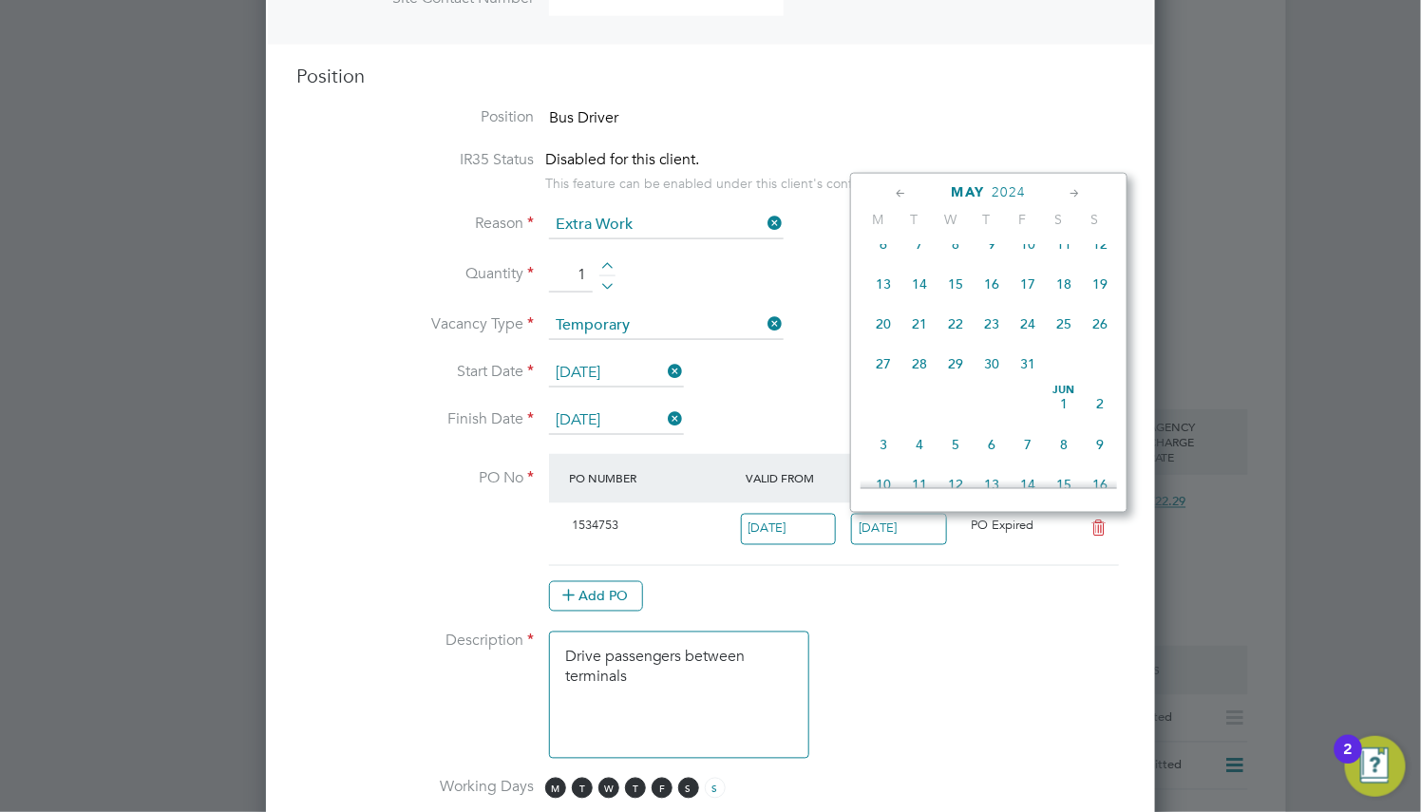
click at [1070, 186] on icon at bounding box center [1075, 193] width 18 height 21
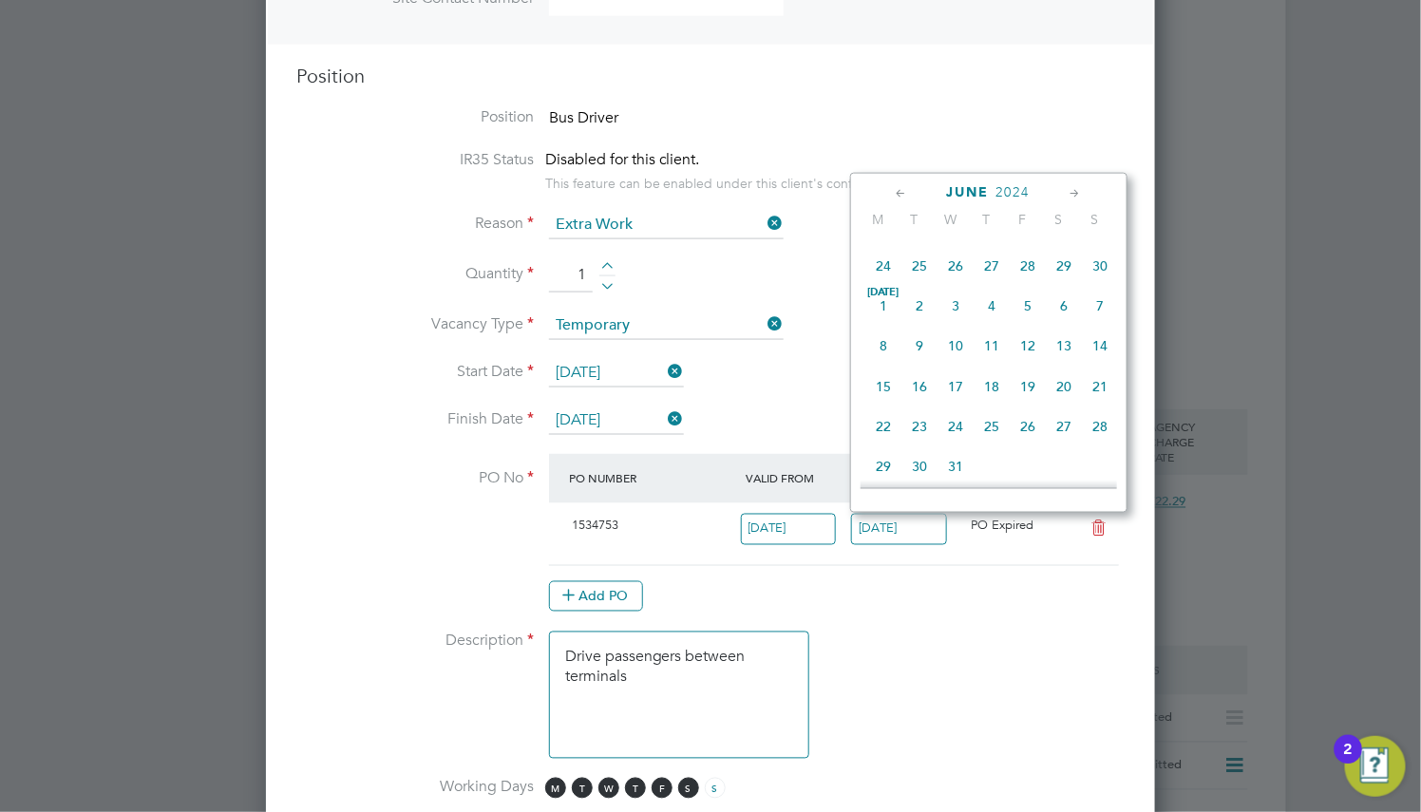
click at [1070, 186] on icon at bounding box center [1075, 193] width 18 height 21
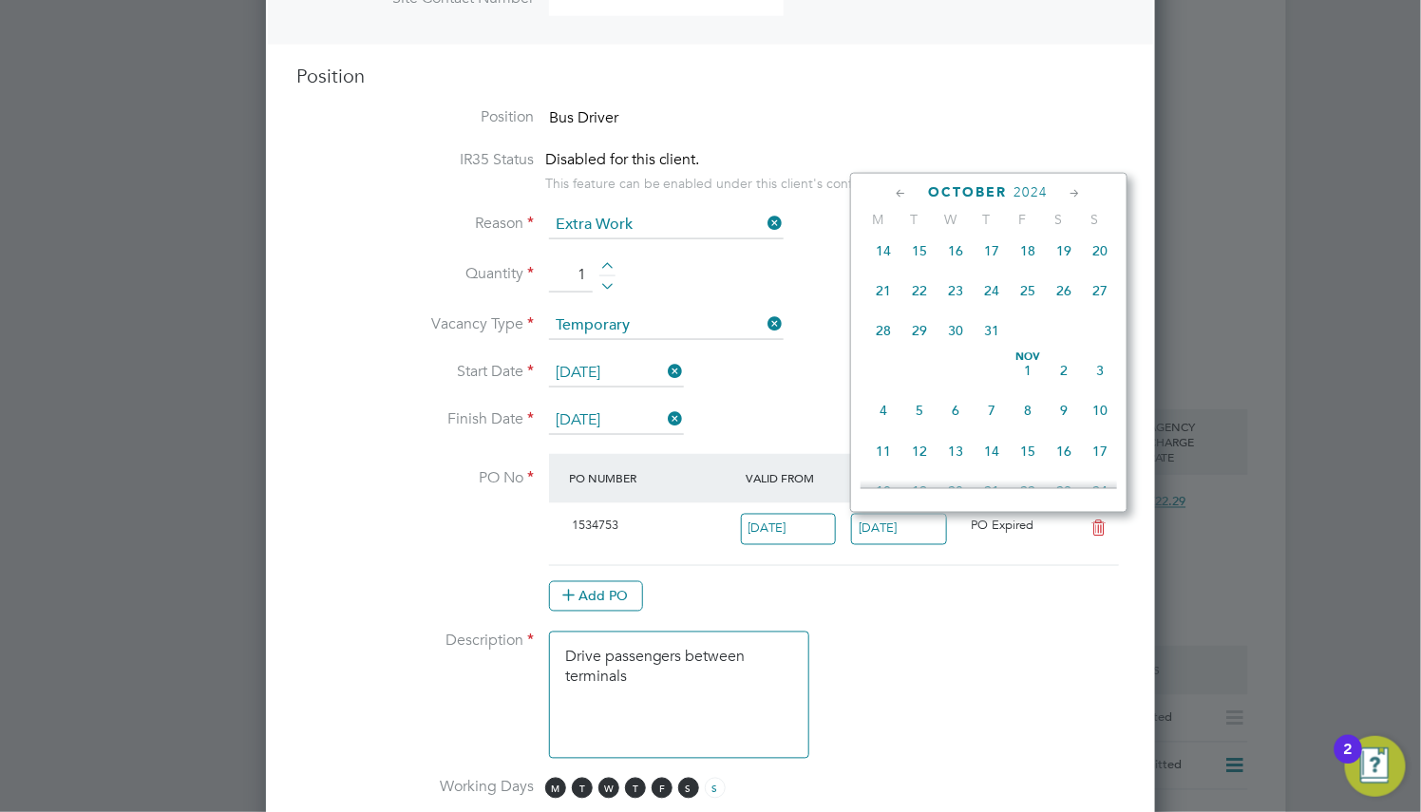
click at [1070, 186] on icon at bounding box center [1075, 193] width 18 height 21
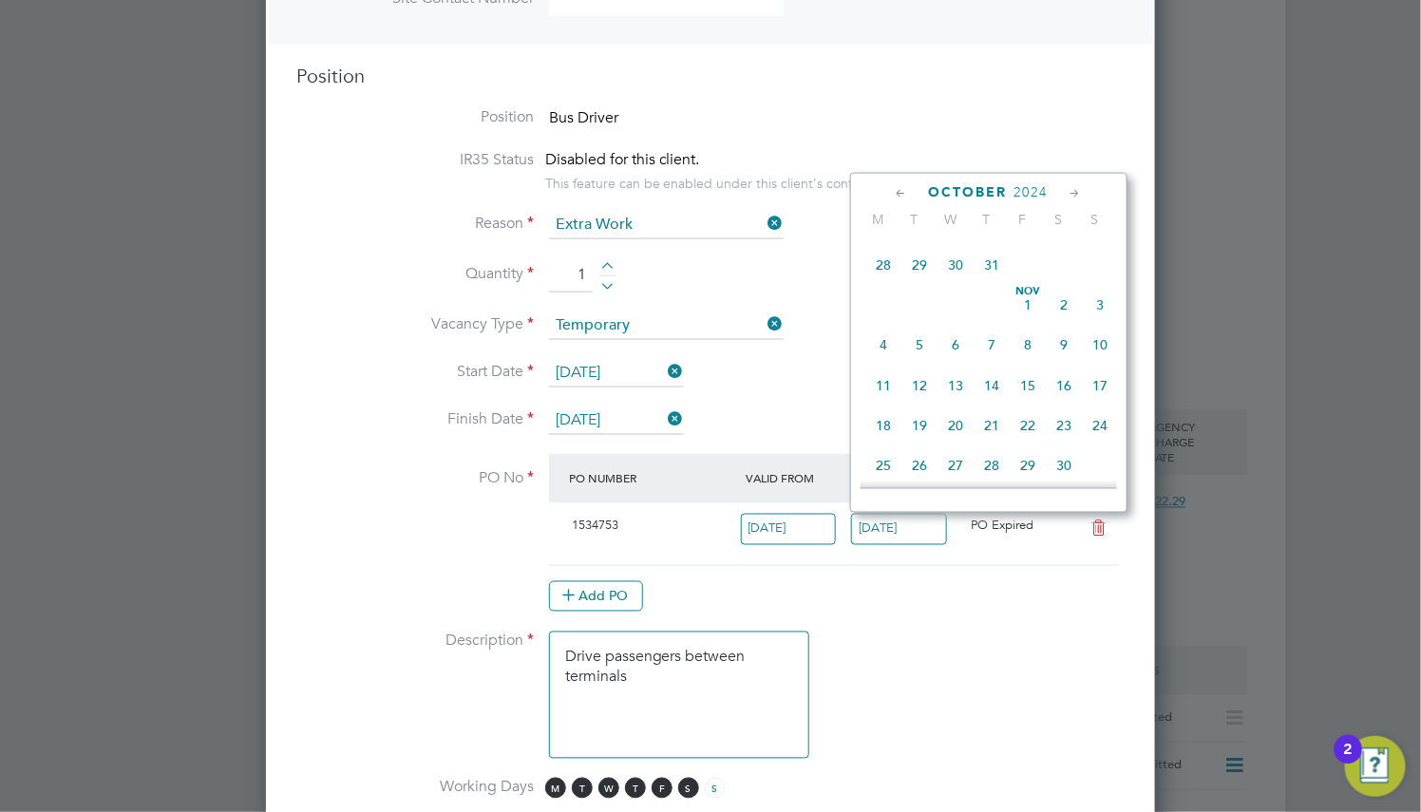
click at [1070, 186] on icon at bounding box center [1075, 193] width 18 height 21
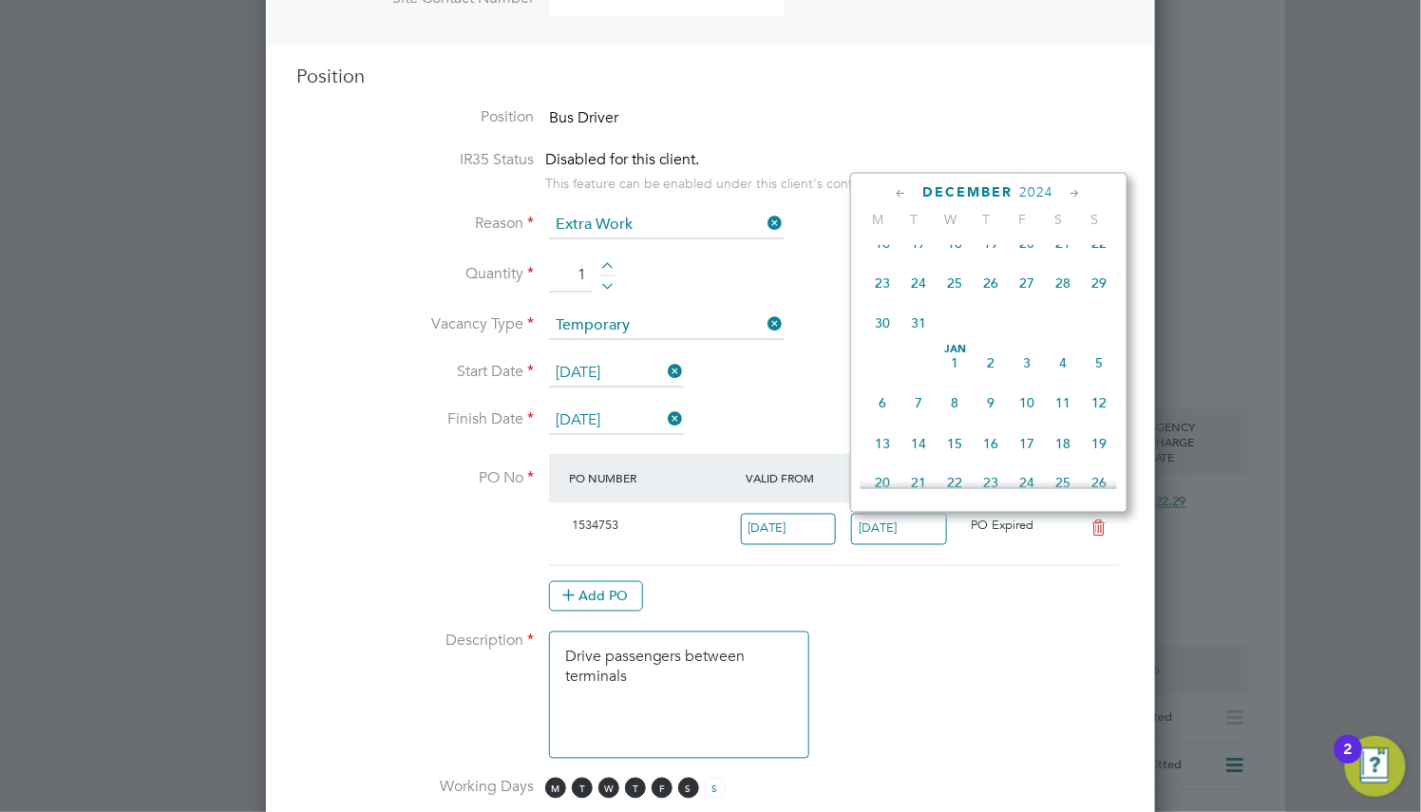
click at [1070, 186] on icon at bounding box center [1075, 193] width 18 height 21
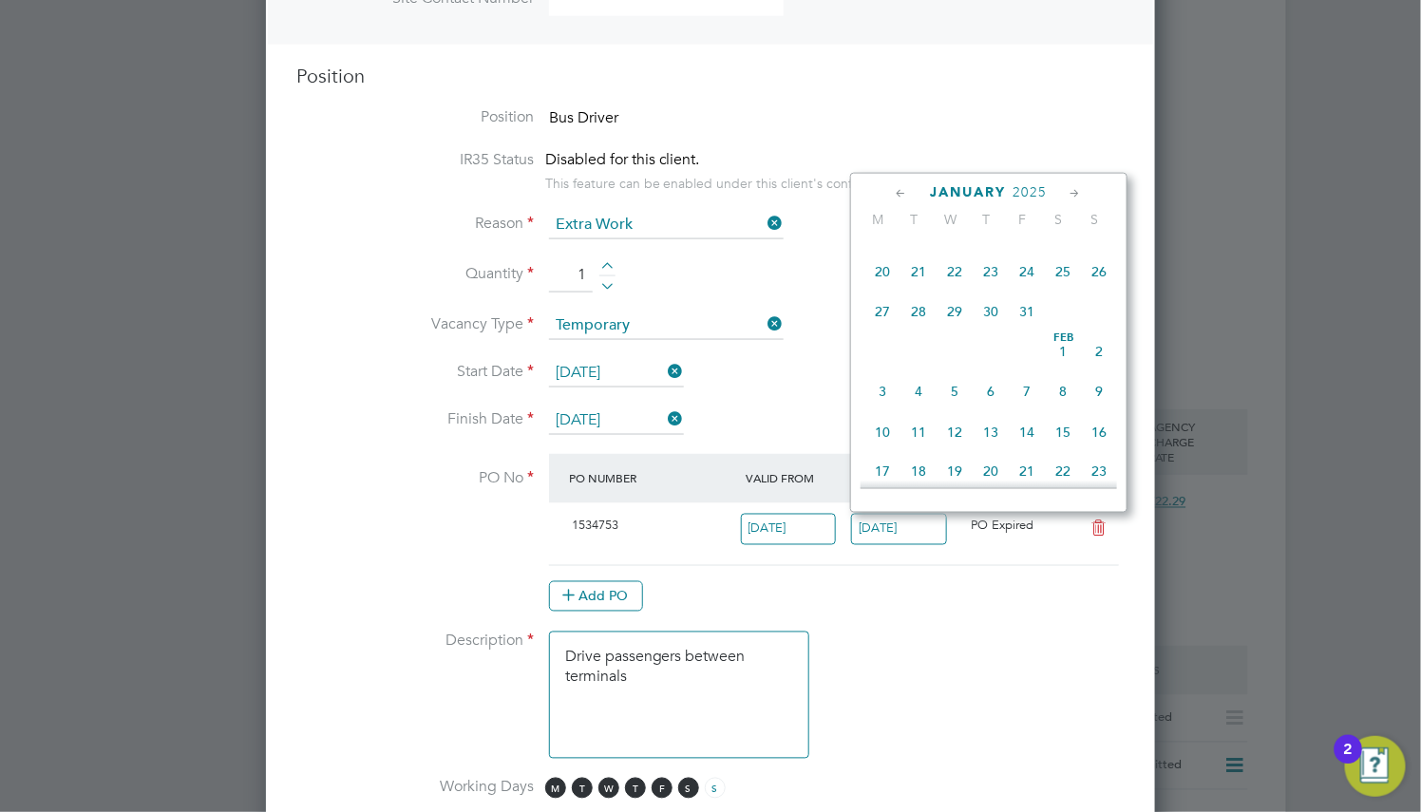
click at [1070, 186] on icon at bounding box center [1075, 193] width 18 height 21
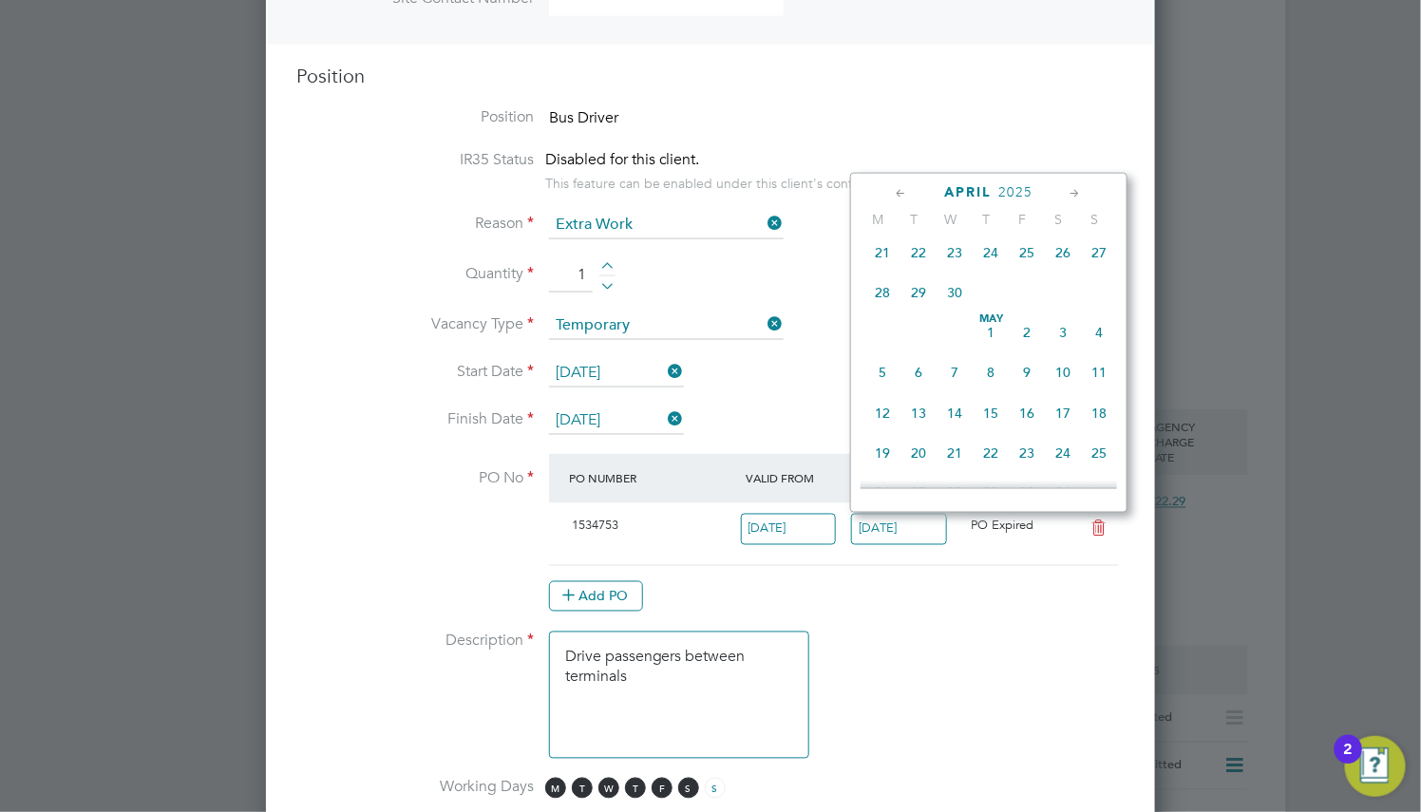
click at [1070, 186] on icon at bounding box center [1075, 193] width 18 height 21
click at [1070, 188] on icon at bounding box center [1075, 193] width 18 height 21
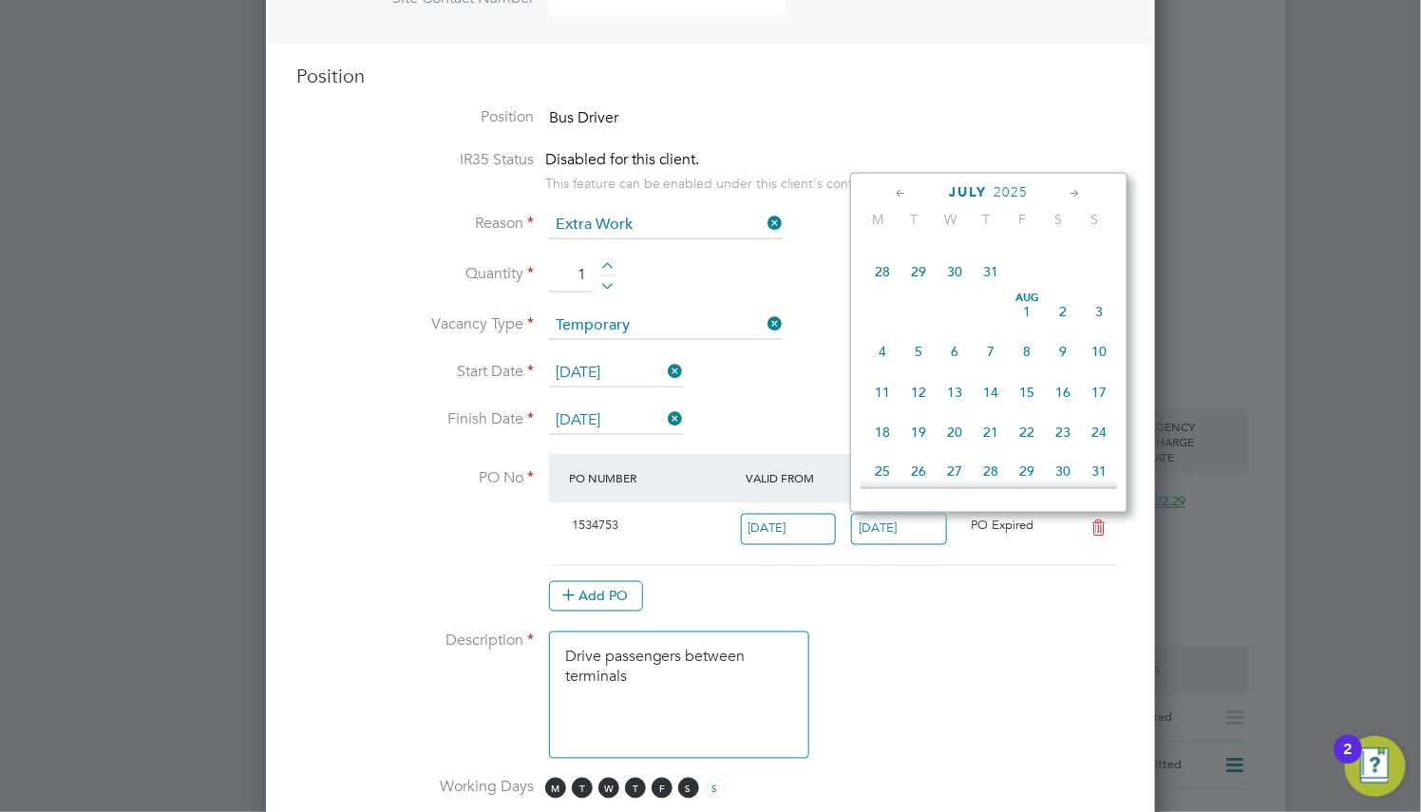
click at [1070, 188] on icon at bounding box center [1075, 193] width 18 height 21
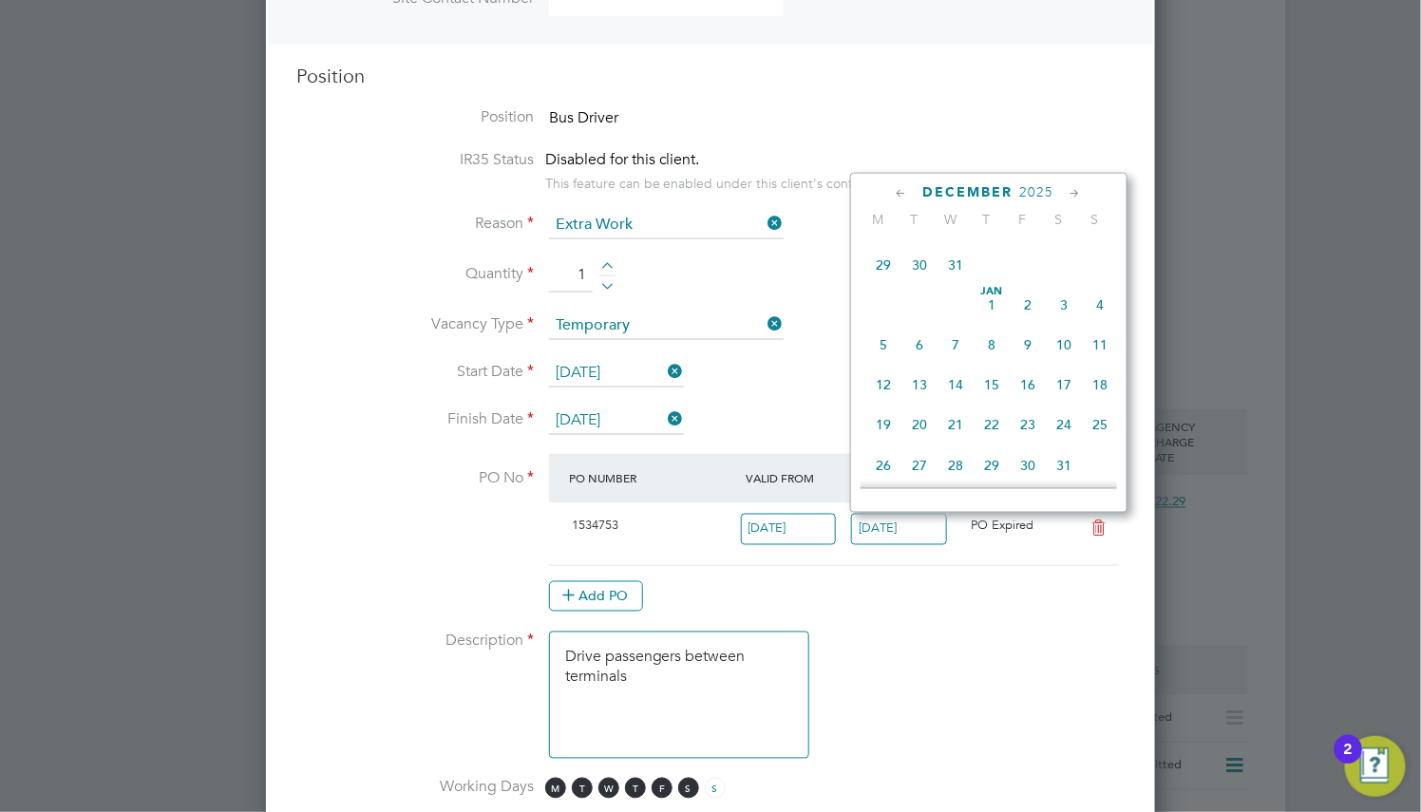
click at [1070, 188] on icon at bounding box center [1075, 193] width 18 height 21
click at [1105, 243] on span "26" at bounding box center [1100, 225] width 36 height 36
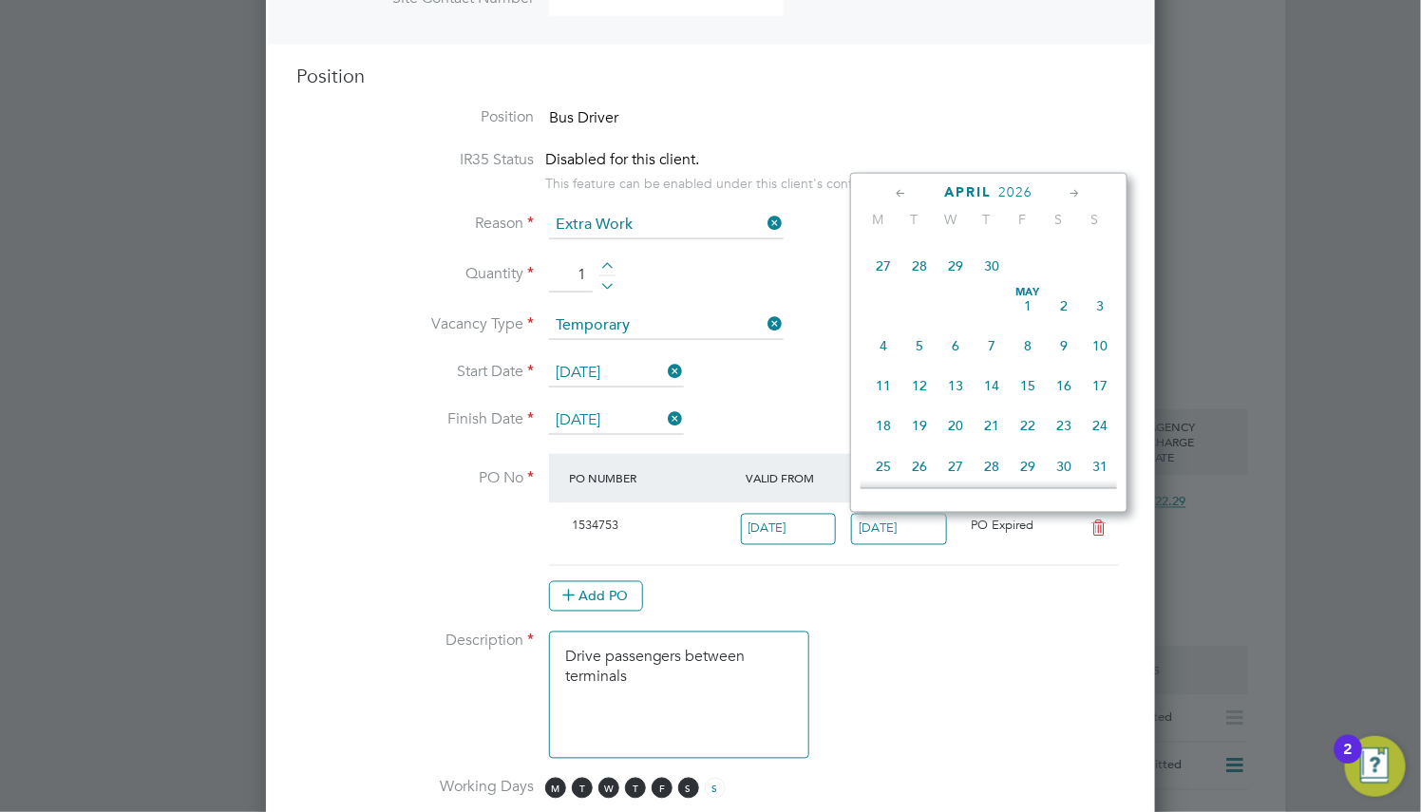
type input "[DATE]"
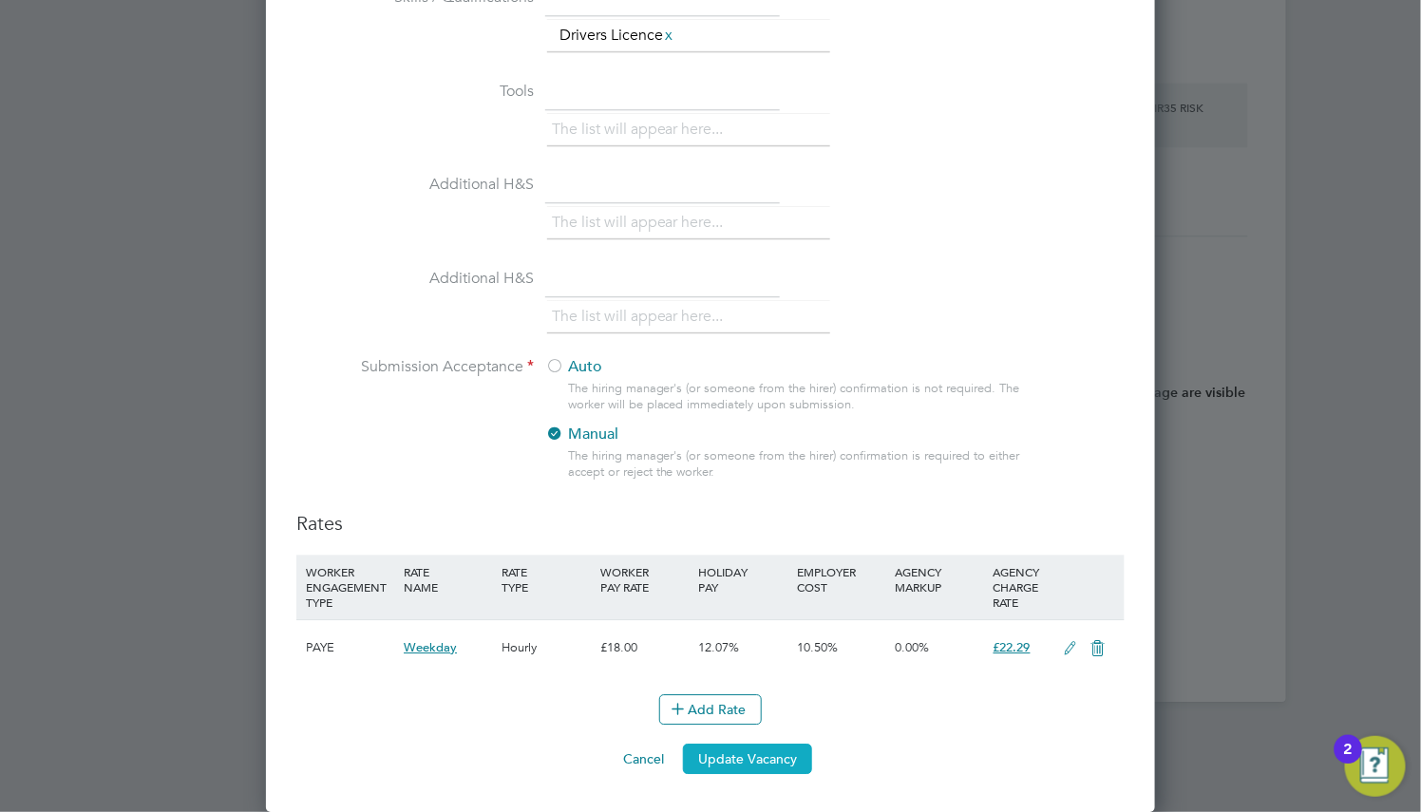
click at [725, 764] on button "Update Vacancy" at bounding box center [747, 759] width 129 height 30
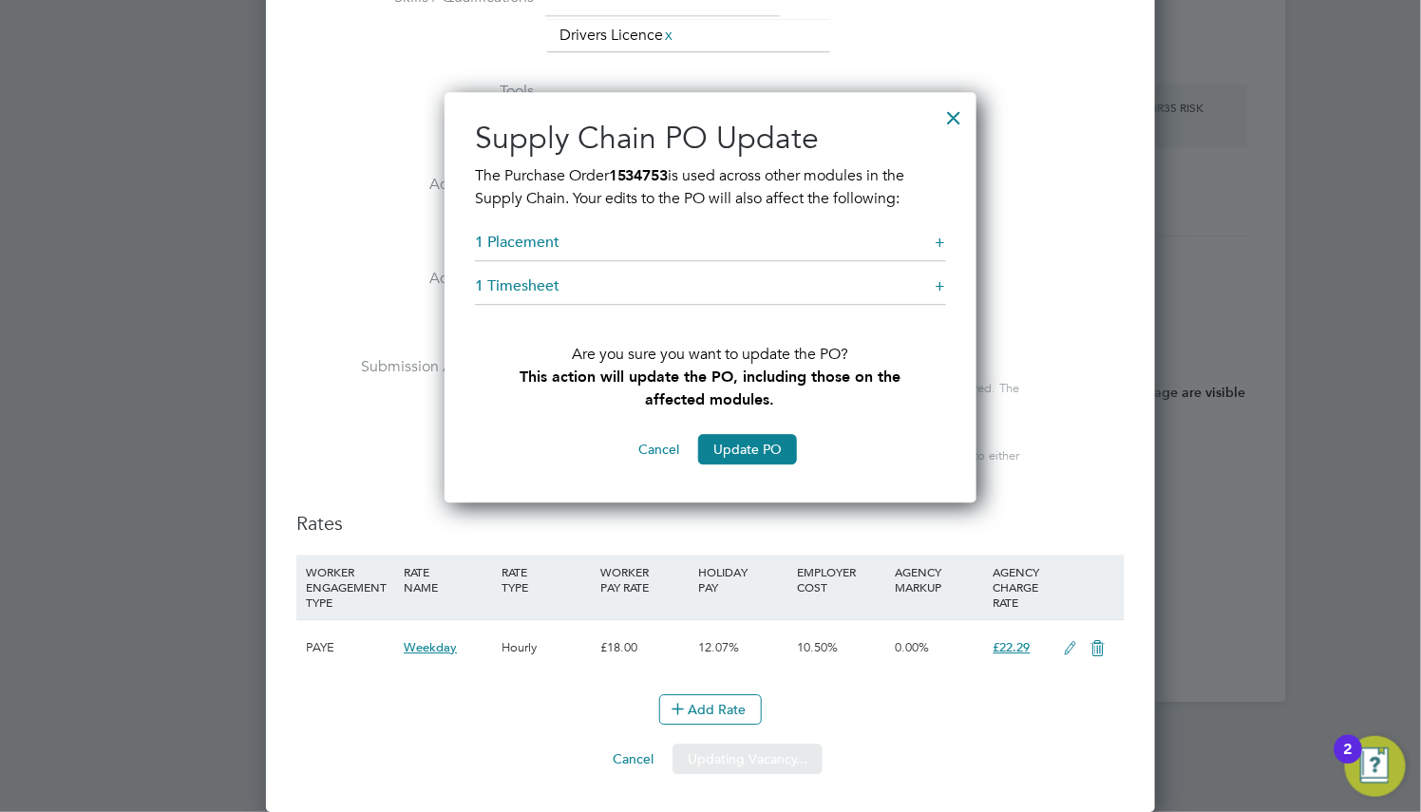
click at [761, 452] on button "Update PO" at bounding box center [747, 449] width 99 height 30
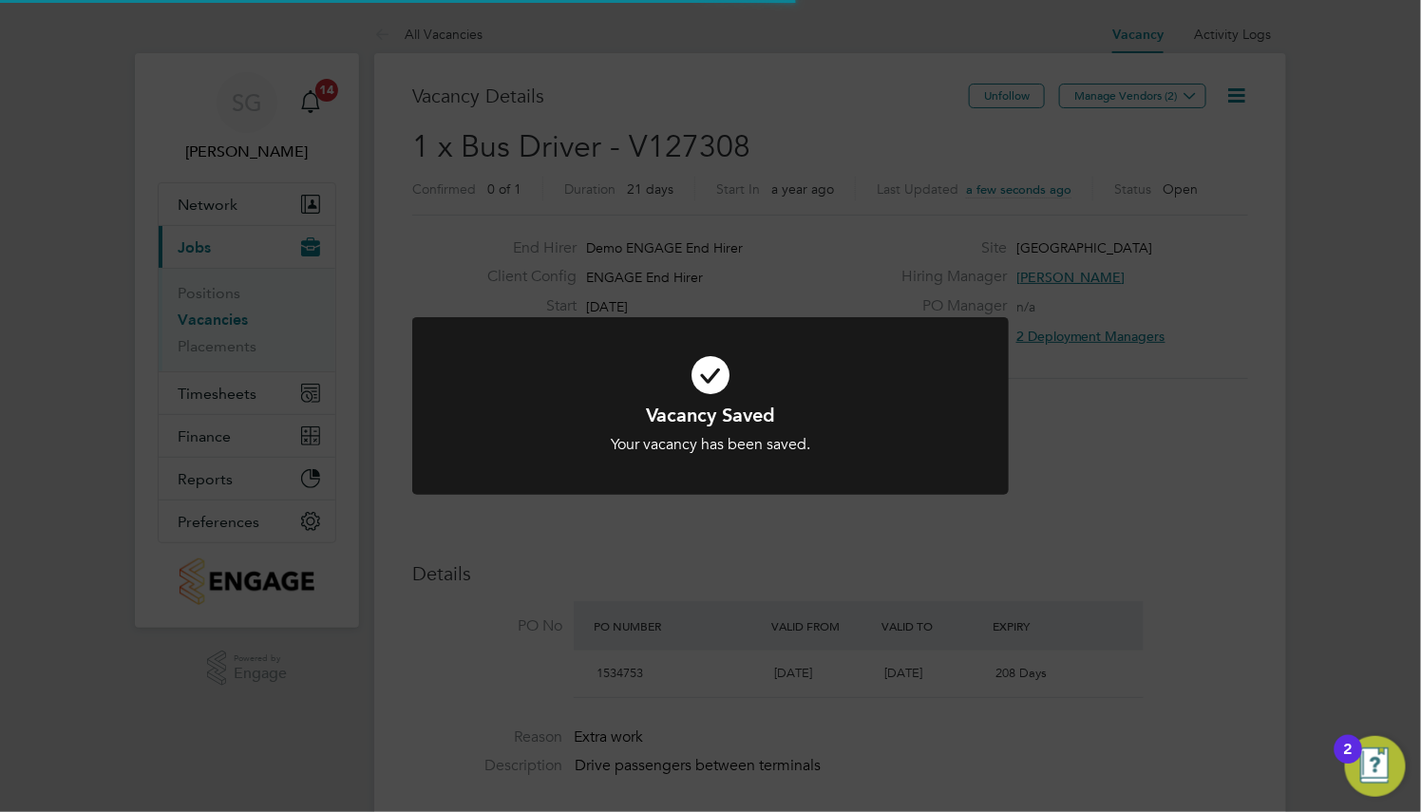
click at [883, 426] on h1 "Vacancy Saved" at bounding box center [710, 415] width 494 height 25
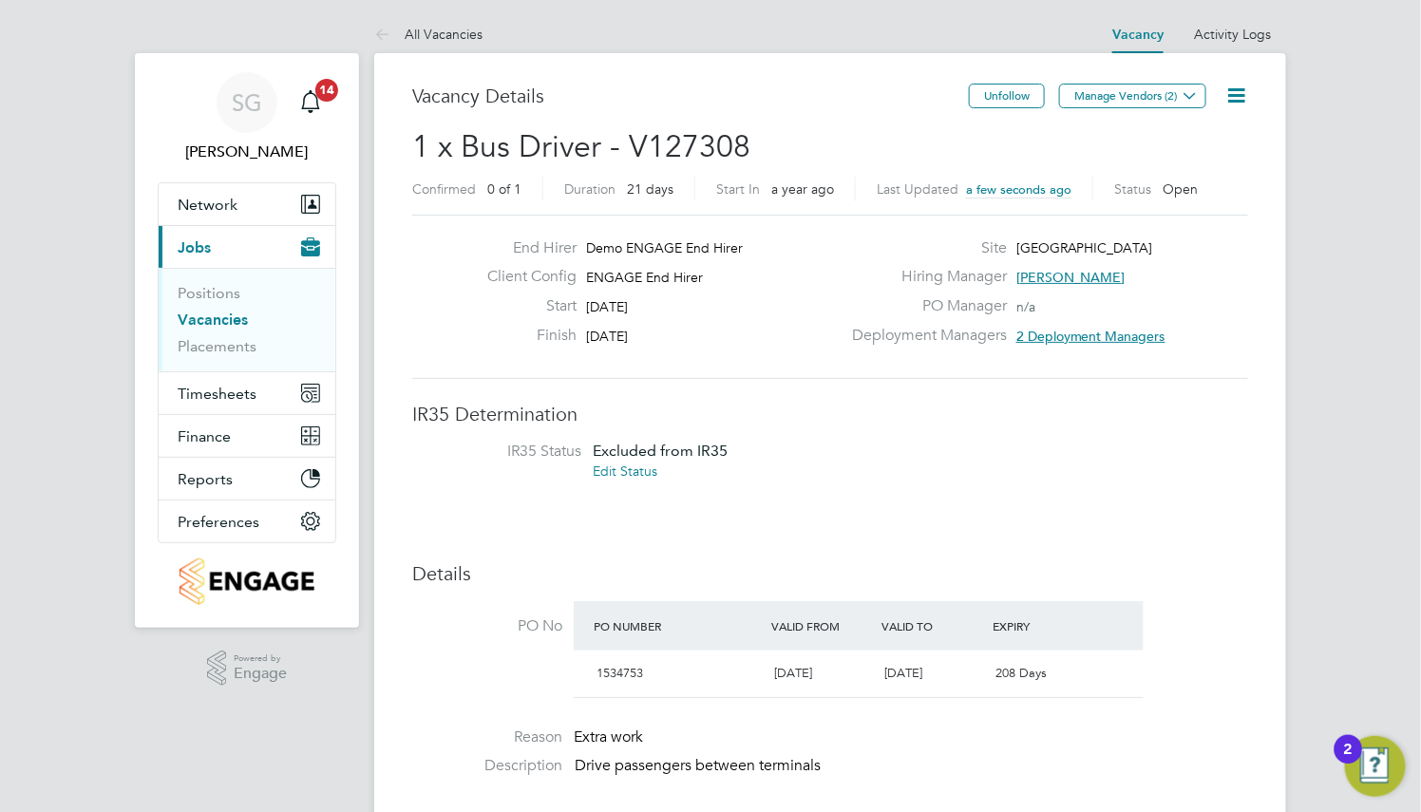
click at [628, 469] on link "Edit Status" at bounding box center [625, 470] width 65 height 17
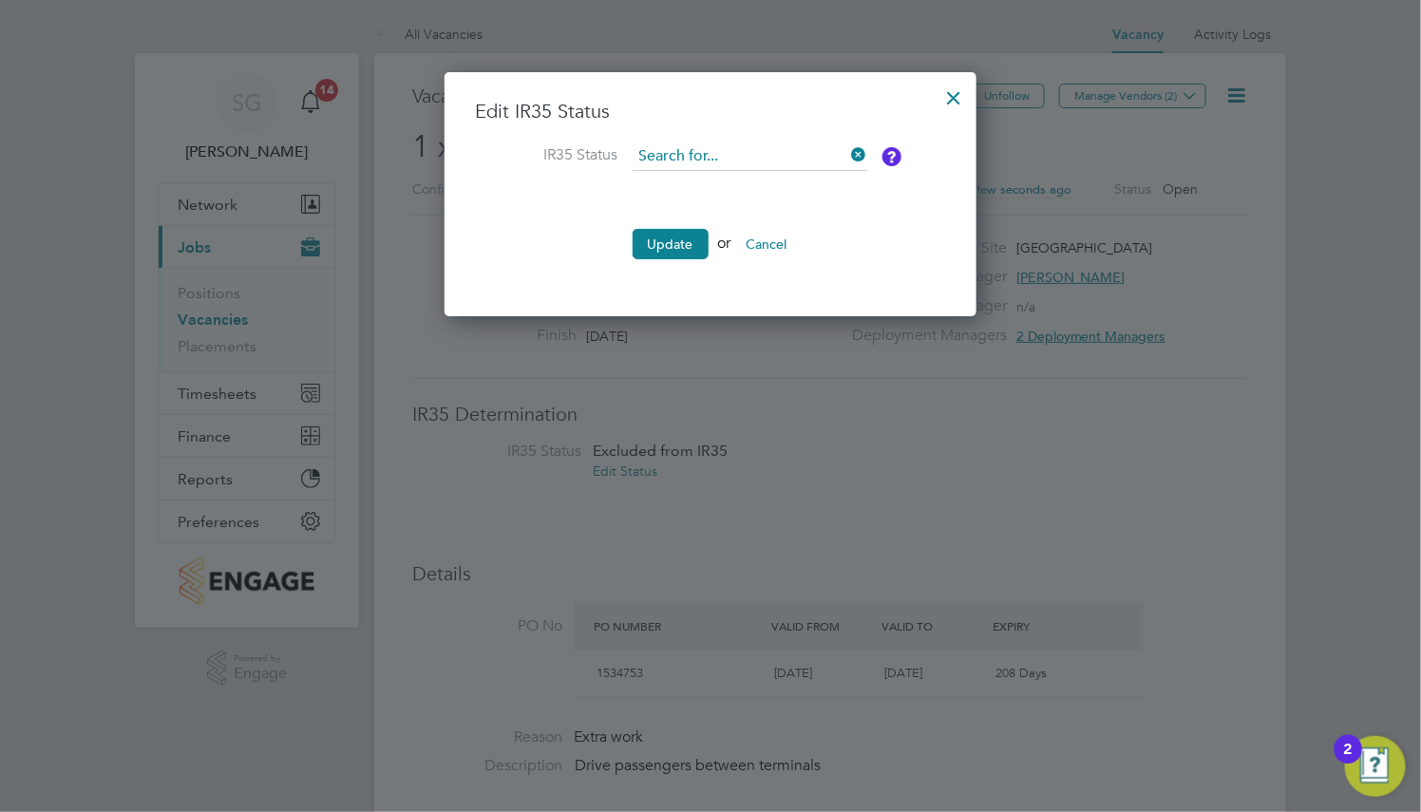
click at [808, 148] on input at bounding box center [749, 156] width 235 height 28
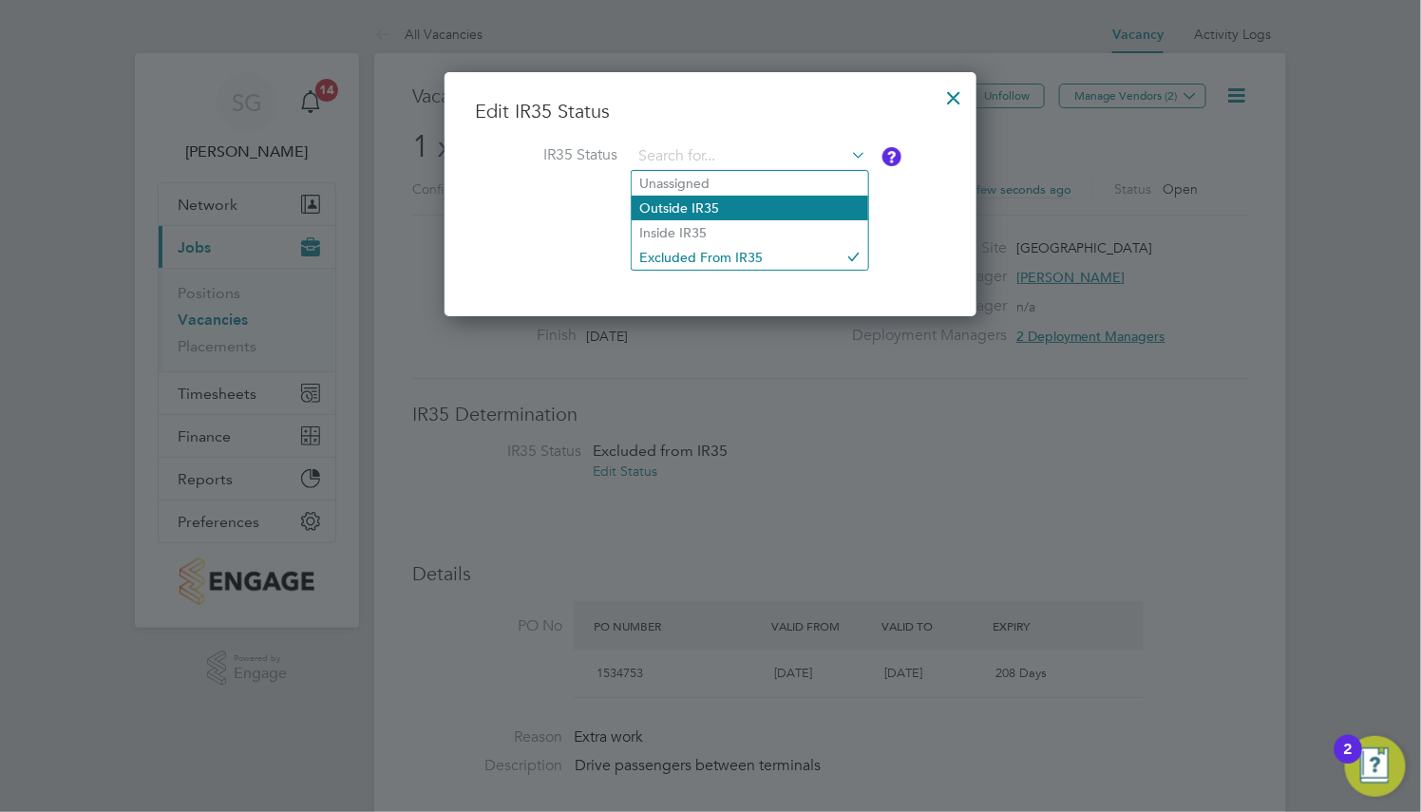
click at [771, 213] on li "Outside IR35" at bounding box center [749, 208] width 236 height 25
type input "Outside IR35"
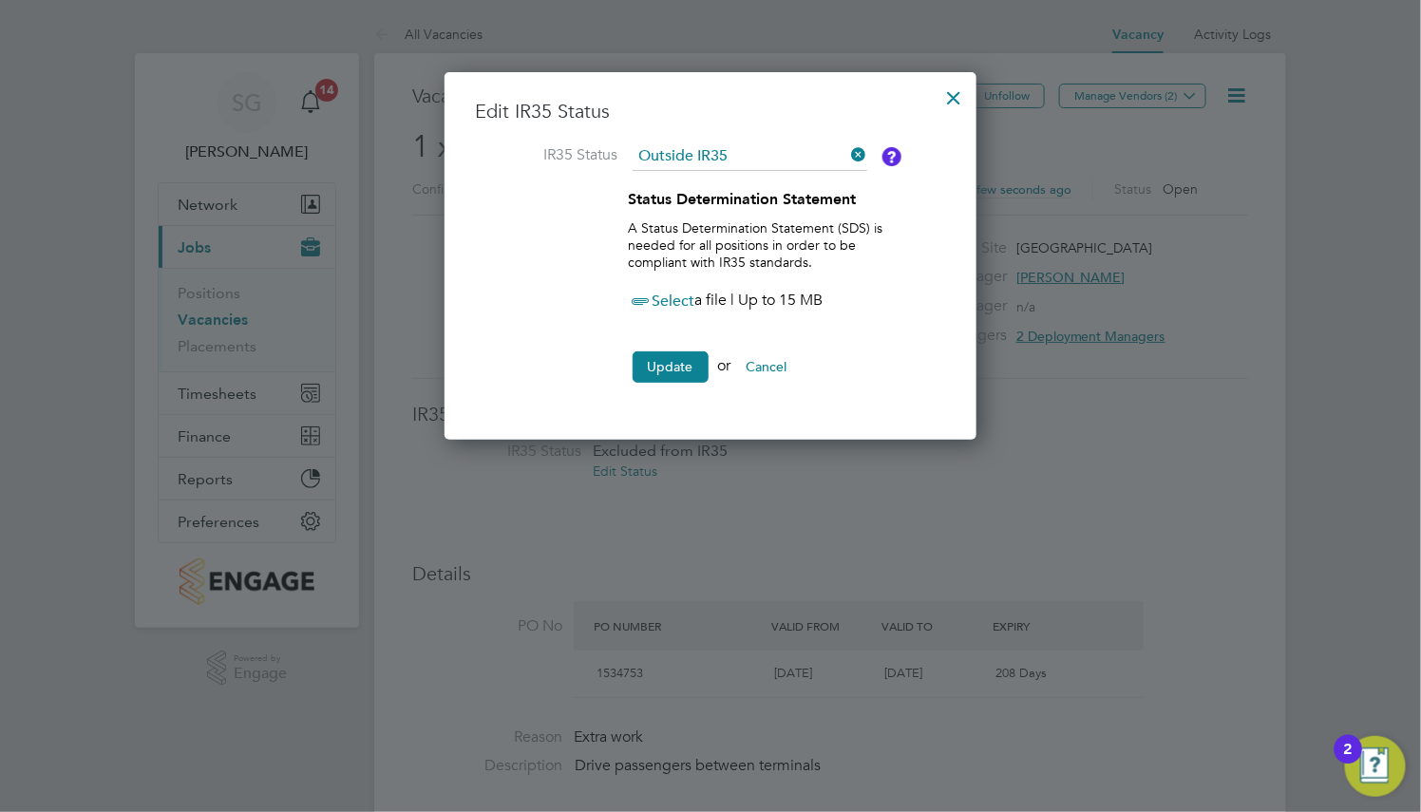
click at [670, 306] on span "Select" at bounding box center [662, 301] width 66 height 19
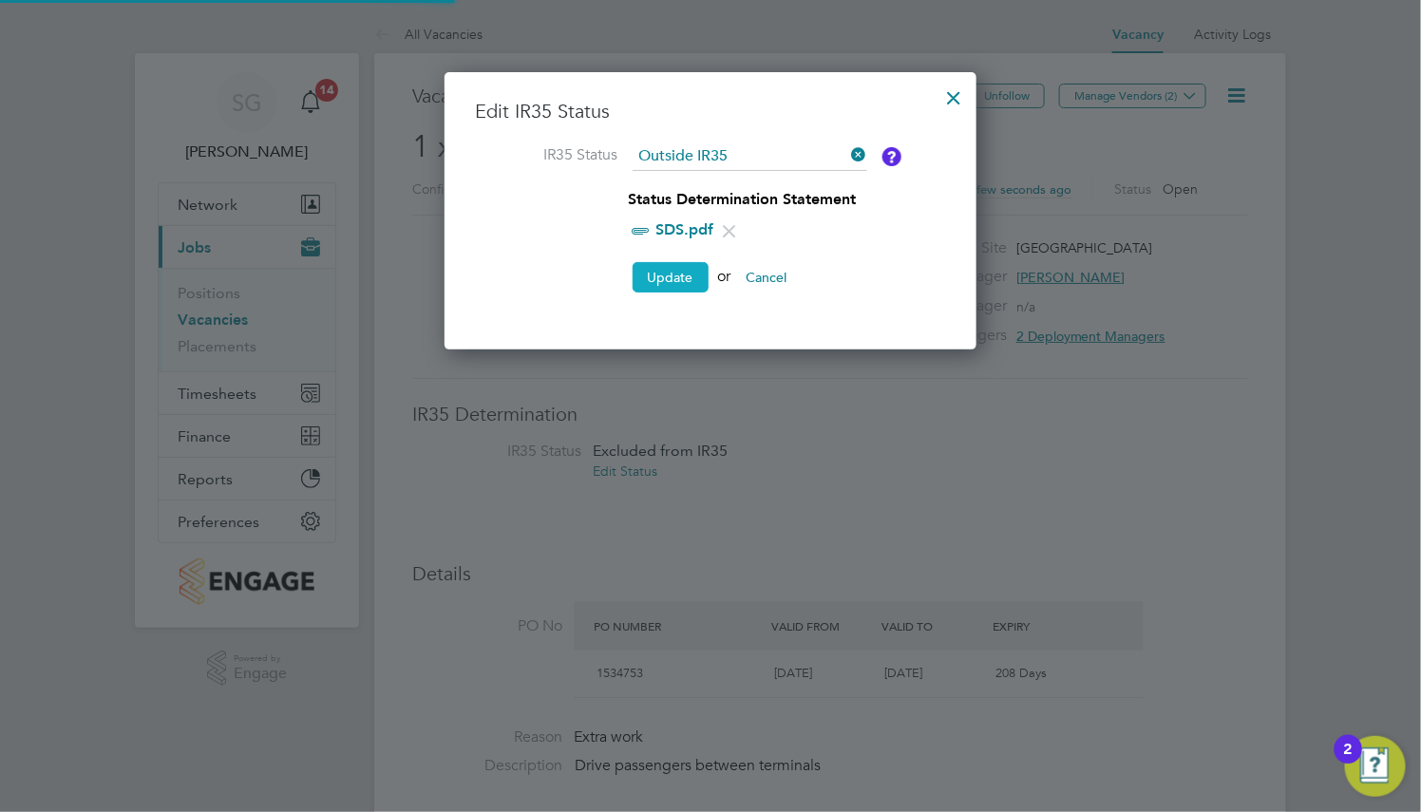
click at [670, 278] on button "Update" at bounding box center [670, 277] width 76 height 30
click at [679, 280] on button "Update" at bounding box center [670, 277] width 76 height 30
click at [674, 271] on button "Update" at bounding box center [670, 277] width 76 height 30
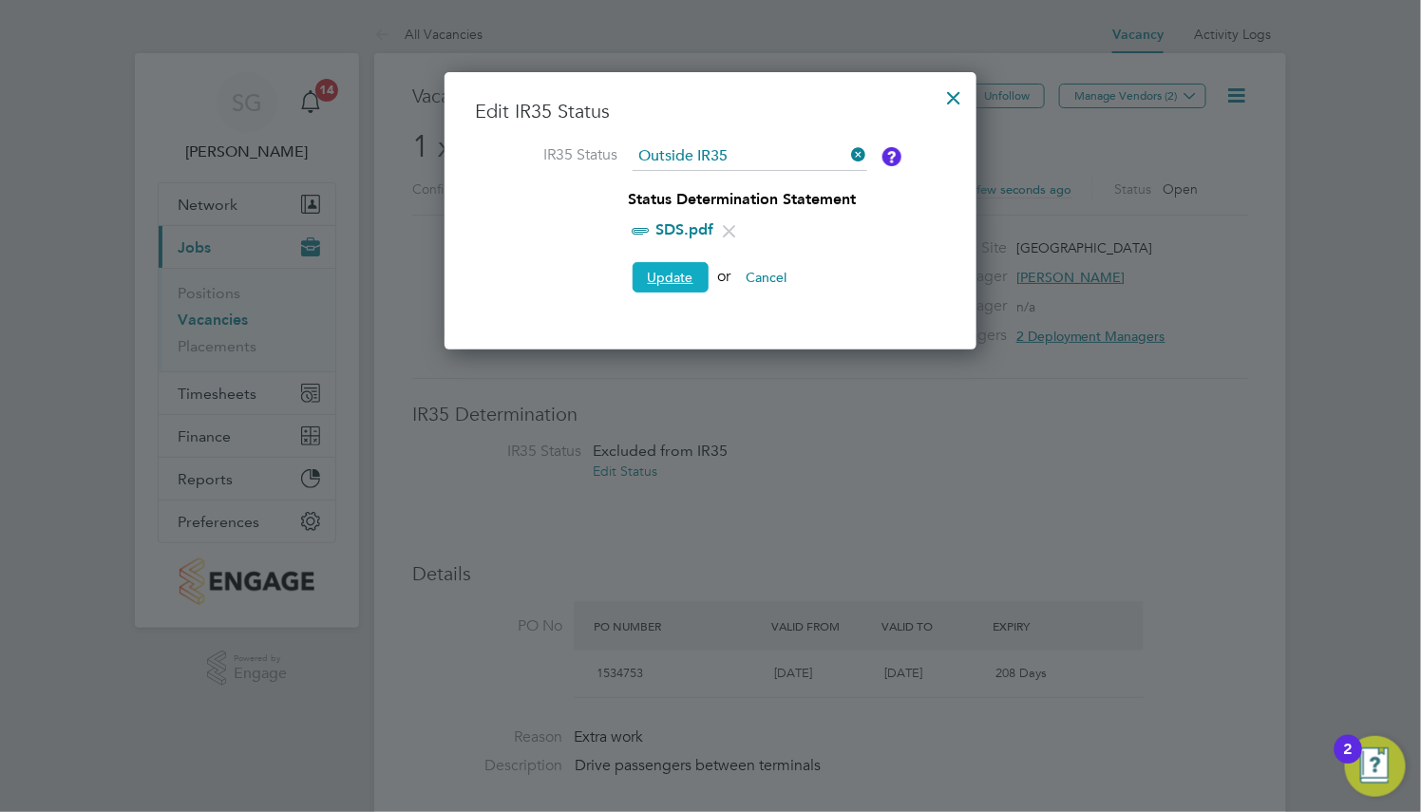
click at [679, 275] on button "Update" at bounding box center [670, 277] width 76 height 30
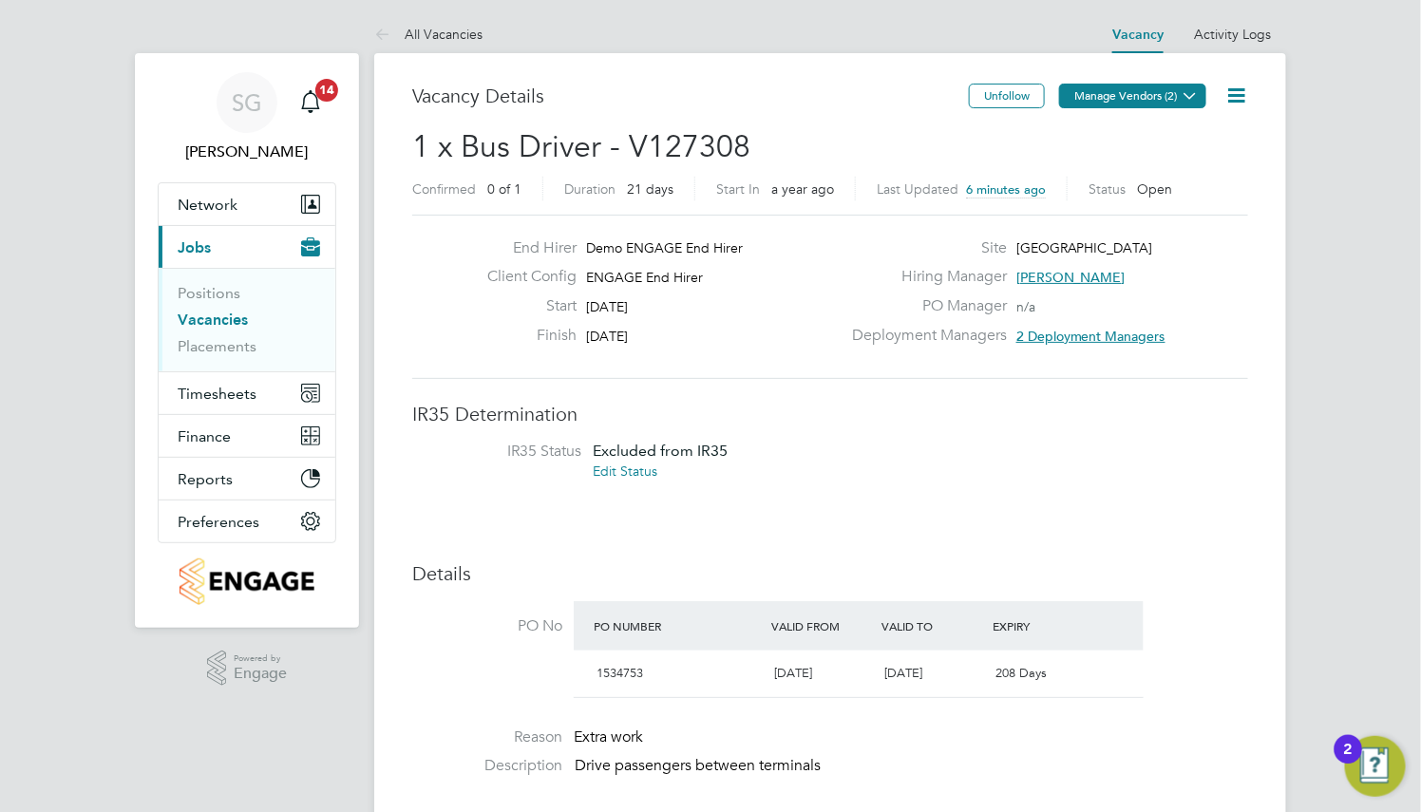
click at [1115, 101] on button "Manage Vendors (2)" at bounding box center [1132, 96] width 147 height 25
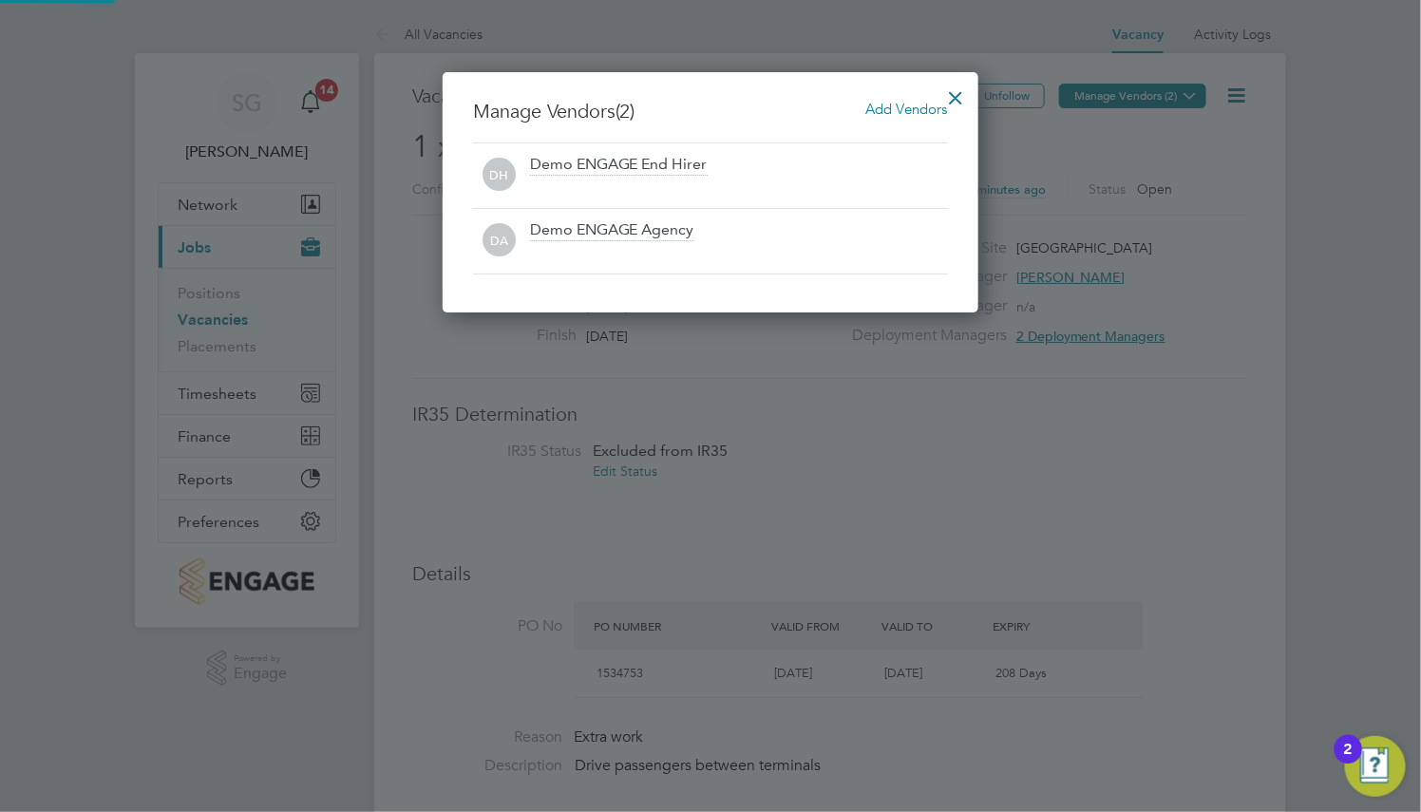
scroll to position [242, 536]
click at [714, 164] on div "Demo ENGAGE End Hirer" at bounding box center [739, 176] width 418 height 42
click at [721, 225] on div "Demo ENGAGE Agency" at bounding box center [739, 241] width 418 height 42
click at [957, 99] on div at bounding box center [956, 93] width 34 height 34
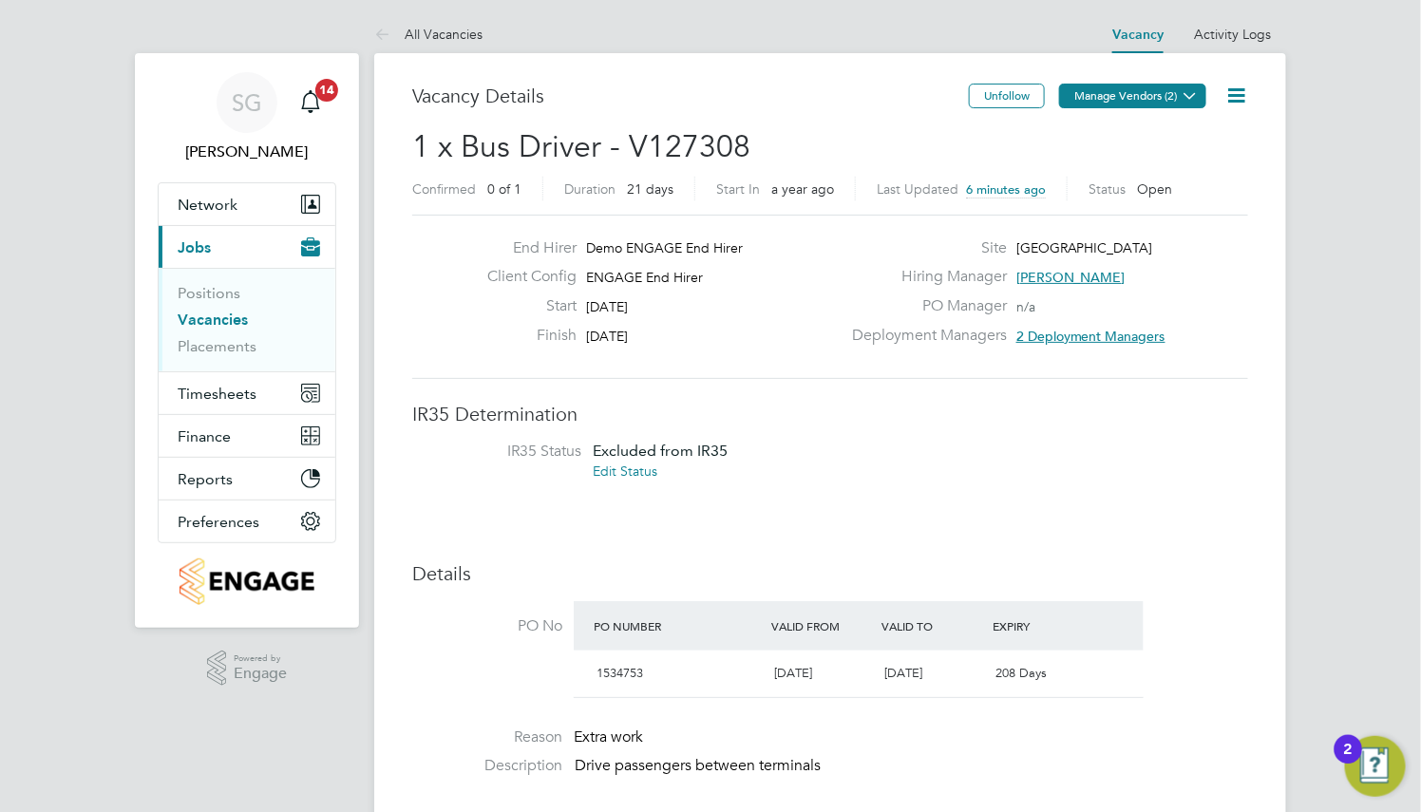
click at [1187, 103] on icon at bounding box center [1189, 95] width 14 height 14
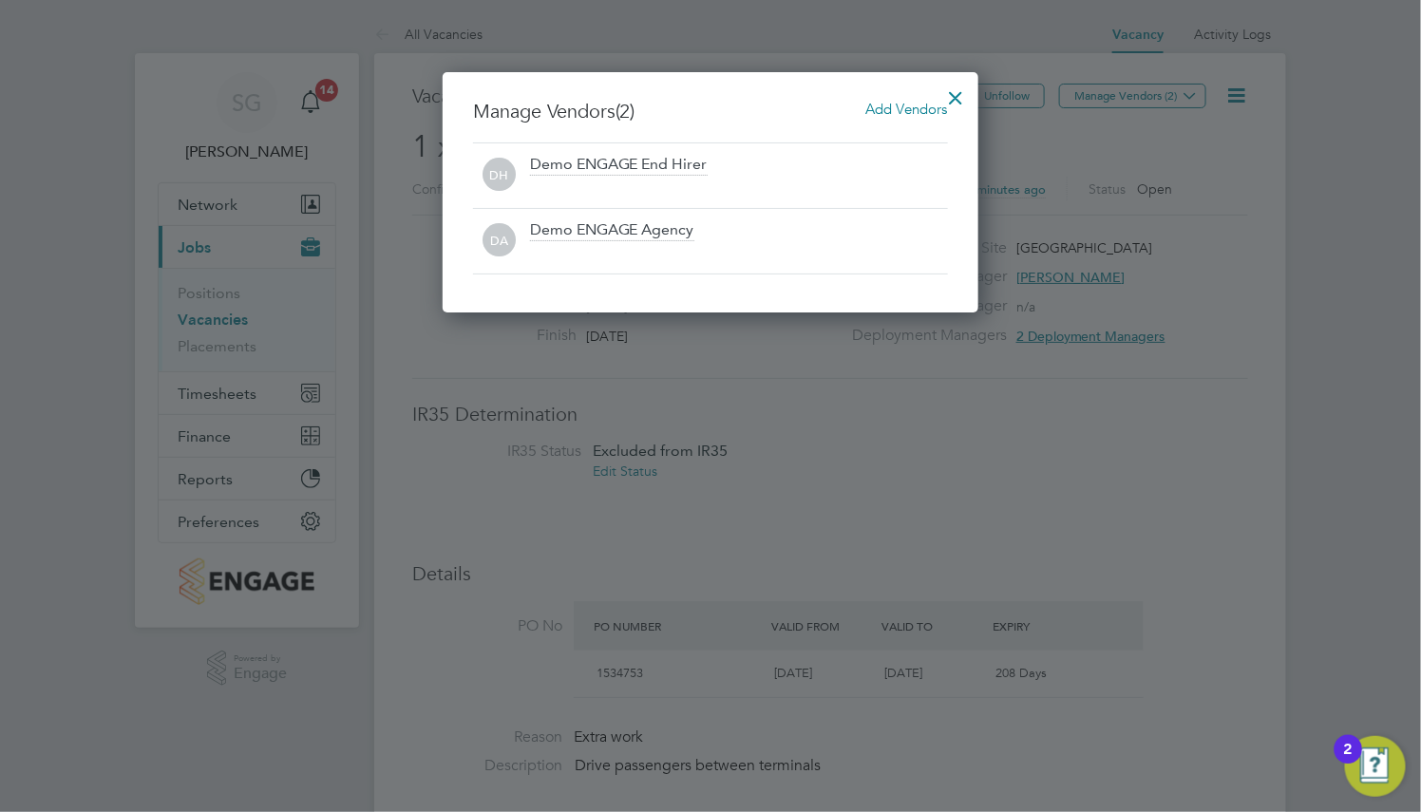
drag, startPoint x: 946, startPoint y: 96, endPoint x: 888, endPoint y: 54, distance: 71.4
click at [946, 96] on div at bounding box center [956, 93] width 34 height 34
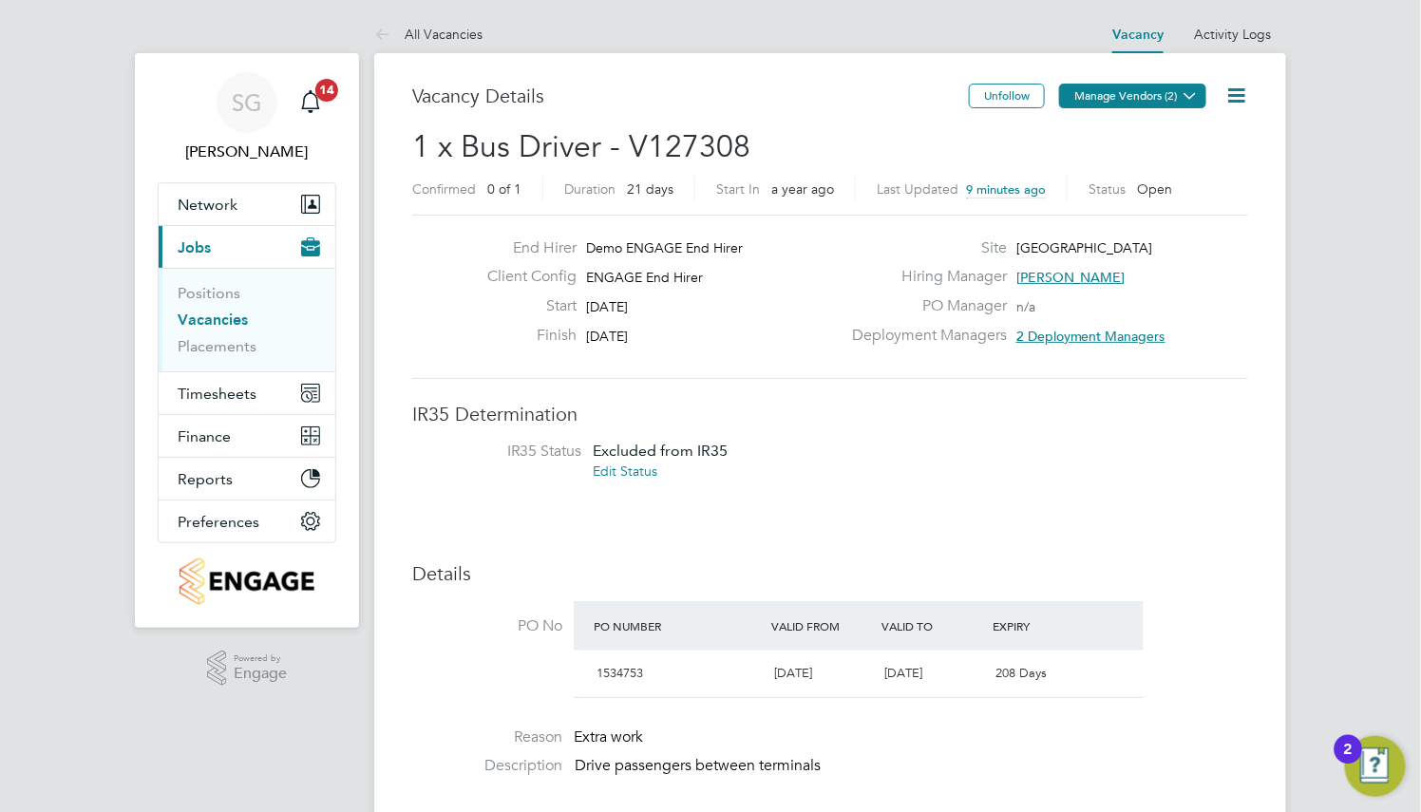
click at [1110, 99] on button "Manage Vendors (2)" at bounding box center [1132, 96] width 147 height 25
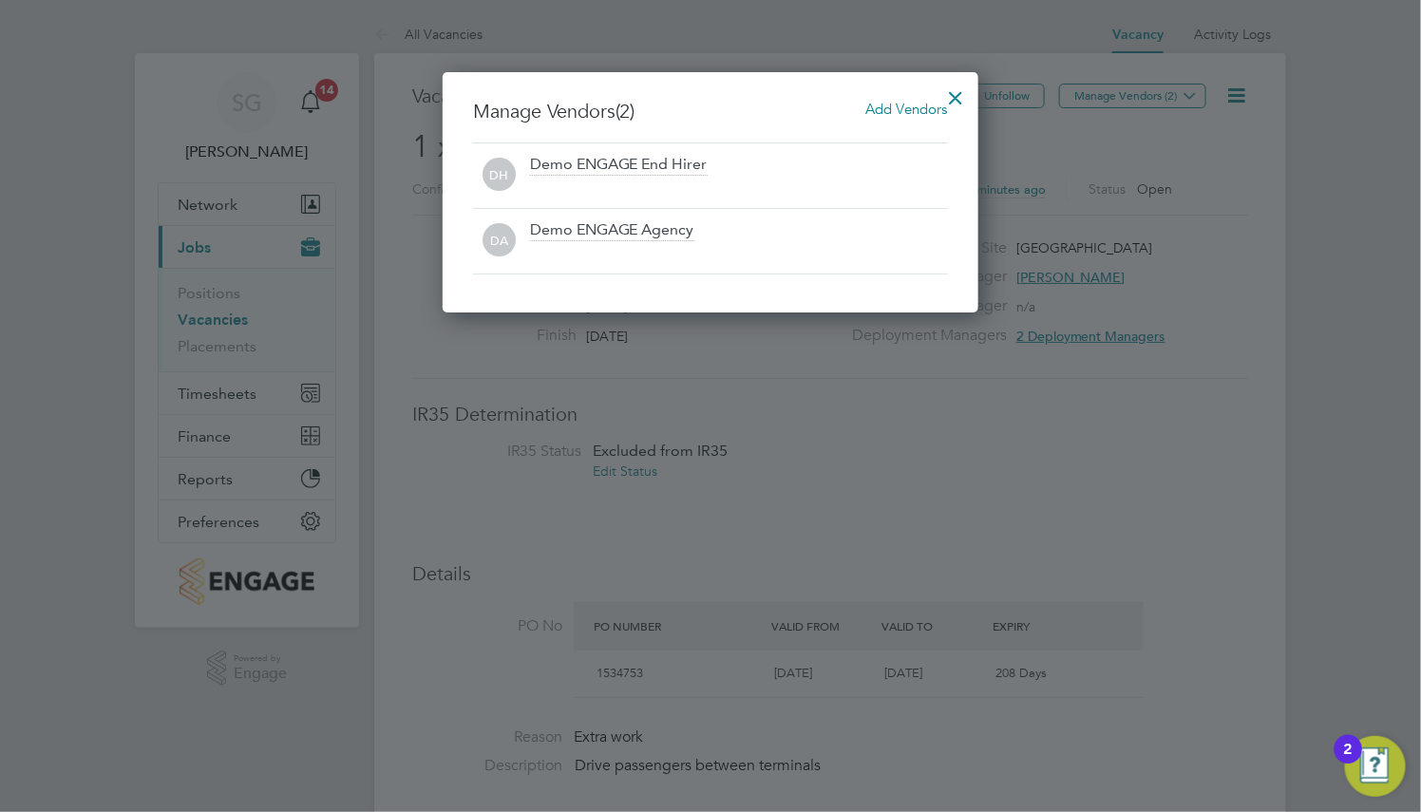
click at [916, 111] on span "Add Vendors" at bounding box center [907, 109] width 82 height 18
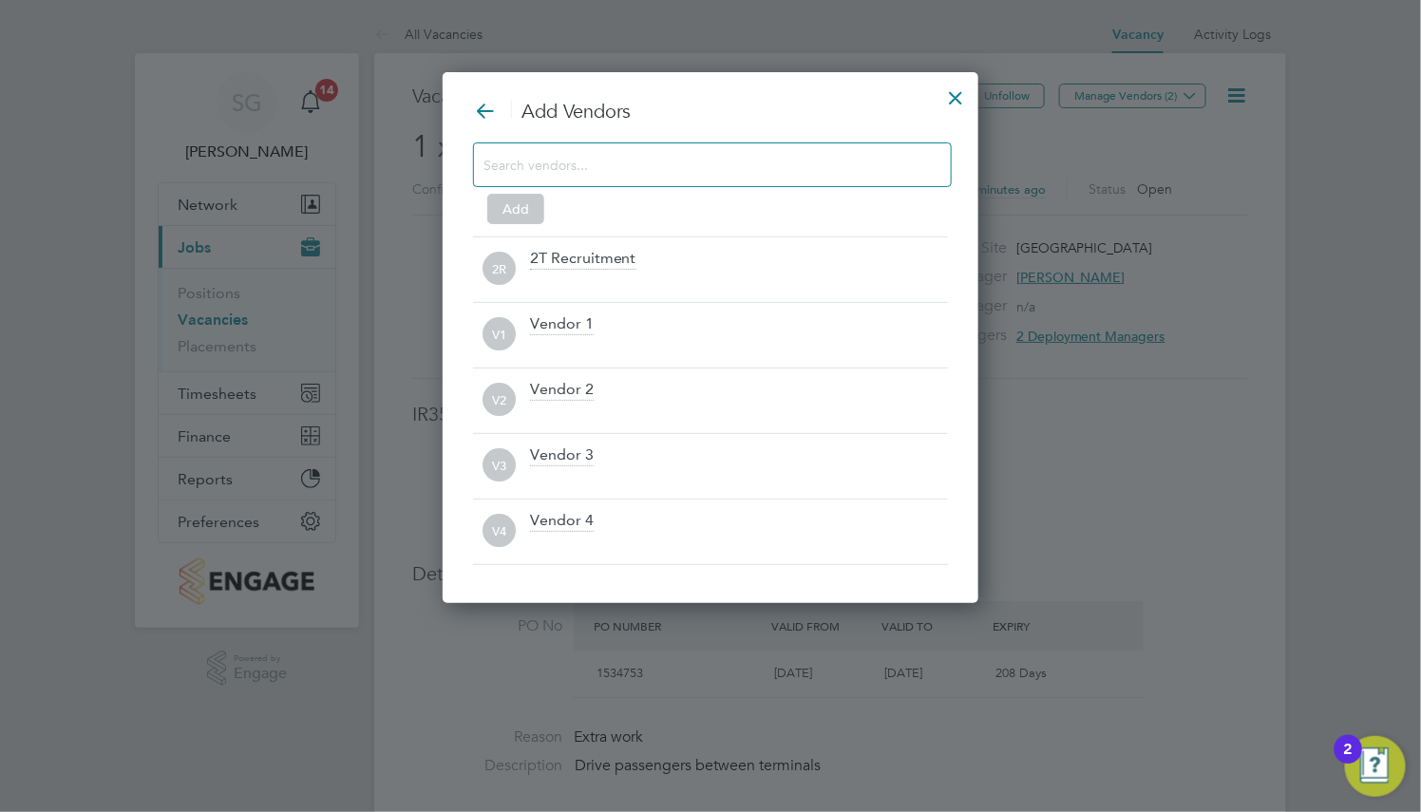
click at [953, 88] on div at bounding box center [956, 93] width 34 height 34
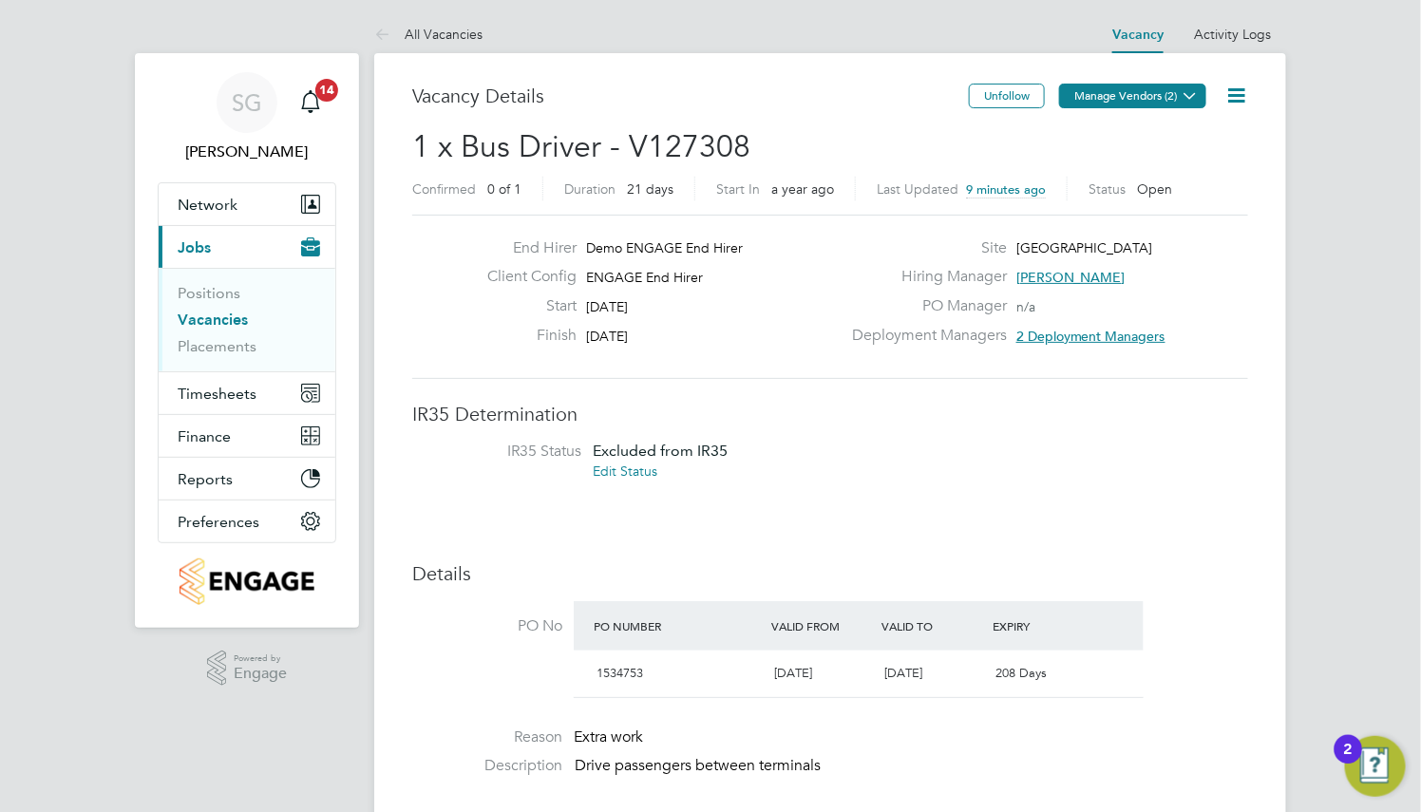
click at [1133, 98] on button "Manage Vendors (2)" at bounding box center [1132, 96] width 147 height 25
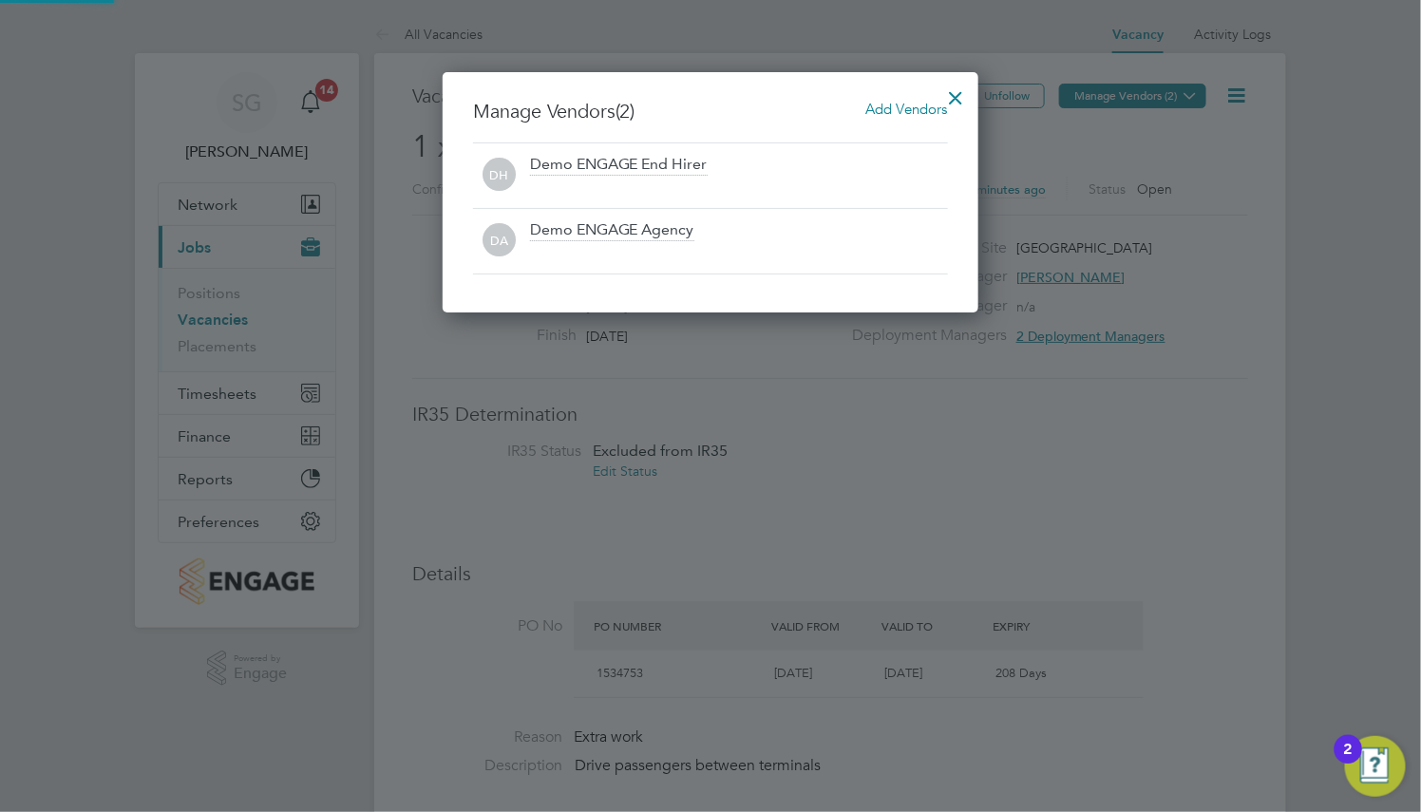
scroll to position [242, 536]
click at [905, 112] on span "Add Vendors" at bounding box center [907, 109] width 82 height 18
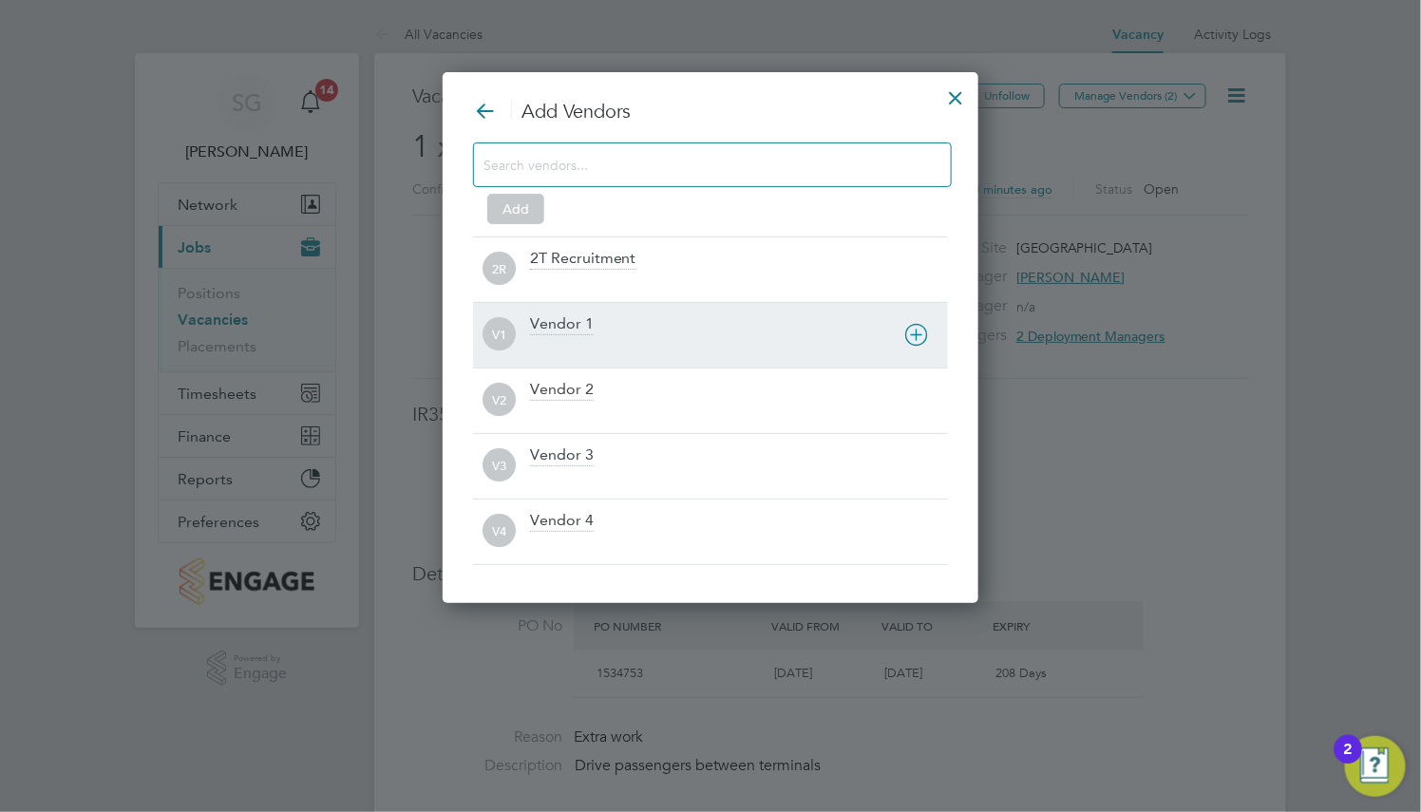
click at [838, 339] on div at bounding box center [739, 347] width 418 height 19
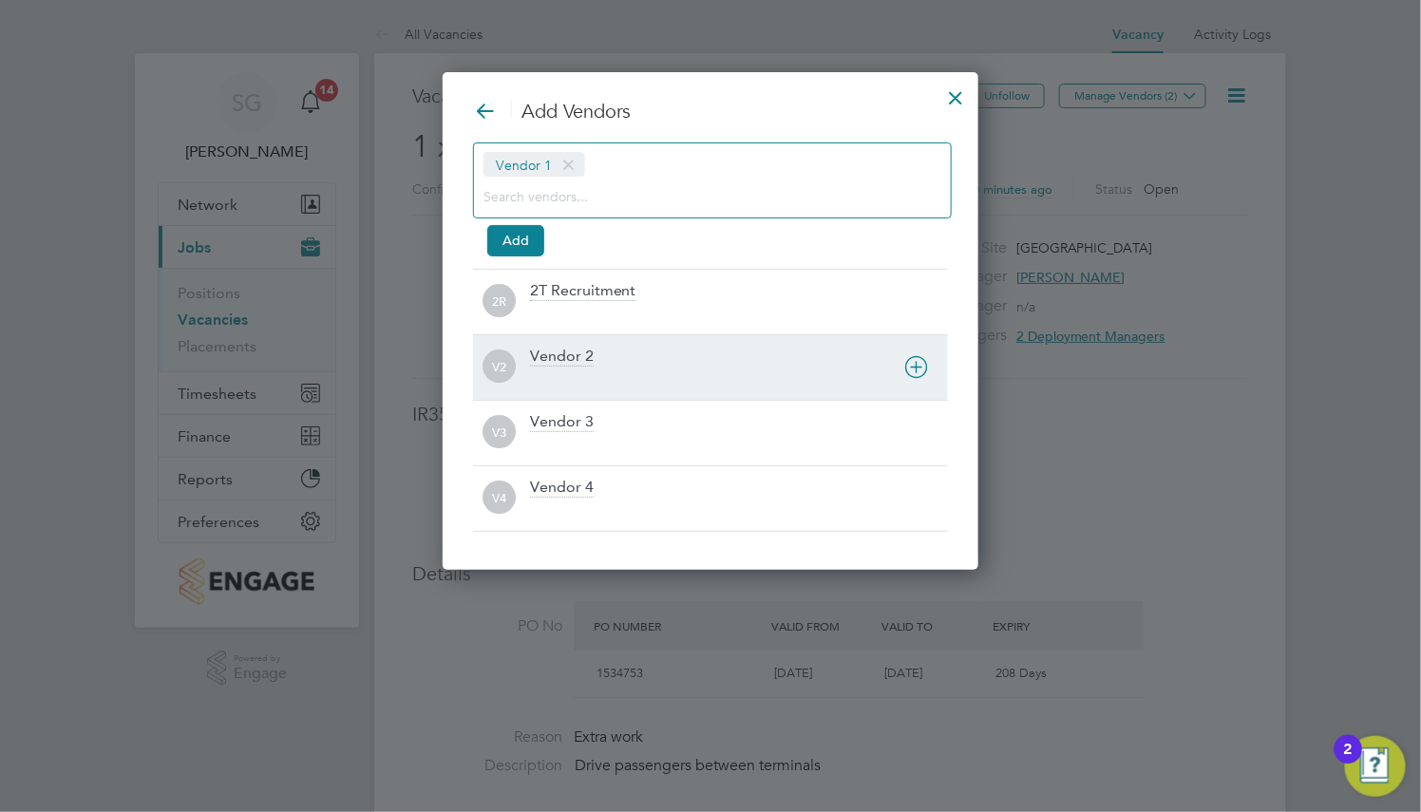
scroll to position [9, 9]
click at [838, 348] on div "Vendor 2" at bounding box center [739, 368] width 418 height 42
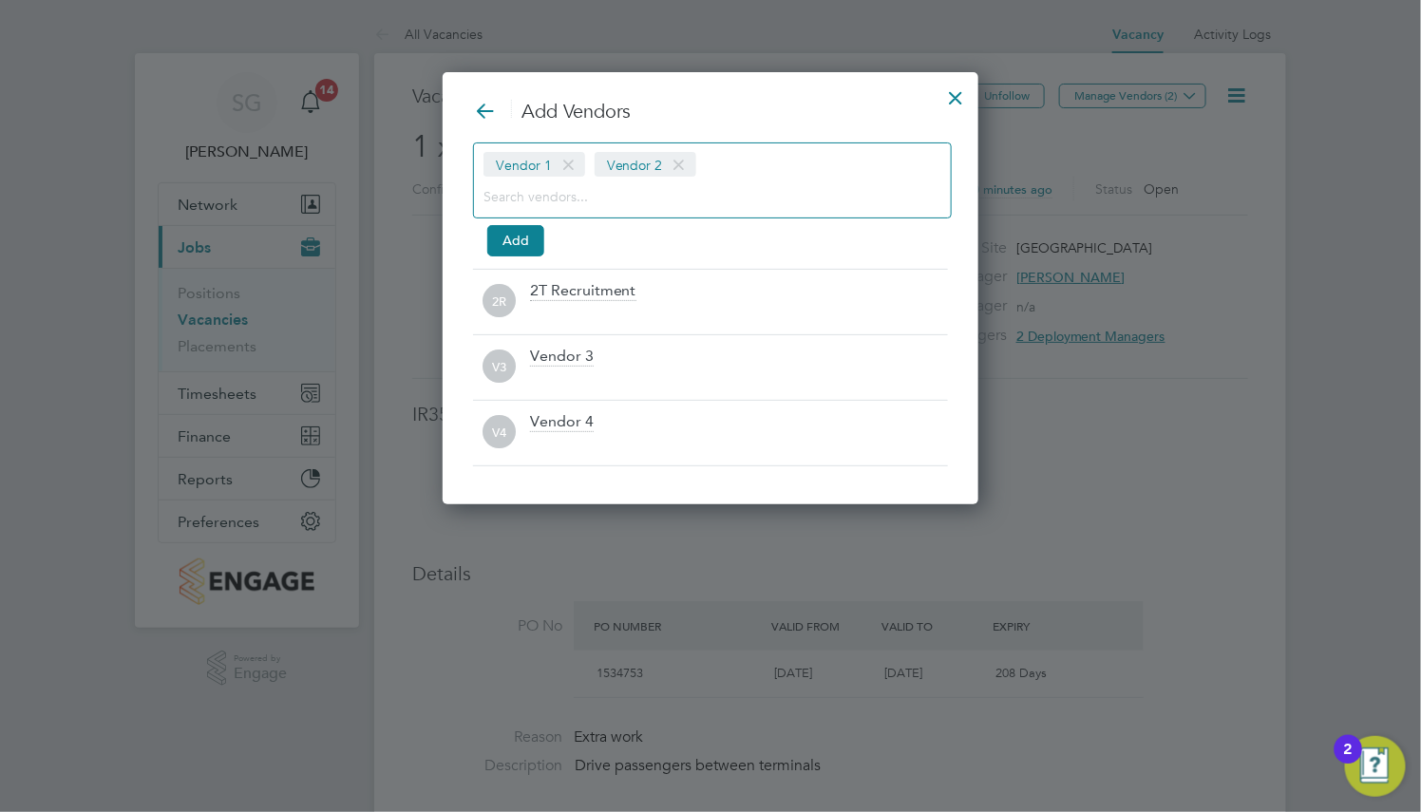
click at [799, 161] on div "Vendor 1 Vendor 2" at bounding box center [712, 180] width 479 height 76
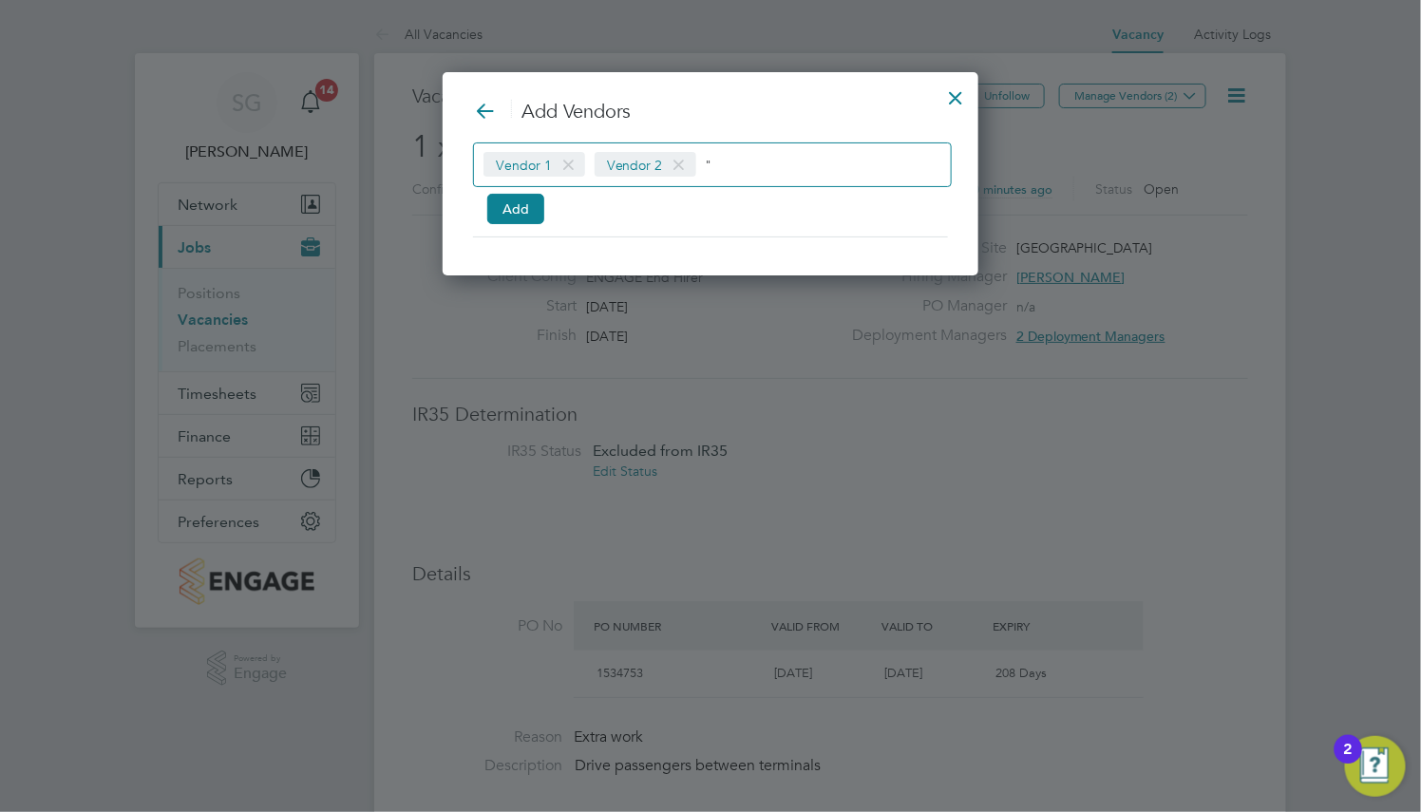
scroll to position [205, 536]
type input ""T"
click at [953, 93] on div at bounding box center [956, 93] width 34 height 34
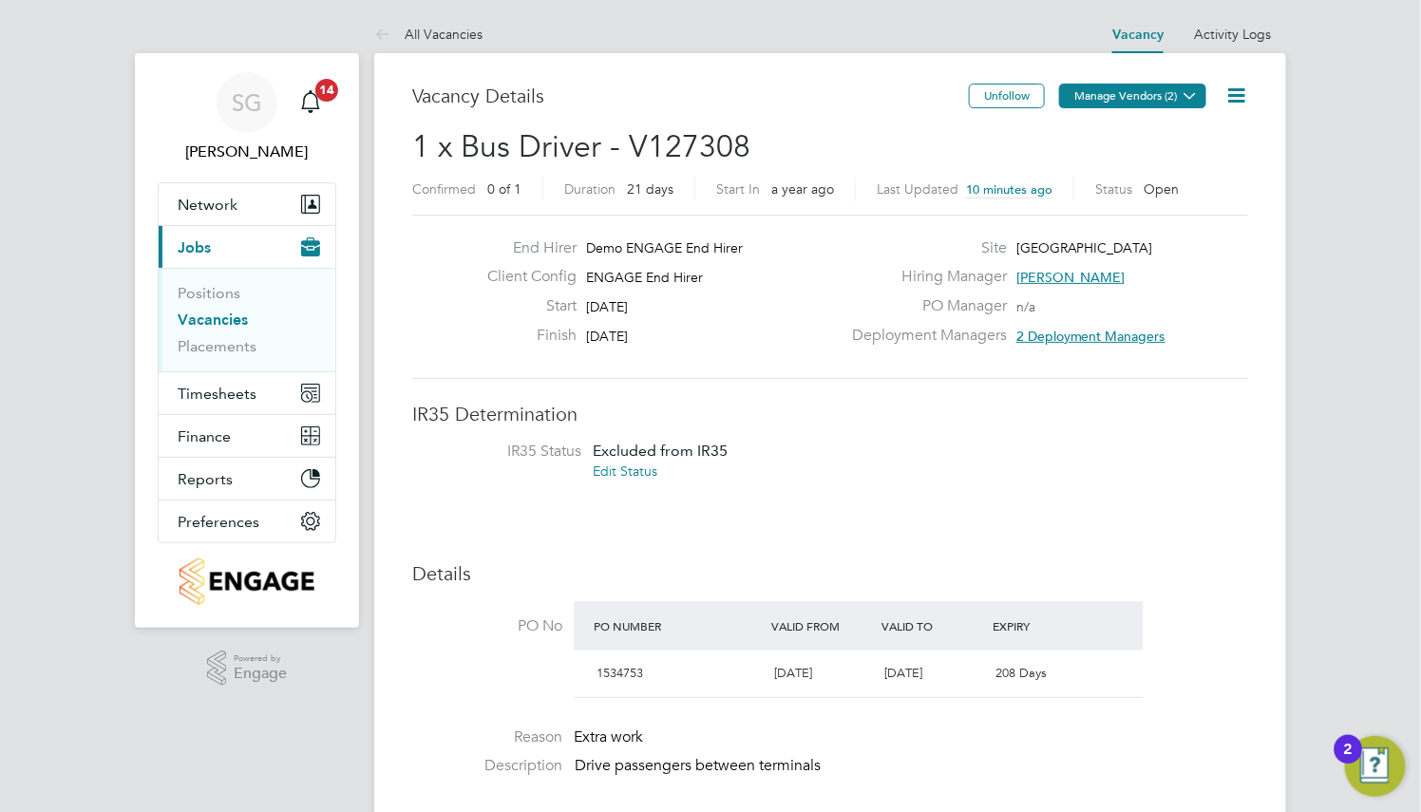
click at [1121, 98] on button "Manage Vendors (2)" at bounding box center [1132, 96] width 147 height 25
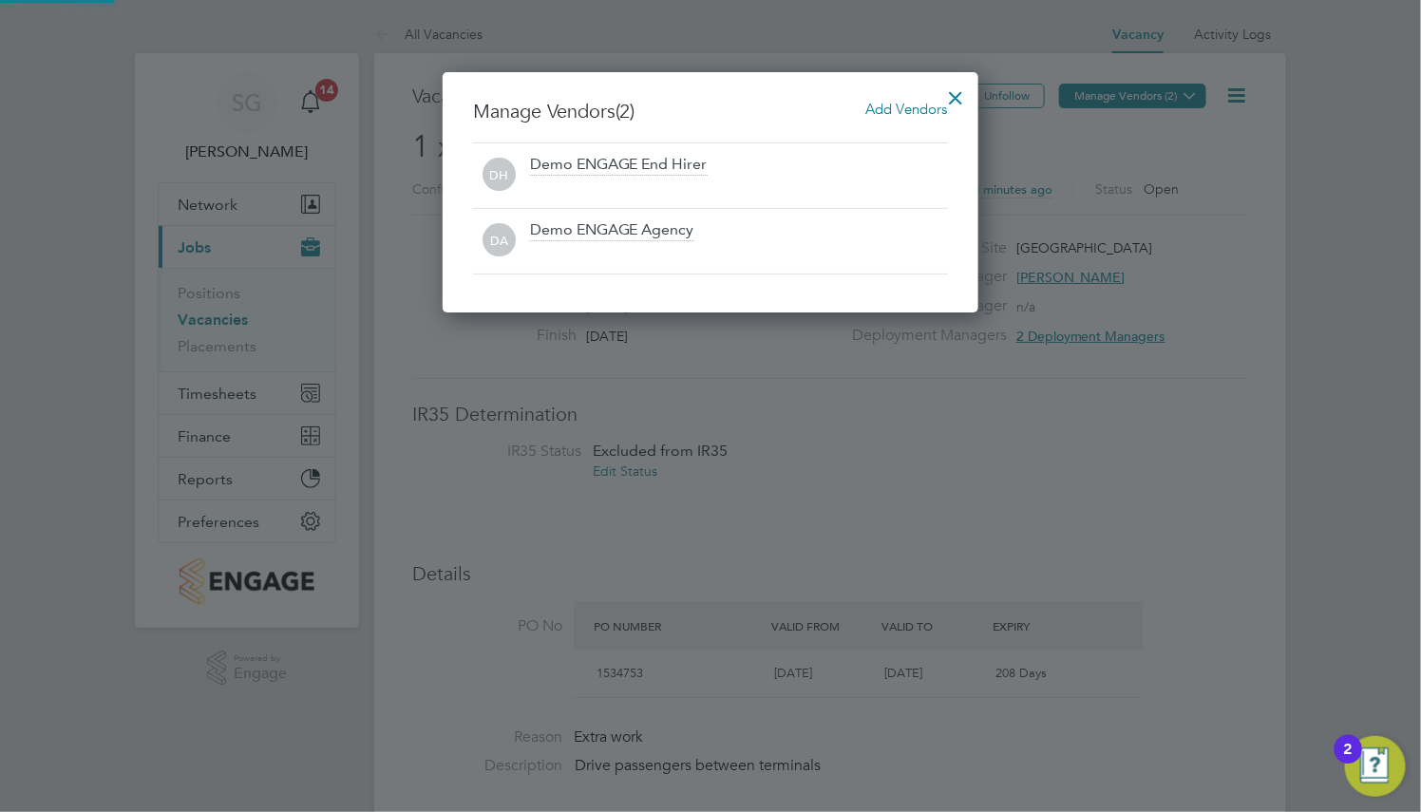
scroll to position [242, 536]
click at [913, 107] on span "Add Vendors" at bounding box center [907, 109] width 82 height 18
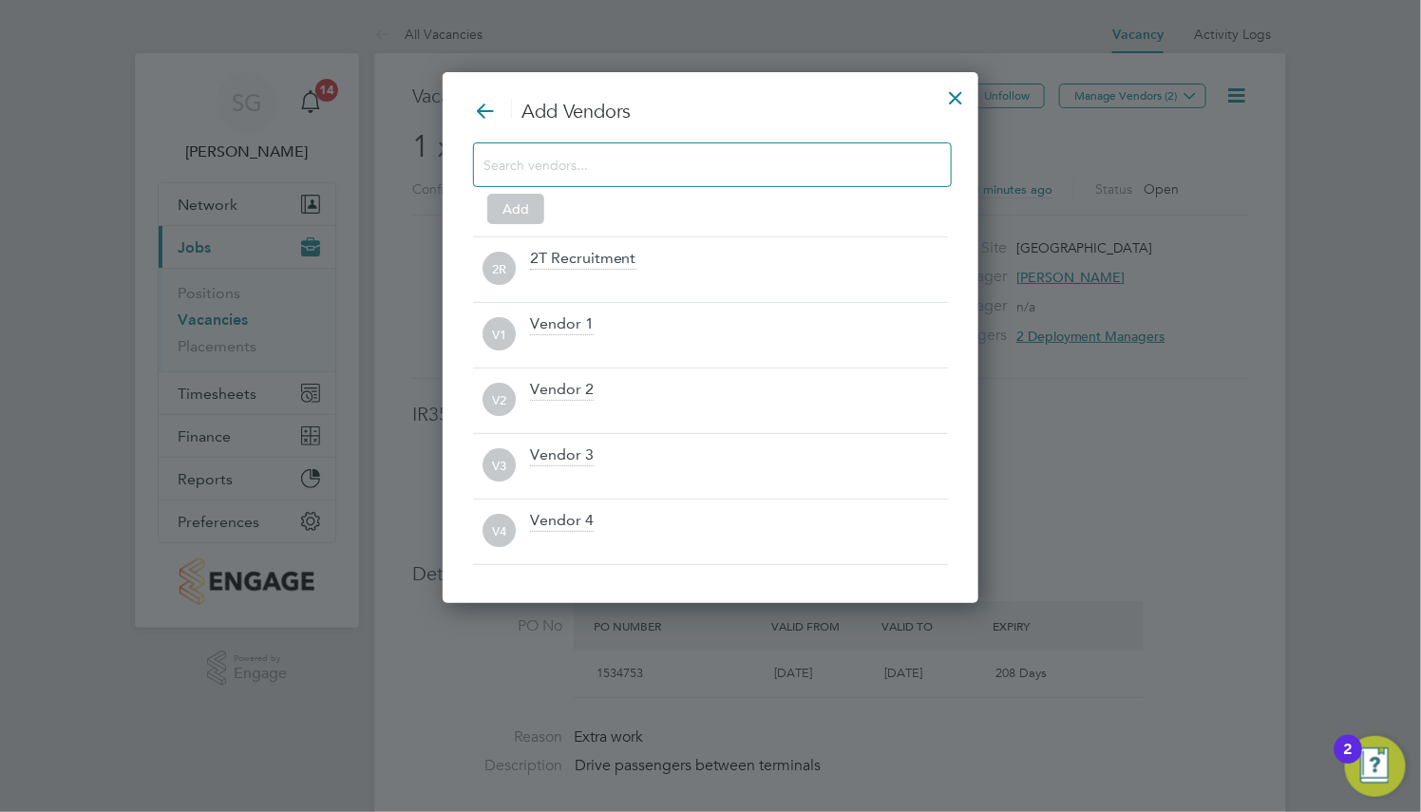
scroll to position [533, 536]
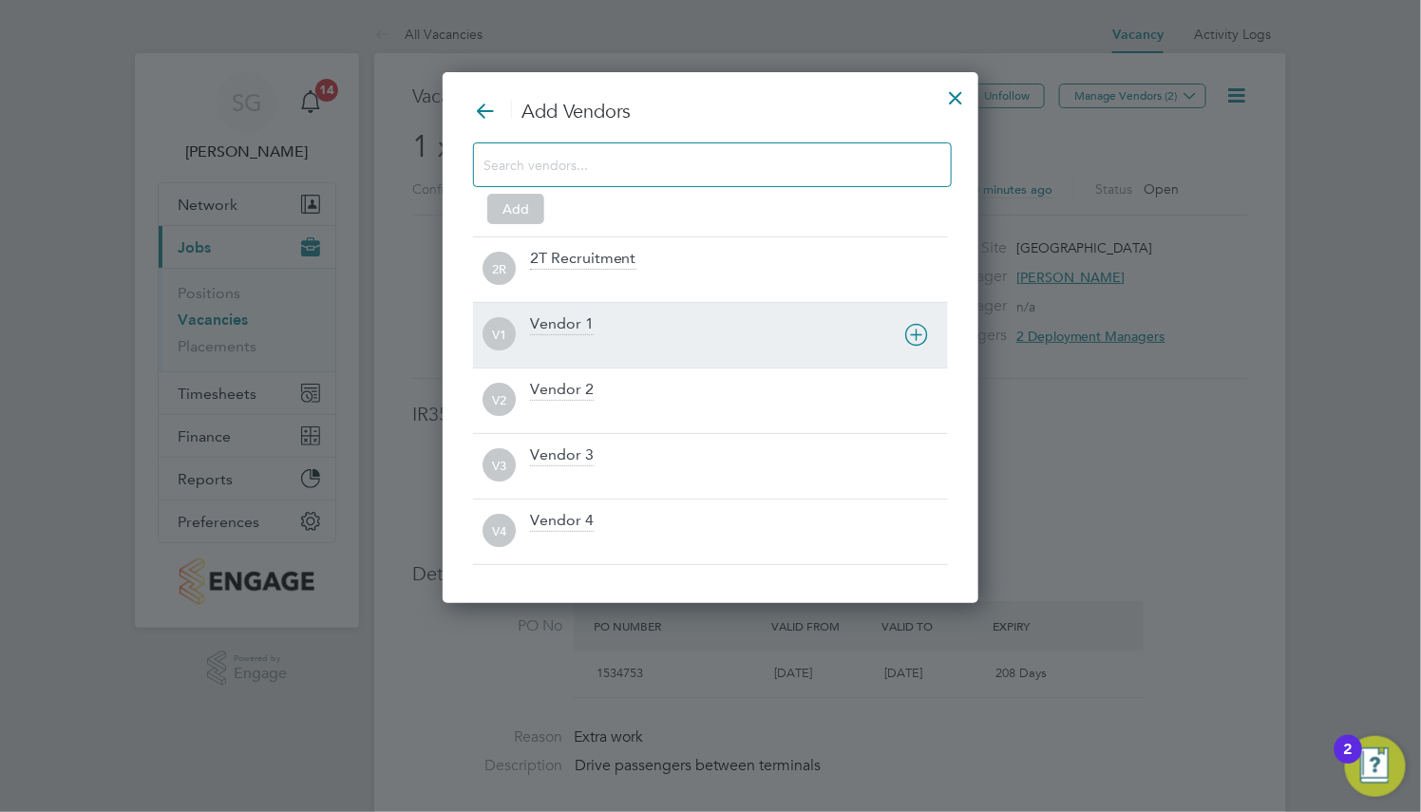
click at [838, 331] on div "Vendor 1" at bounding box center [739, 335] width 418 height 42
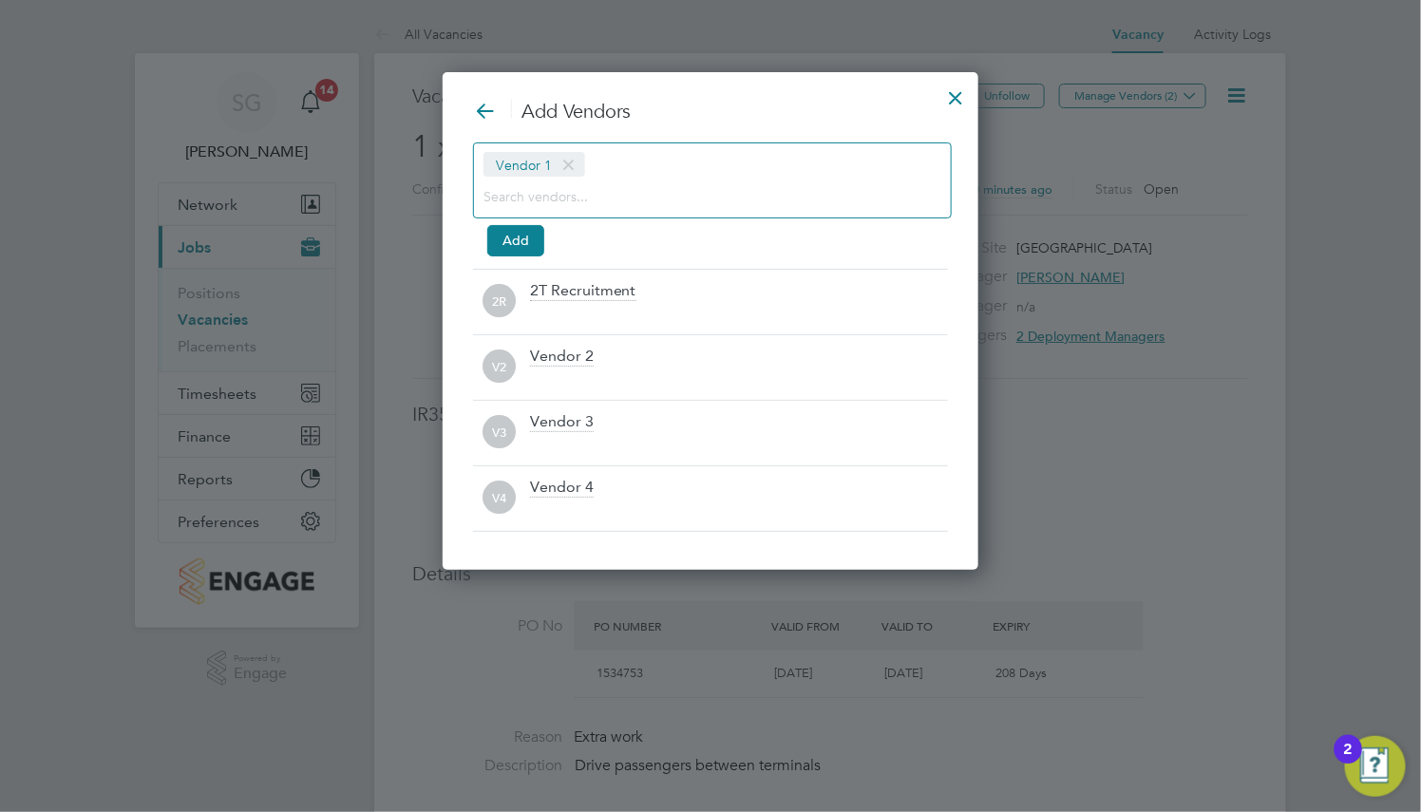
click at [730, 198] on input at bounding box center [696, 195] width 427 height 25
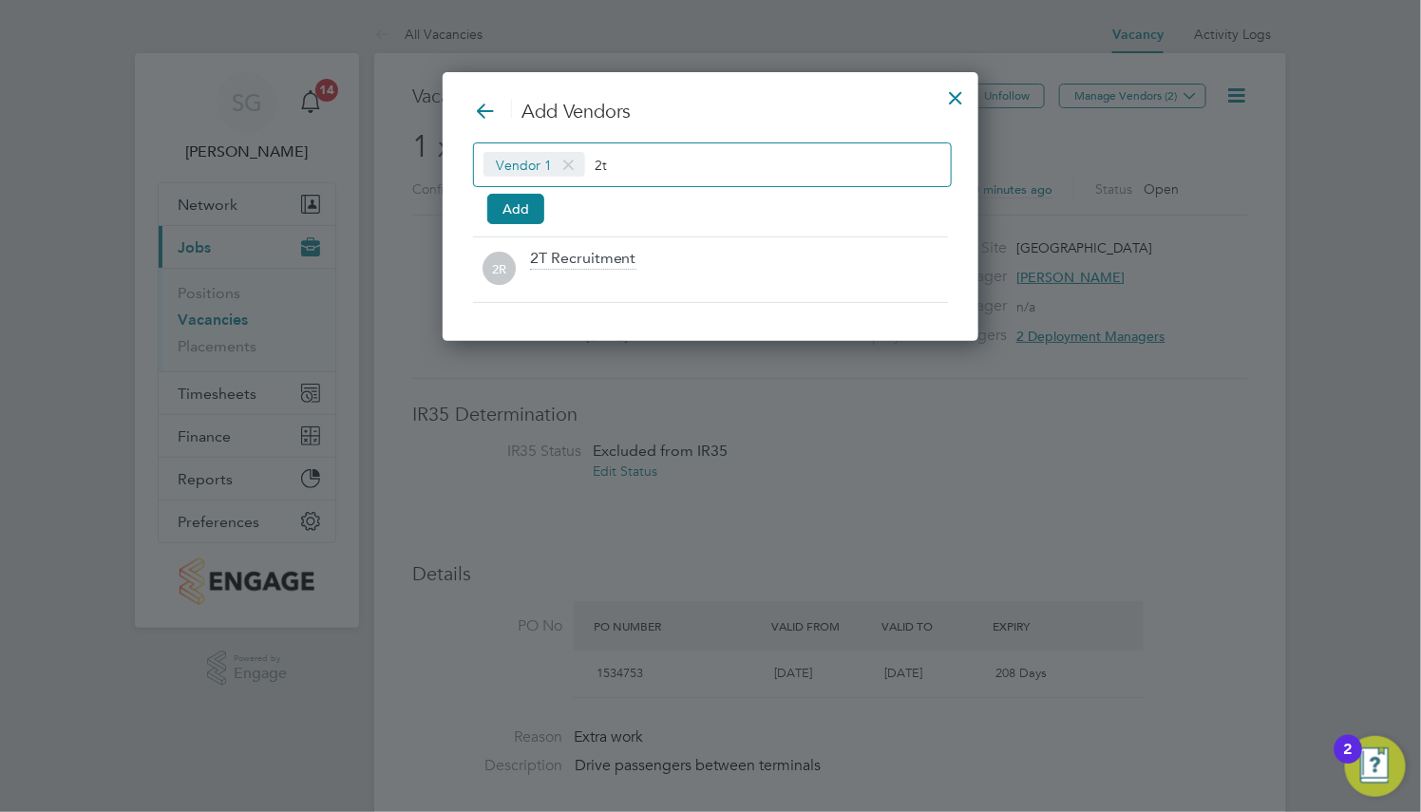
scroll to position [9, 9]
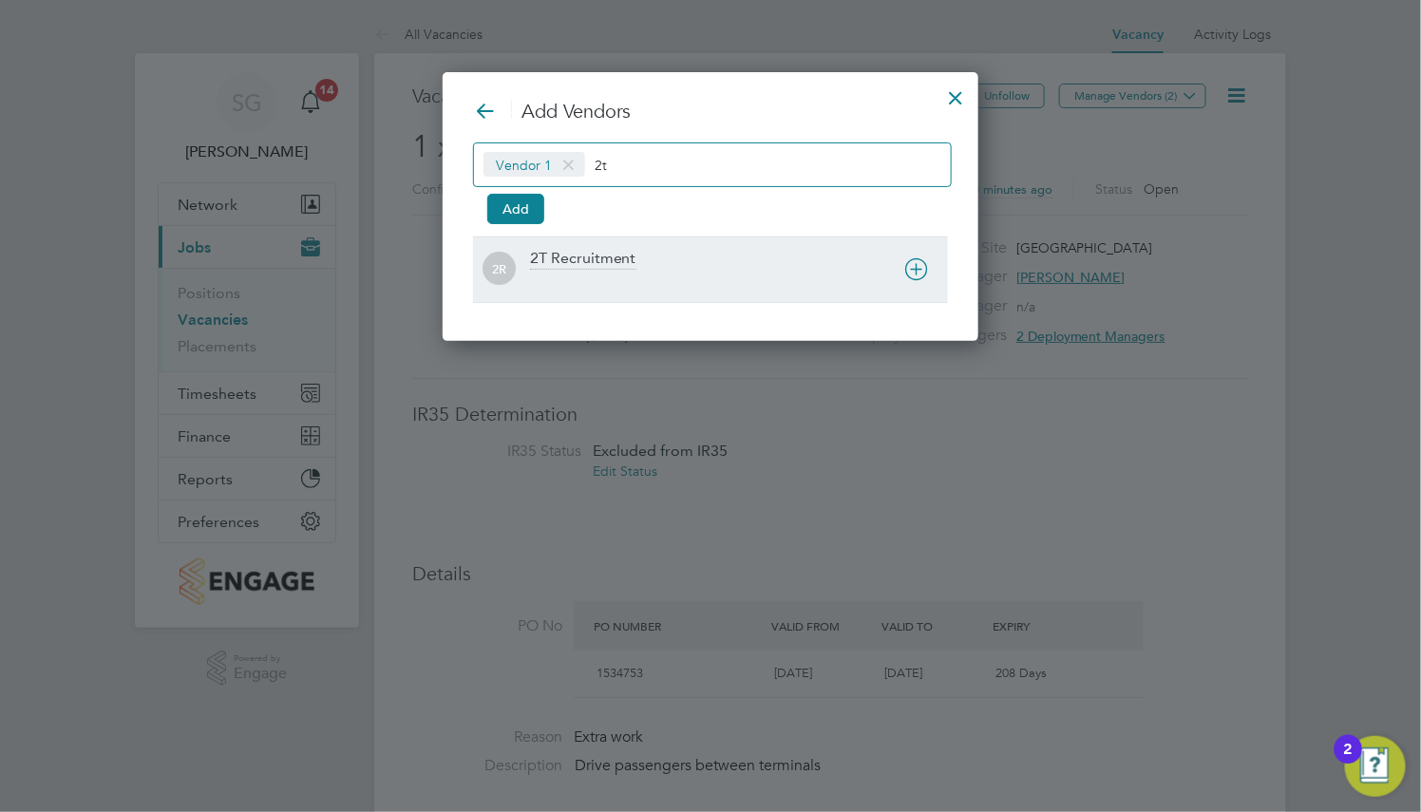
type input "2t"
click at [708, 260] on div "2T Recruitment" at bounding box center [739, 270] width 418 height 42
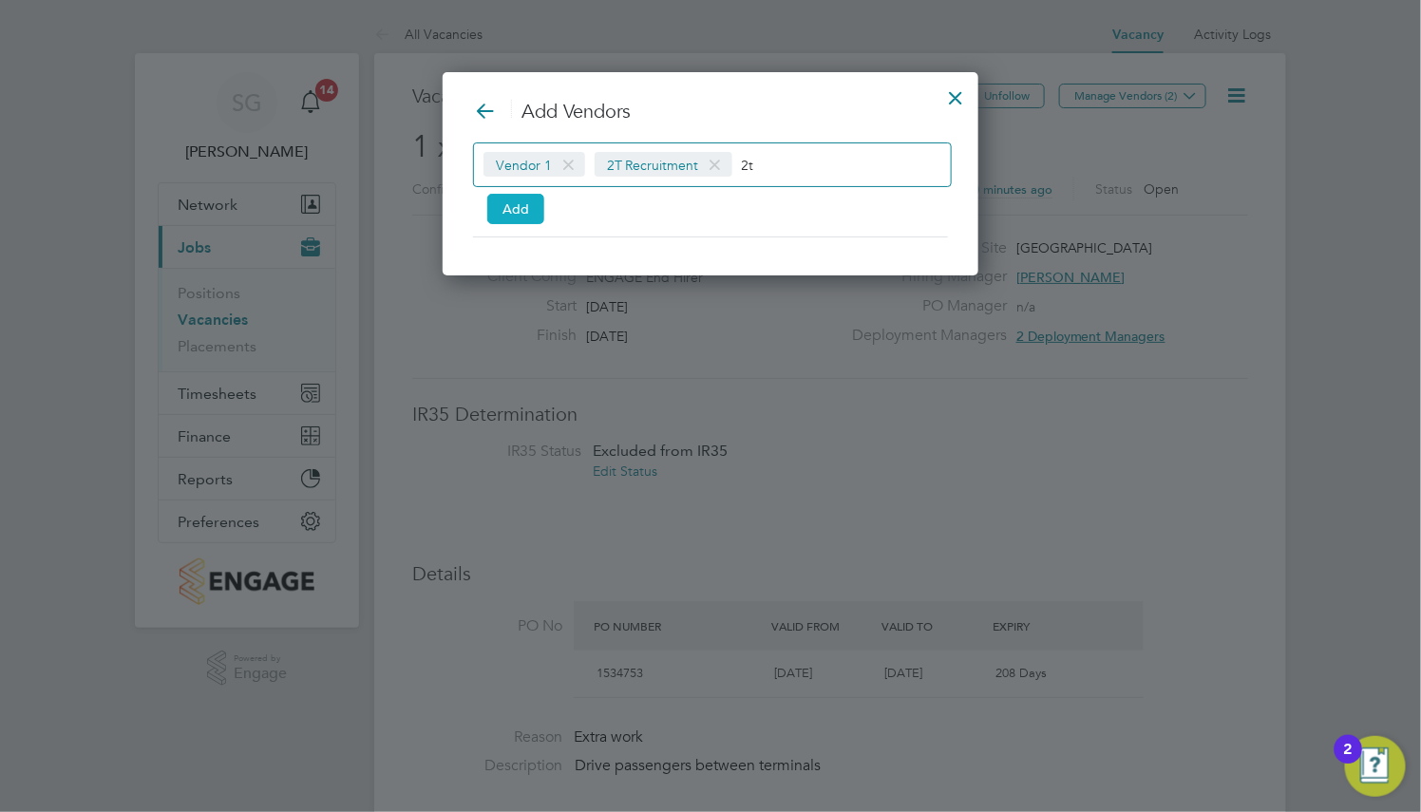
click at [510, 217] on button "Add" at bounding box center [515, 209] width 57 height 30
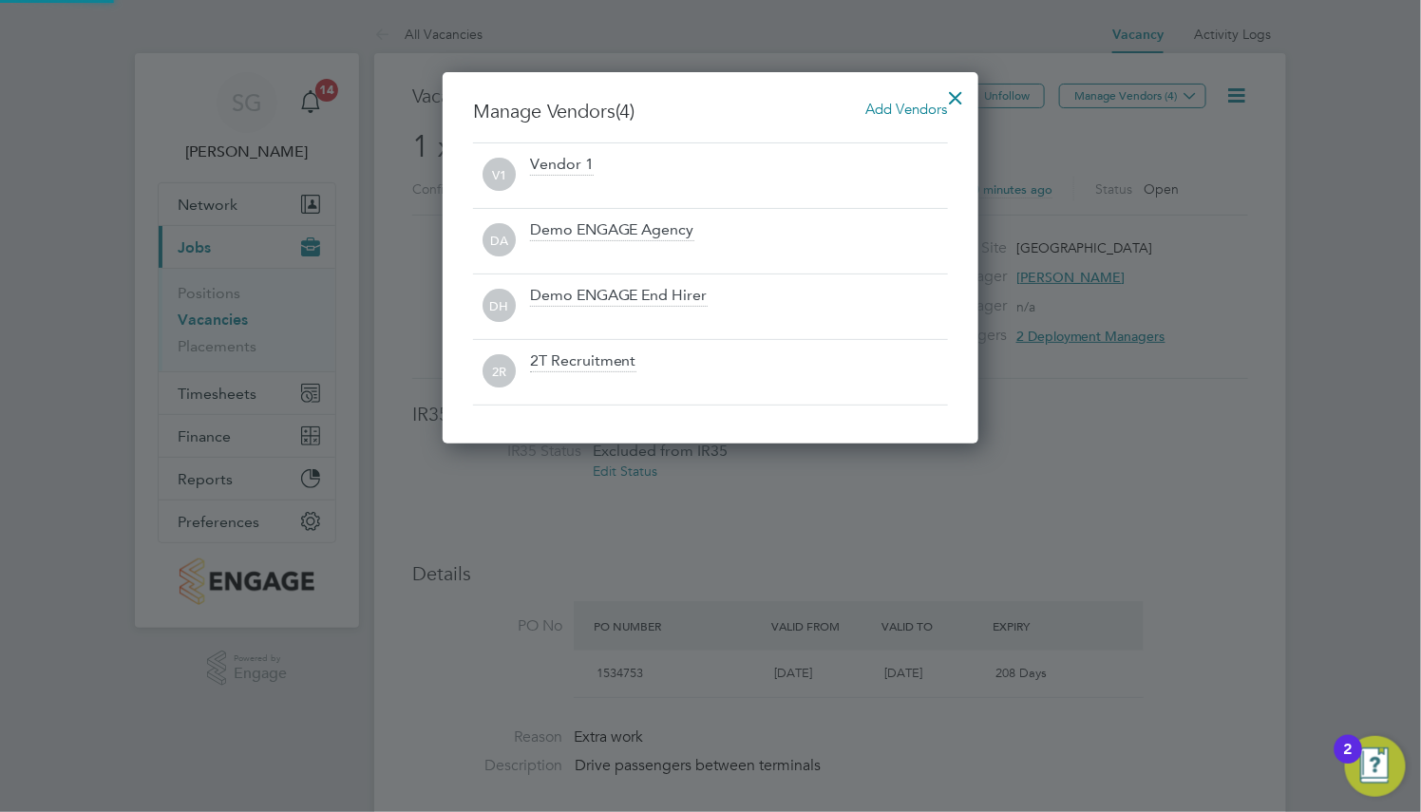
scroll to position [373, 536]
click at [965, 93] on div at bounding box center [956, 93] width 34 height 34
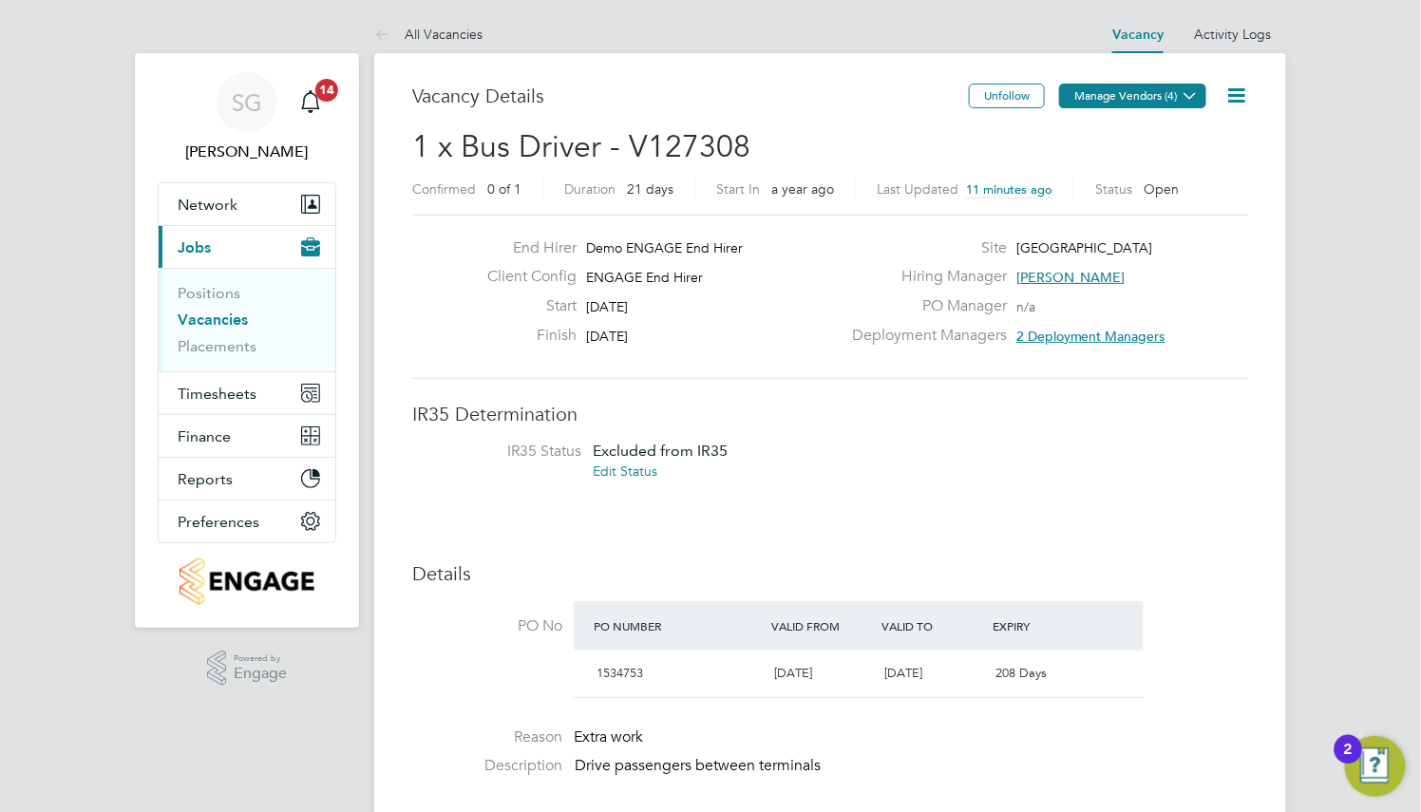
click at [1173, 98] on button "Manage Vendors (4)" at bounding box center [1132, 96] width 147 height 25
